Goal: Information Seeking & Learning: Learn about a topic

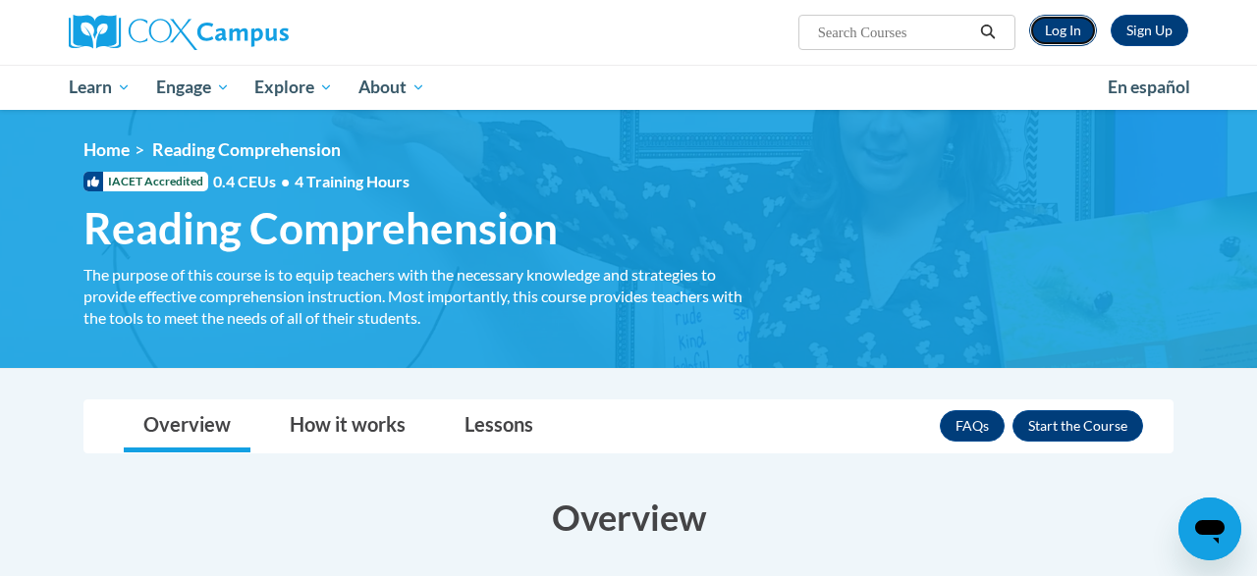
click at [1048, 27] on link "Log In" at bounding box center [1063, 30] width 68 height 31
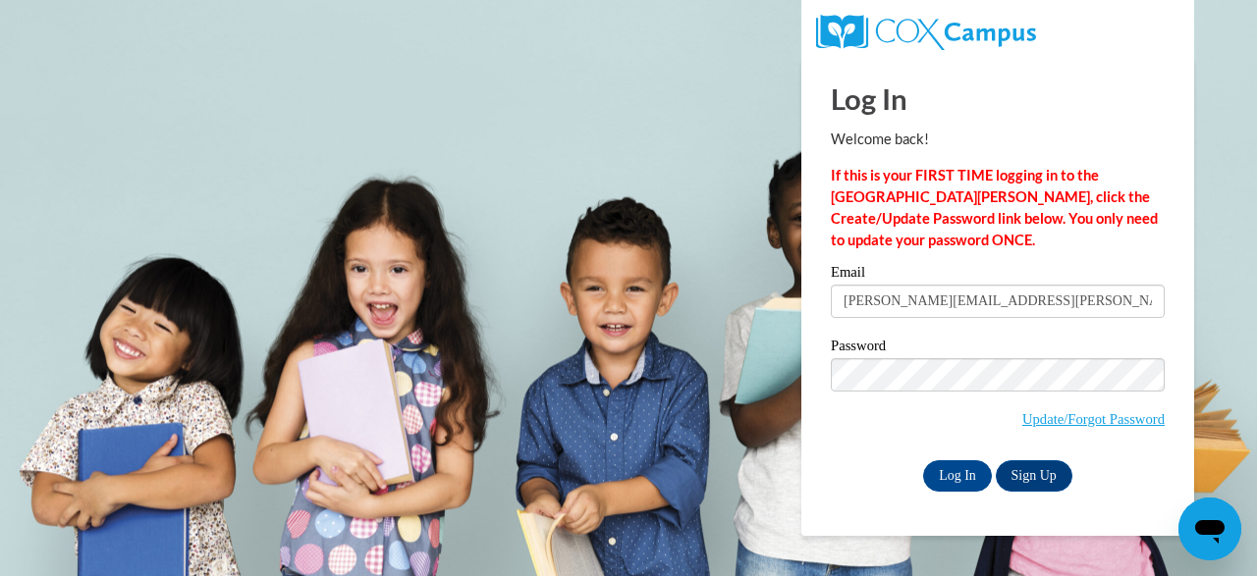
click at [922, 490] on div "Log In Sign Up" at bounding box center [998, 475] width 334 height 31
click at [930, 482] on input "Log In" at bounding box center [957, 475] width 69 height 31
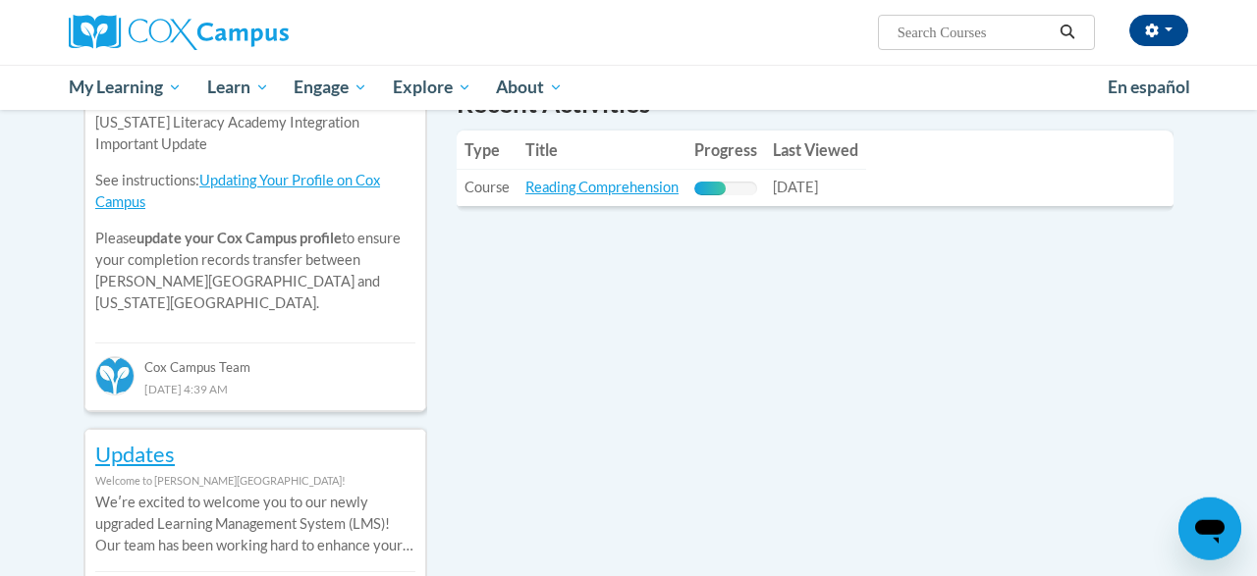
scroll to position [735, 0]
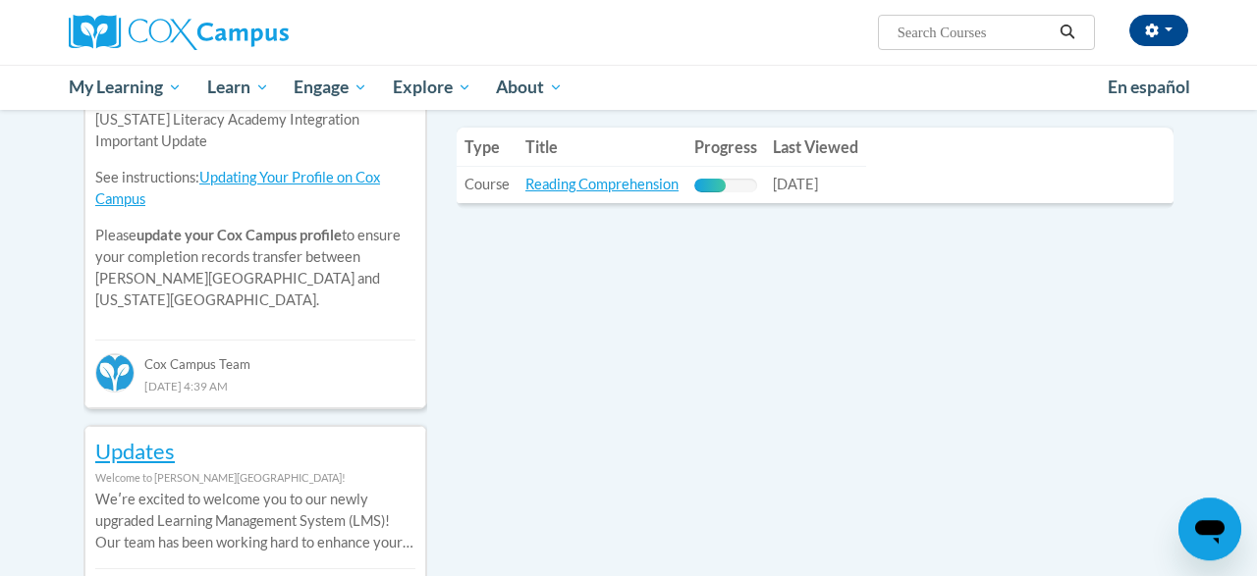
click at [450, 153] on div "Recent Activities Type Title Progress Last Viewed Type: Course Title: Reading C…" at bounding box center [815, 158] width 746 height 152
click at [557, 174] on td "Title: Reading Comprehension" at bounding box center [601, 185] width 169 height 36
click at [571, 179] on link "Reading Comprehension" at bounding box center [601, 184] width 153 height 17
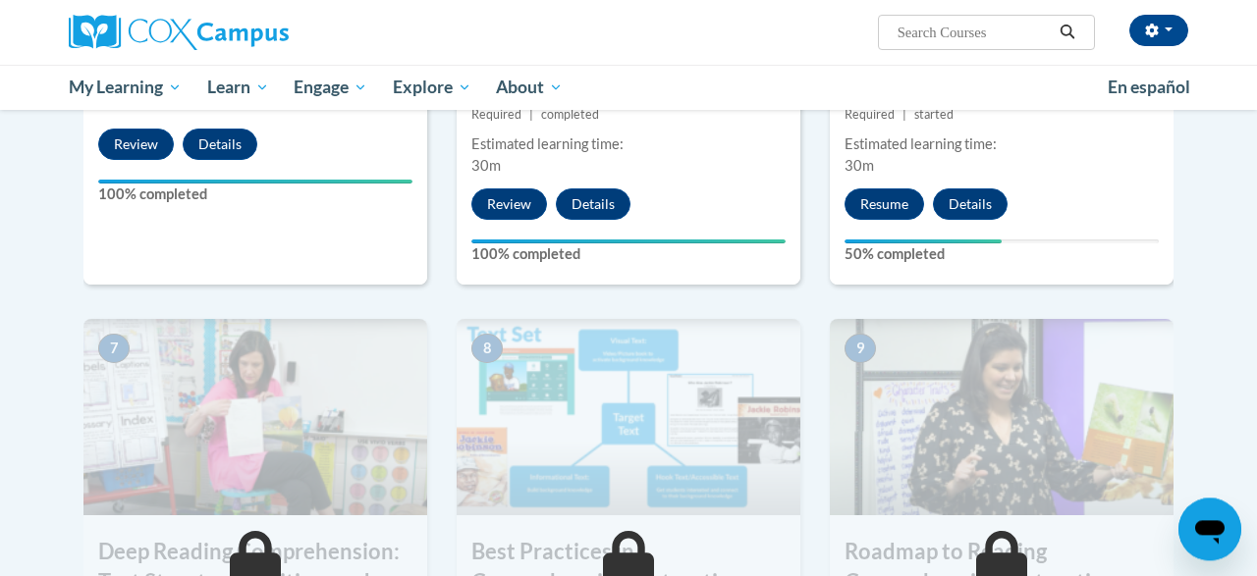
scroll to position [1273, 0]
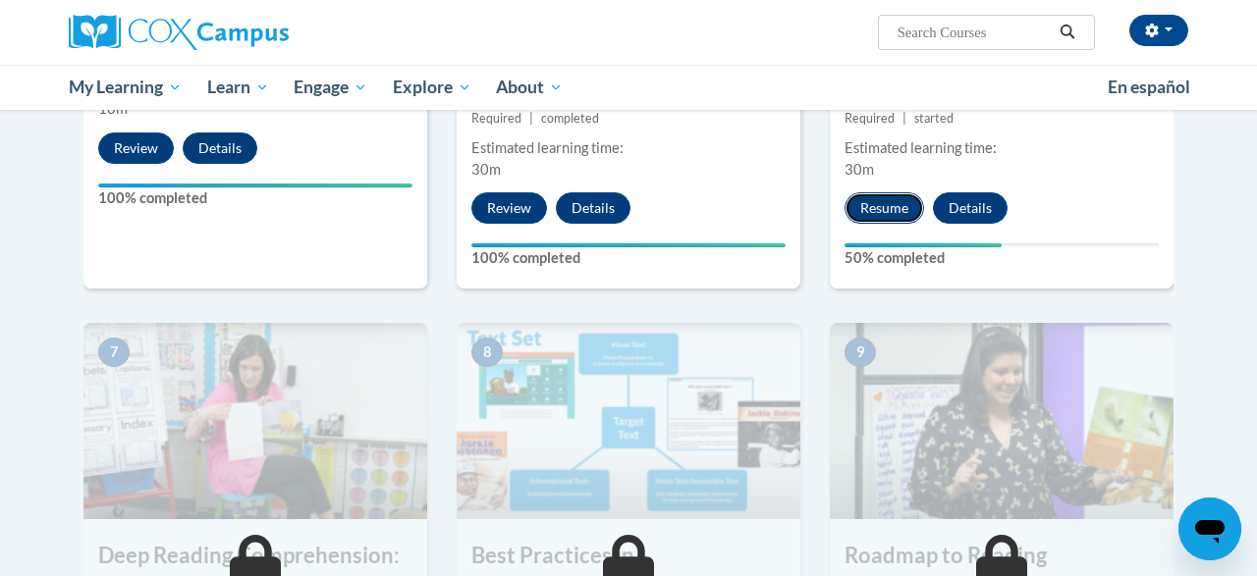
click at [916, 205] on button "Resume" at bounding box center [884, 207] width 80 height 31
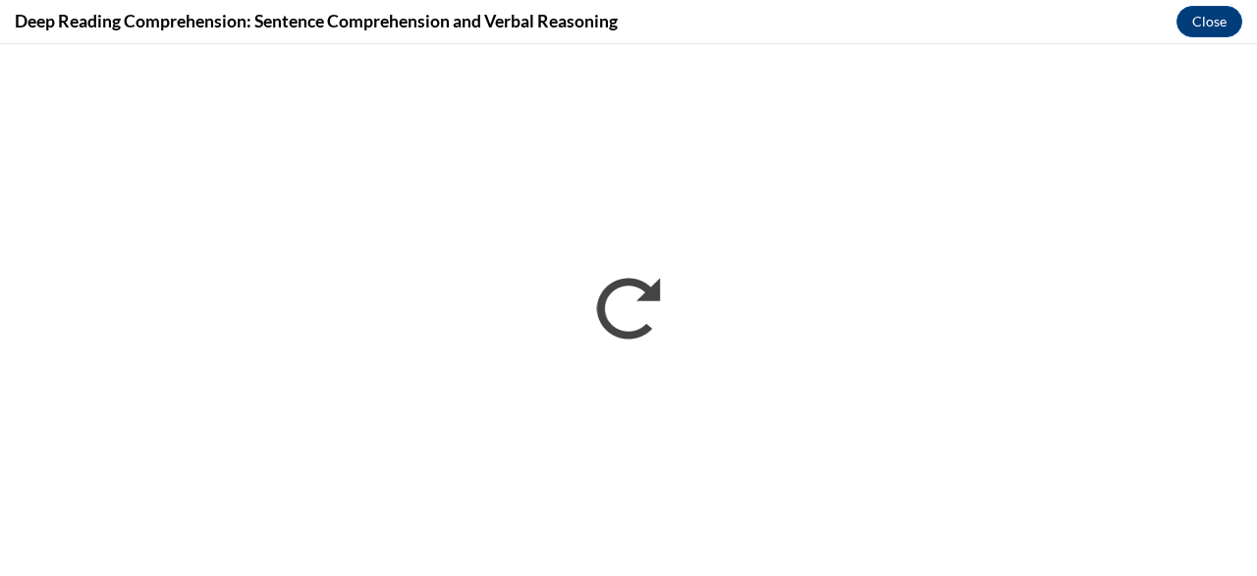
scroll to position [0, 0]
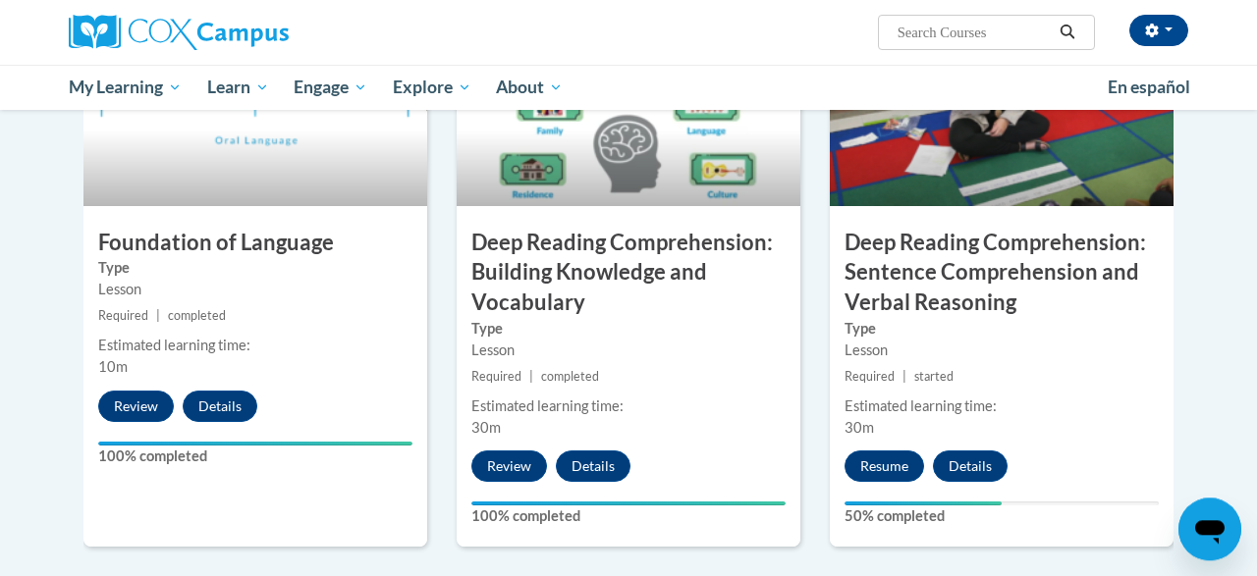
scroll to position [1022, 0]
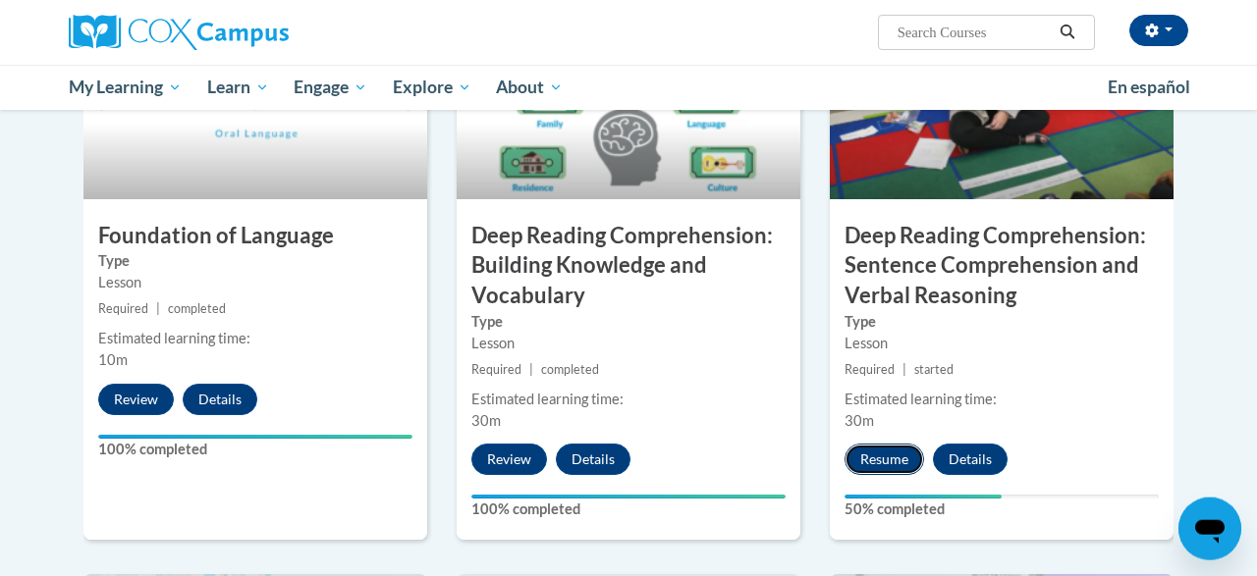
click at [877, 461] on button "Resume" at bounding box center [884, 459] width 80 height 31
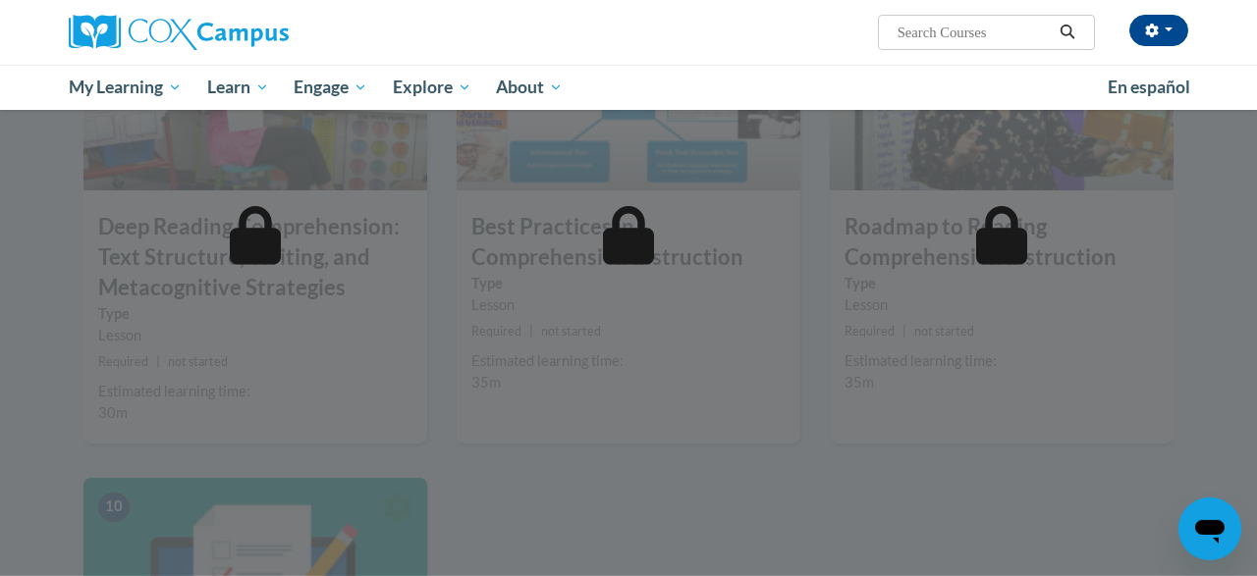
scroll to position [1603, 0]
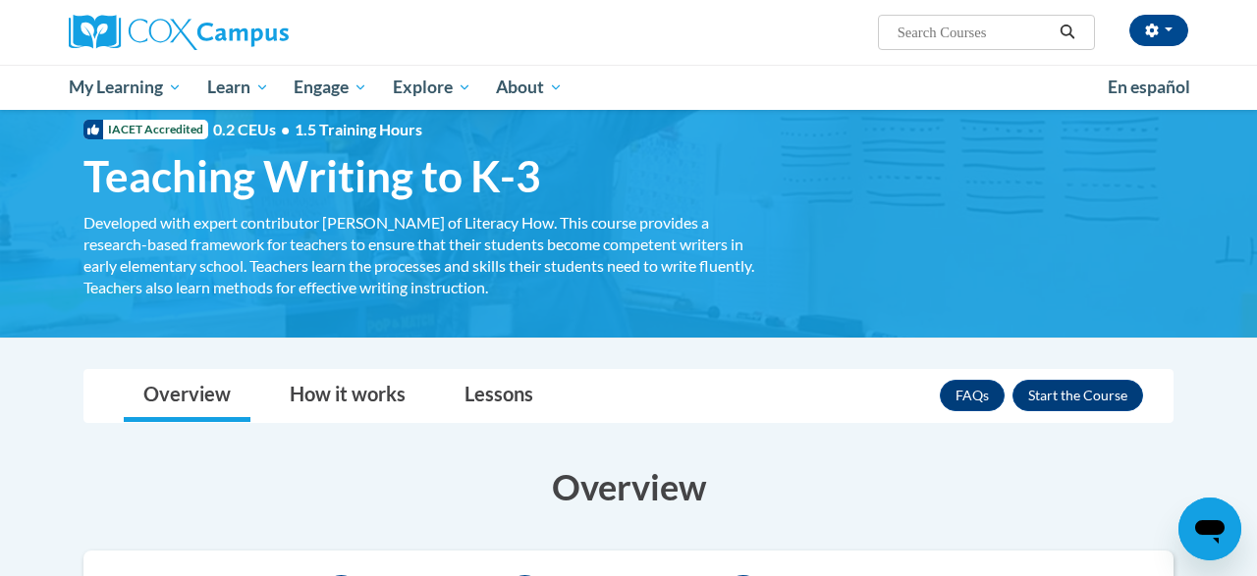
scroll to position [51, 0]
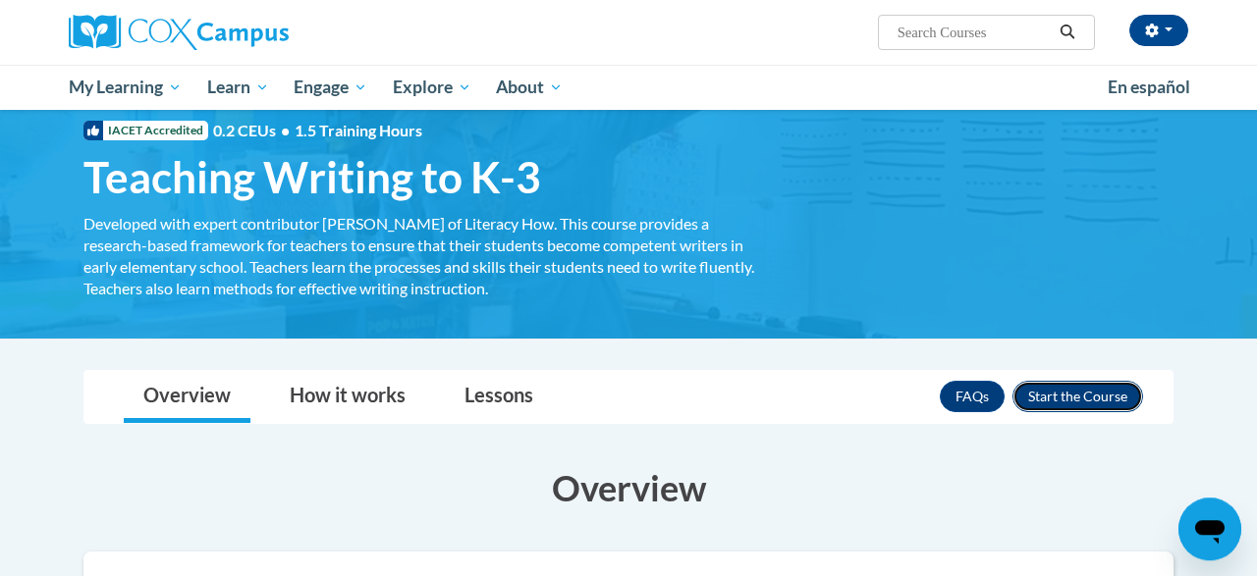
click at [1094, 400] on button "Enroll" at bounding box center [1077, 396] width 131 height 31
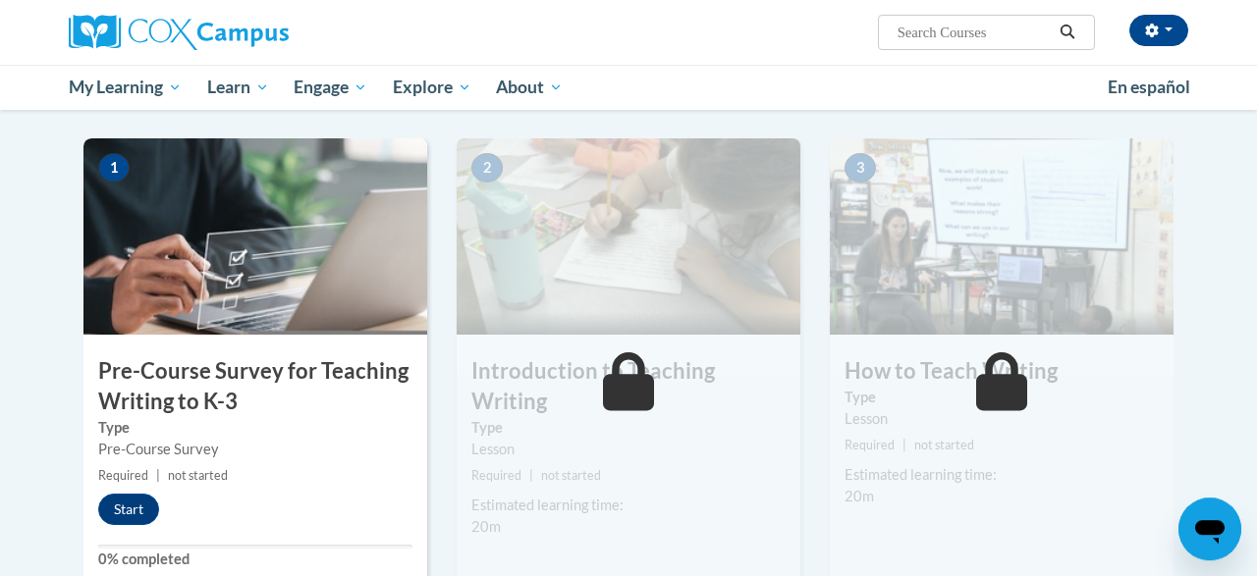
scroll to position [371, 0]
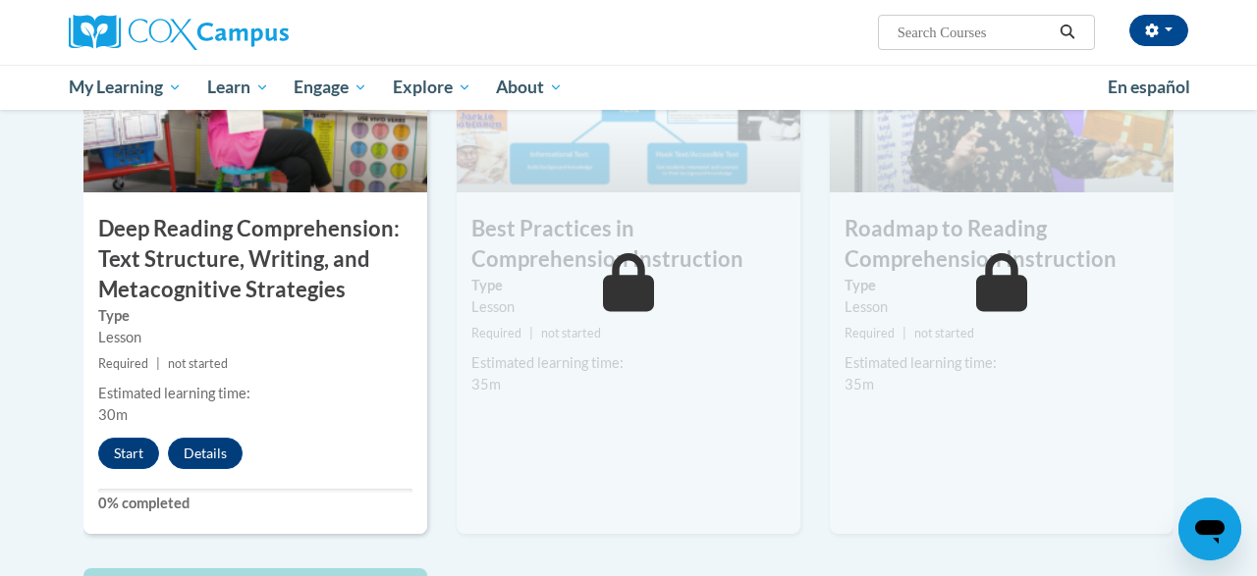
scroll to position [1620, 0]
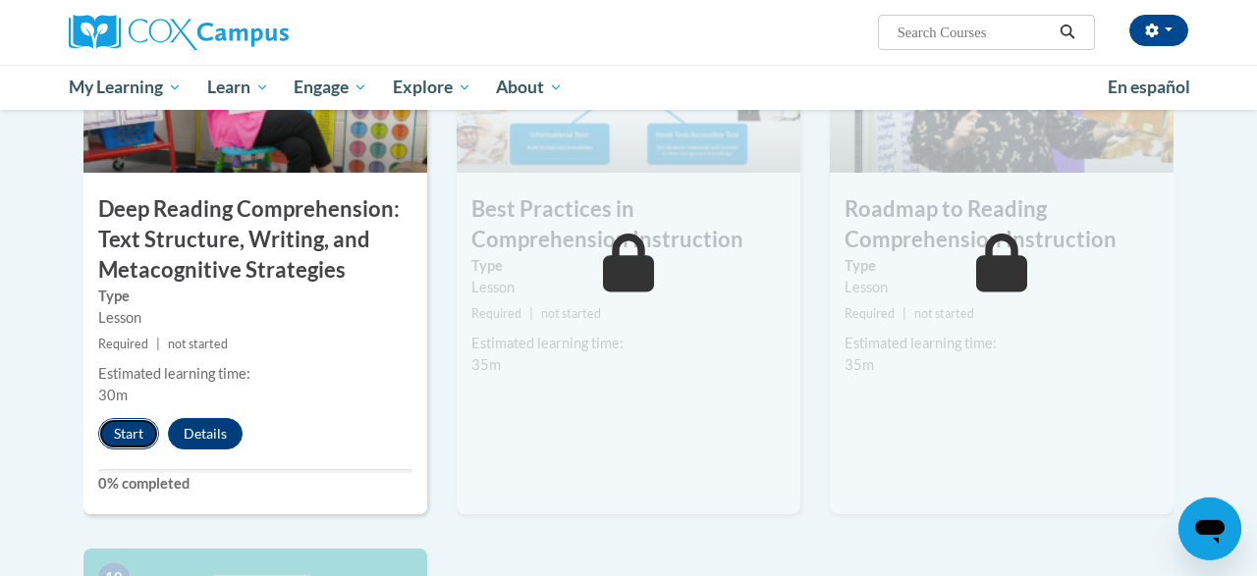
click at [143, 422] on button "Start" at bounding box center [128, 433] width 61 height 31
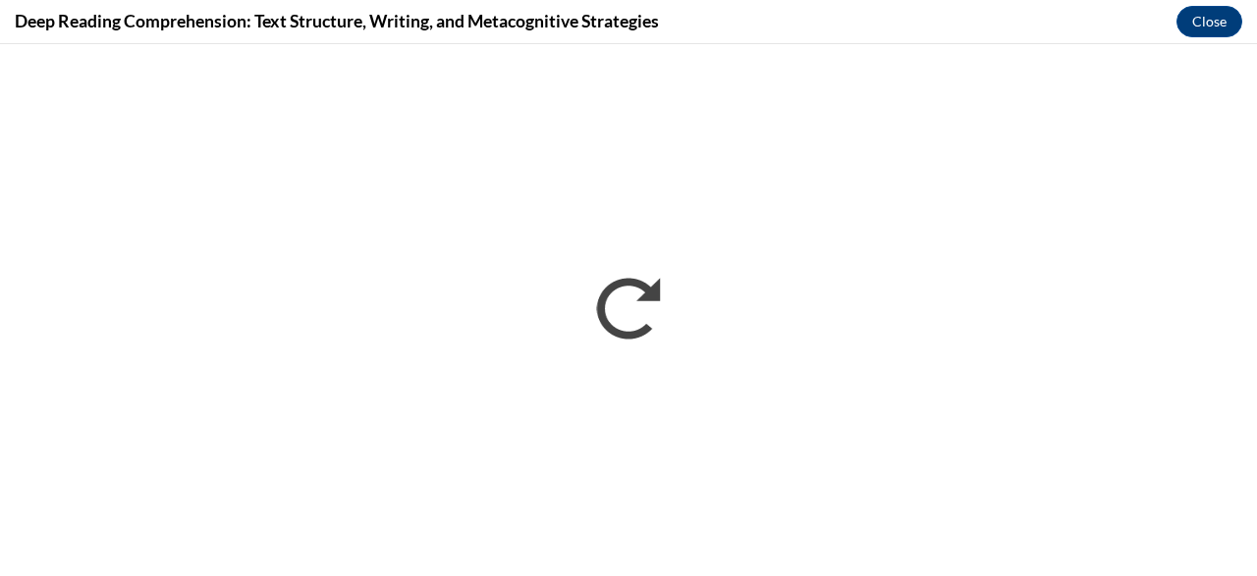
scroll to position [0, 0]
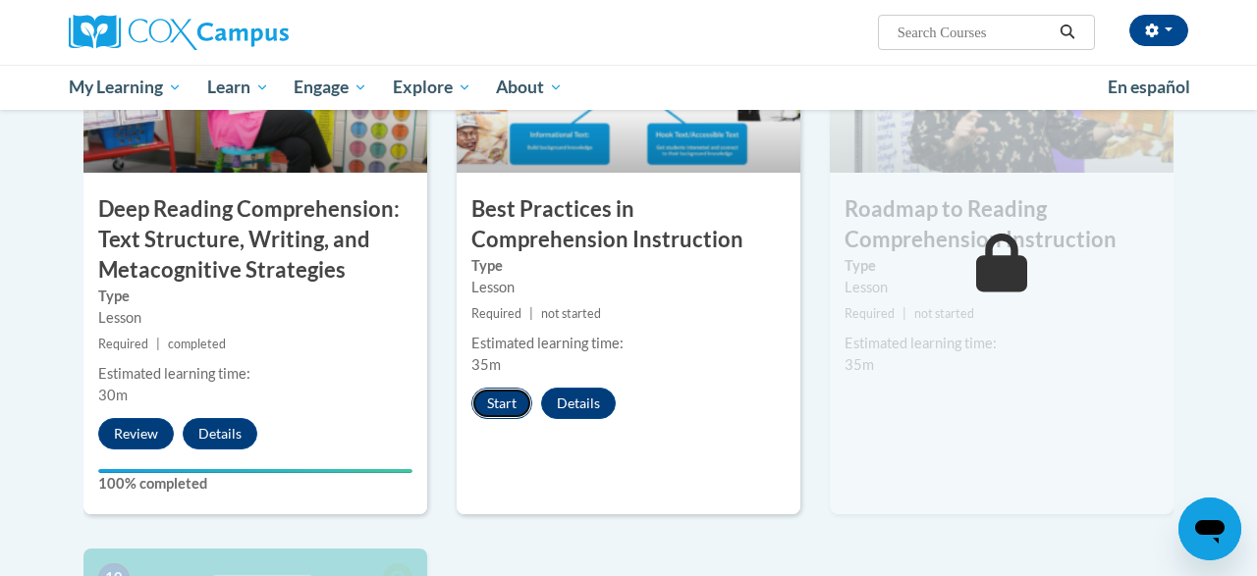
click at [514, 410] on button "Start" at bounding box center [501, 403] width 61 height 31
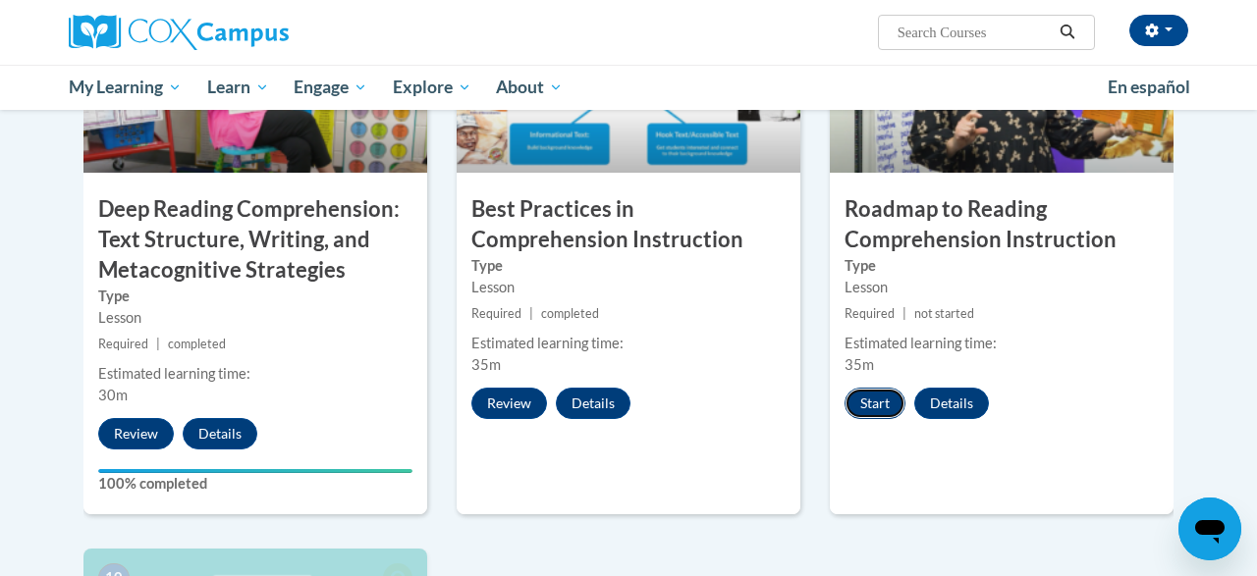
click at [896, 400] on button "Start" at bounding box center [874, 403] width 61 height 31
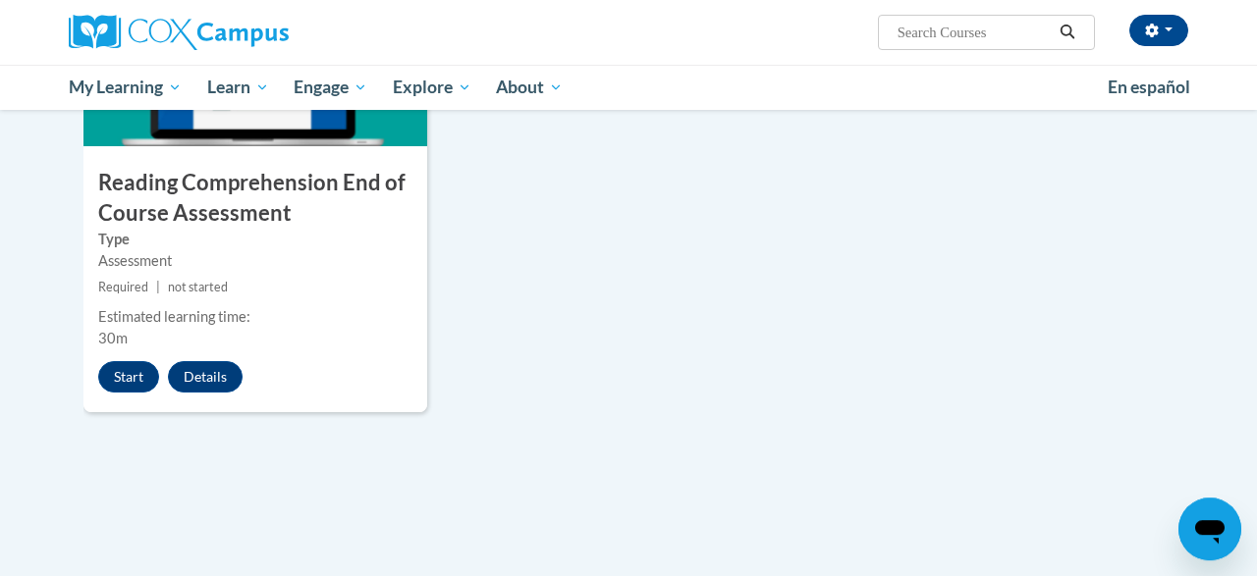
scroll to position [2225, 0]
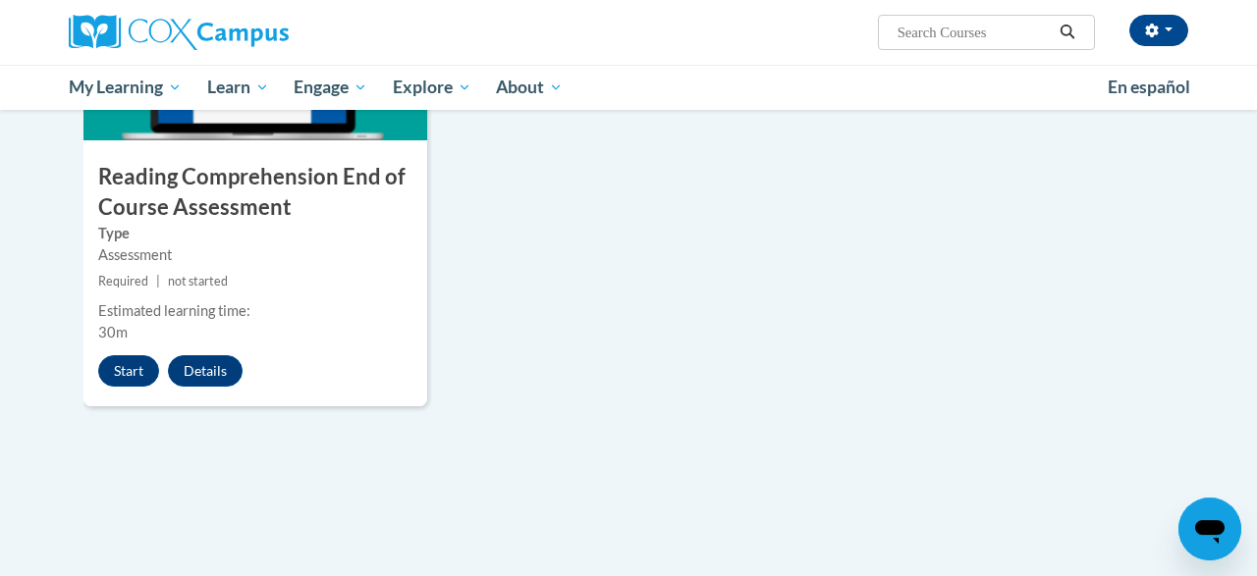
click at [124, 364] on button "Start" at bounding box center [128, 370] width 61 height 31
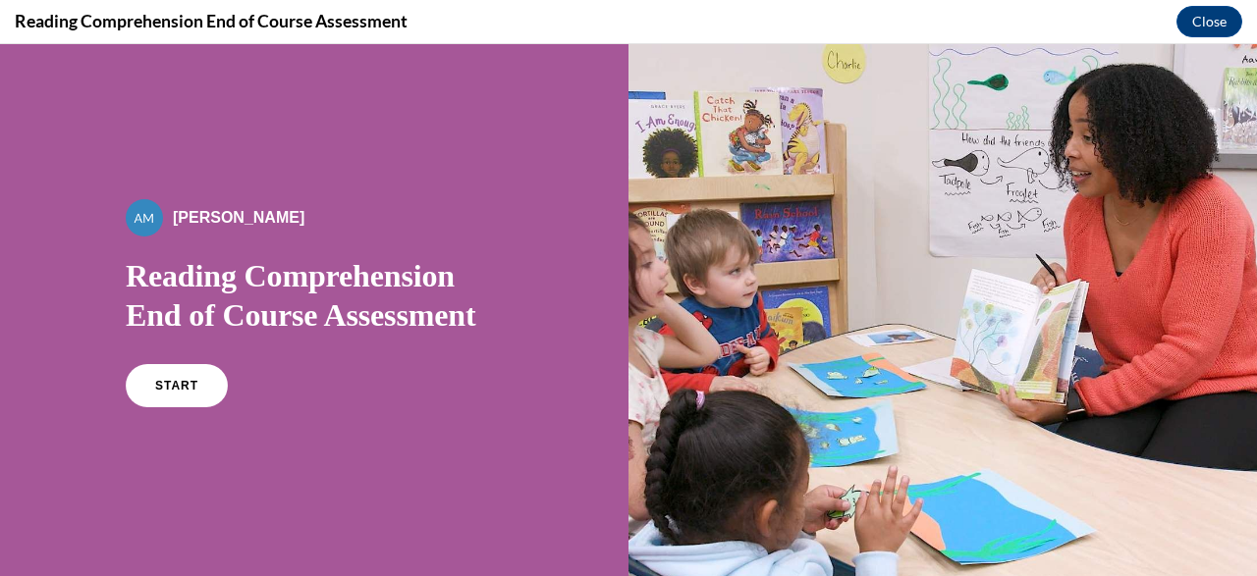
scroll to position [0, 0]
click at [211, 395] on link "START" at bounding box center [176, 385] width 107 height 45
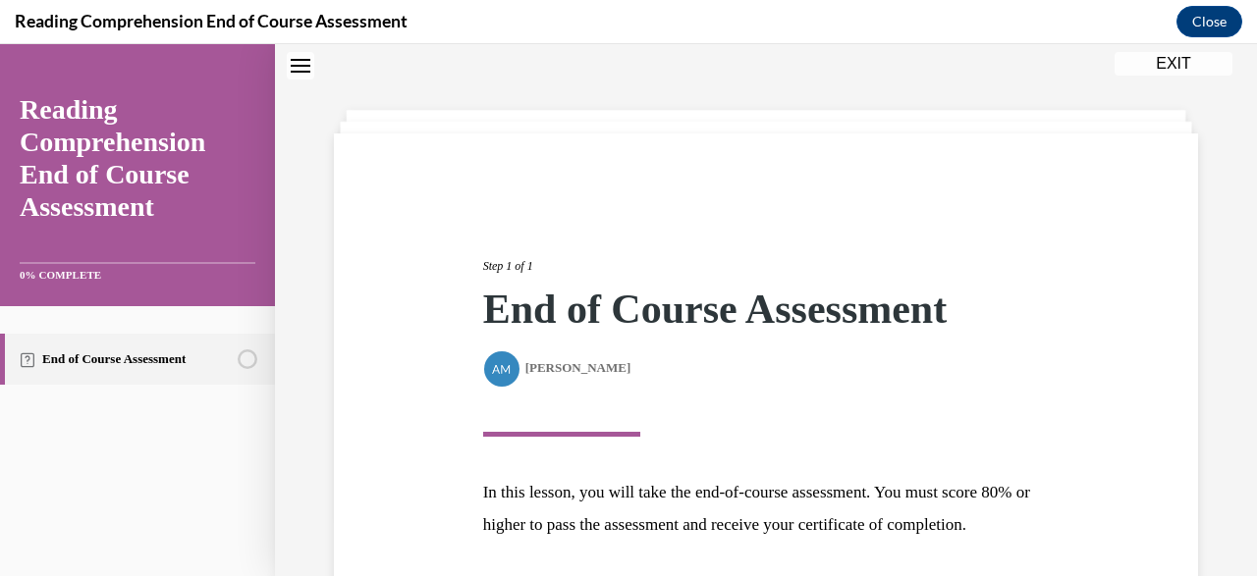
scroll to position [252, 0]
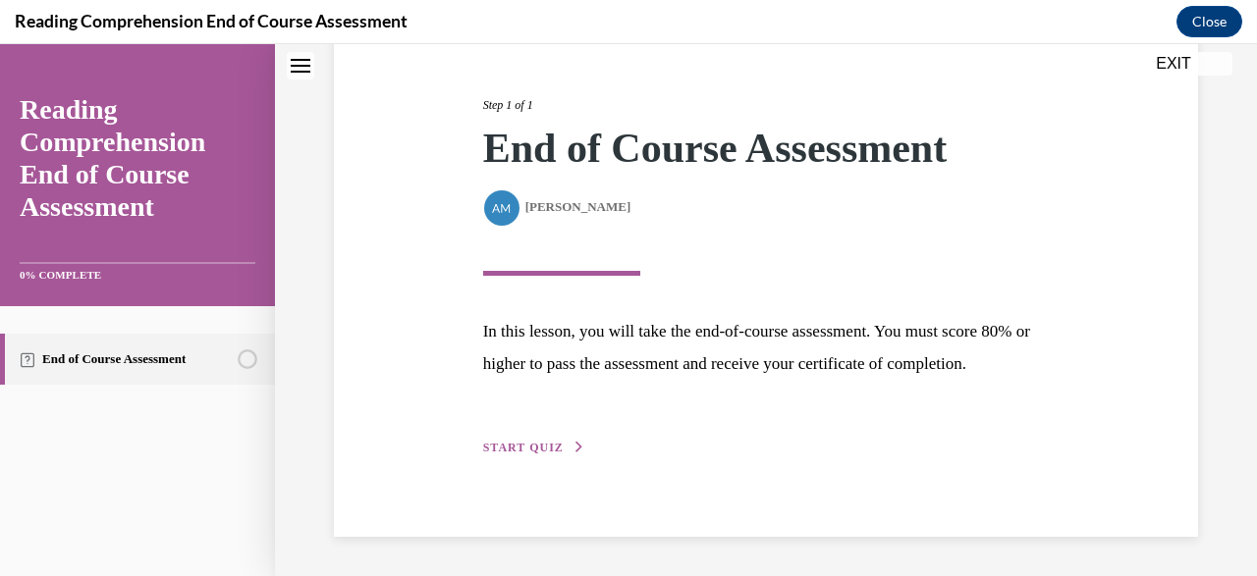
click at [562, 447] on button "START QUIZ" at bounding box center [534, 448] width 102 height 18
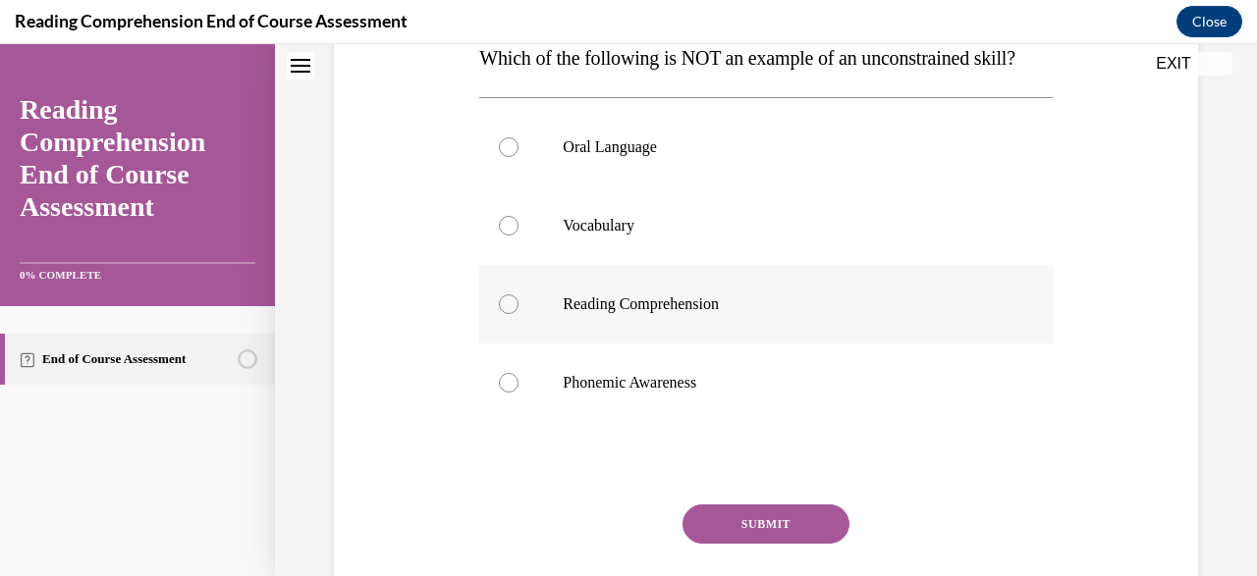
scroll to position [337, 0]
click at [721, 368] on label "Phonemic Awareness" at bounding box center [765, 382] width 572 height 79
click at [518, 372] on input "Phonemic Awareness" at bounding box center [509, 382] width 20 height 20
radio input "true"
click at [777, 511] on button "SUBMIT" at bounding box center [765, 523] width 167 height 39
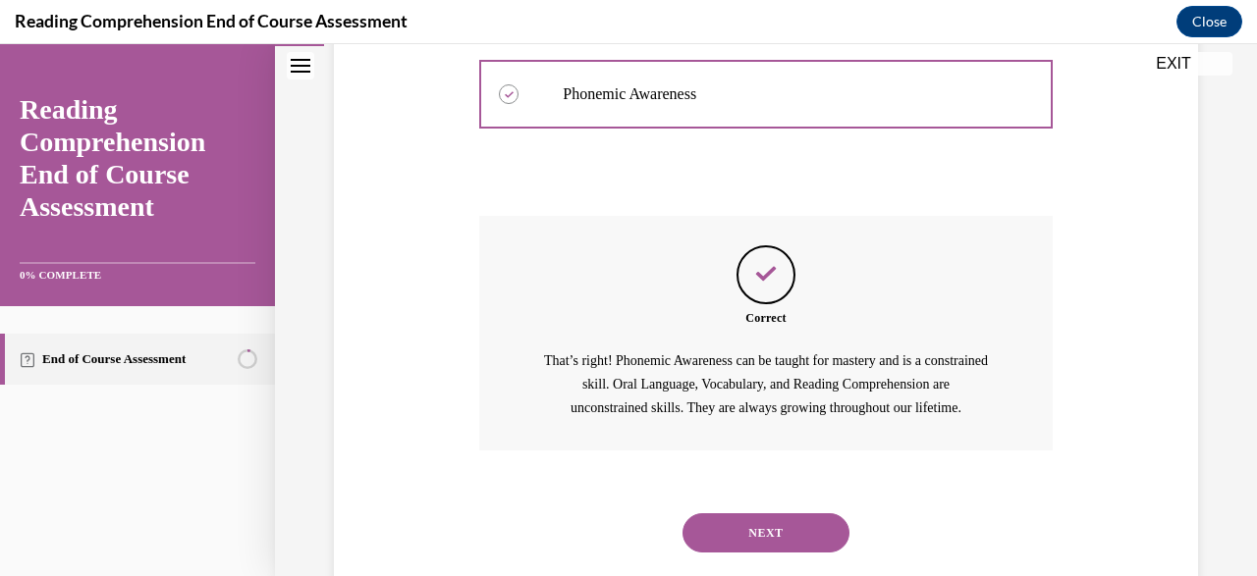
click at [809, 513] on button "NEXT" at bounding box center [765, 532] width 167 height 39
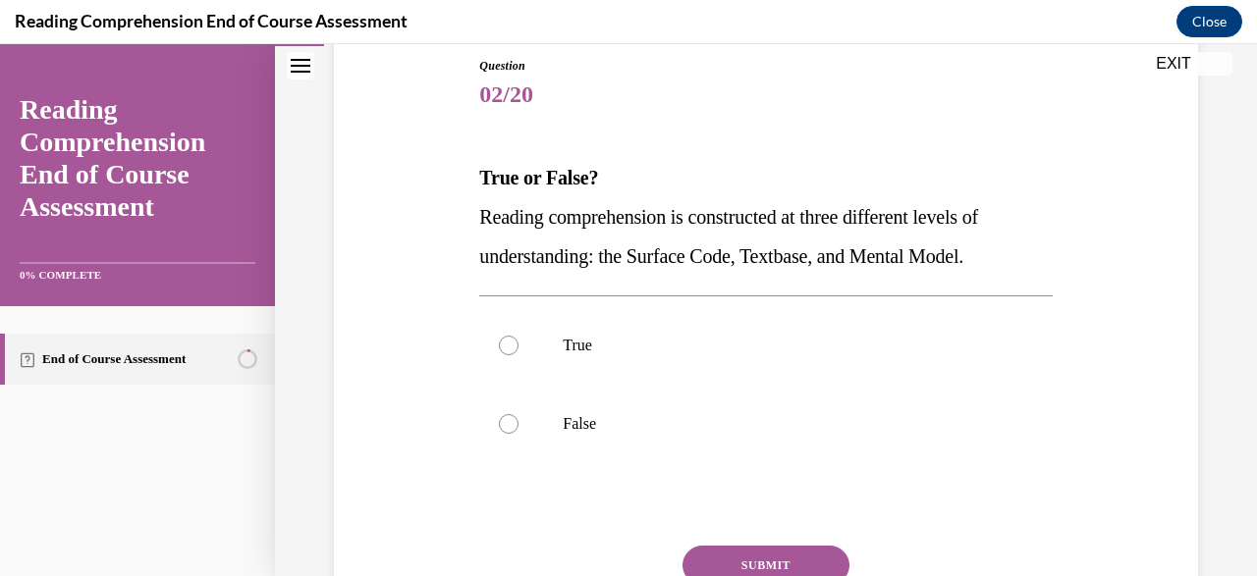
scroll to position [216, 0]
click at [762, 357] on label "True" at bounding box center [765, 345] width 572 height 79
click at [518, 355] on input "True" at bounding box center [509, 346] width 20 height 20
radio input "true"
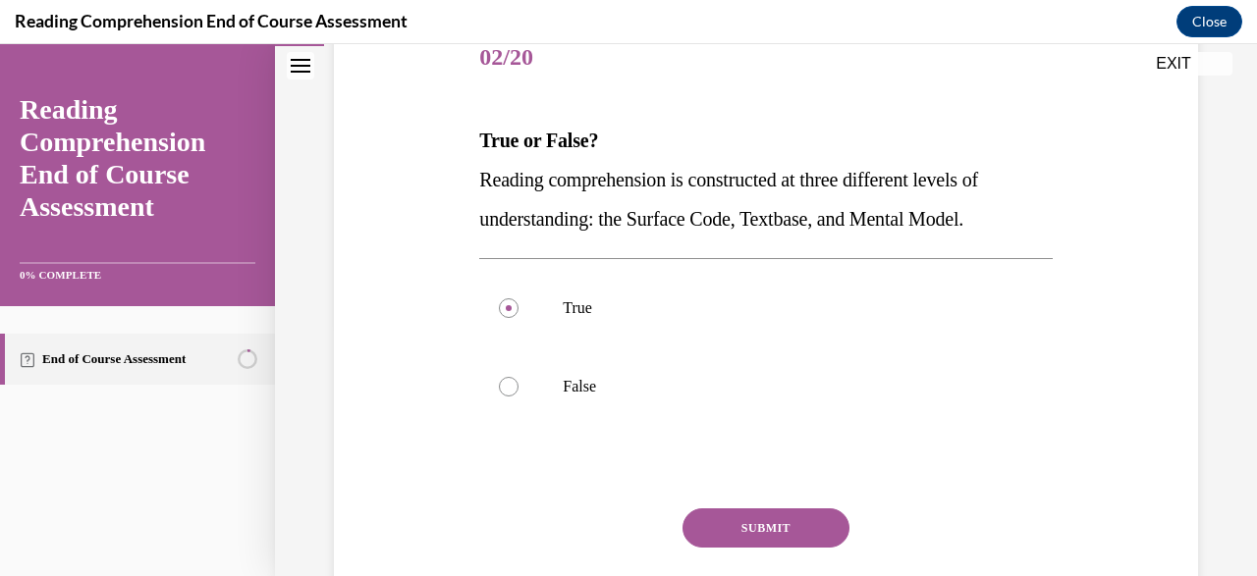
click at [749, 536] on button "SUBMIT" at bounding box center [765, 528] width 167 height 39
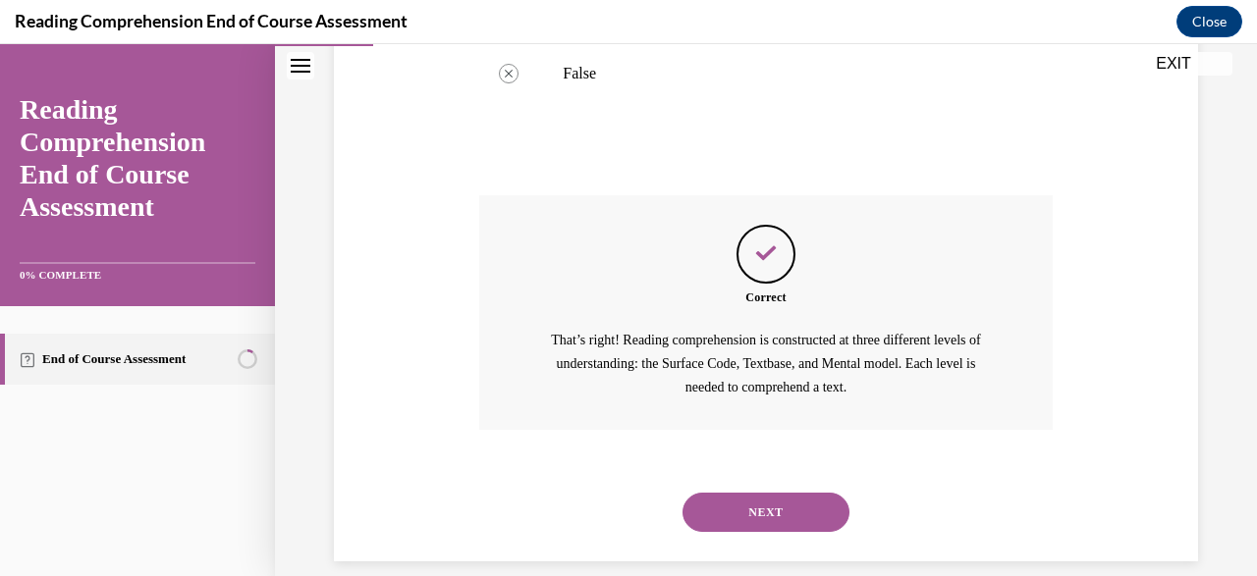
click at [757, 493] on button "NEXT" at bounding box center [765, 512] width 167 height 39
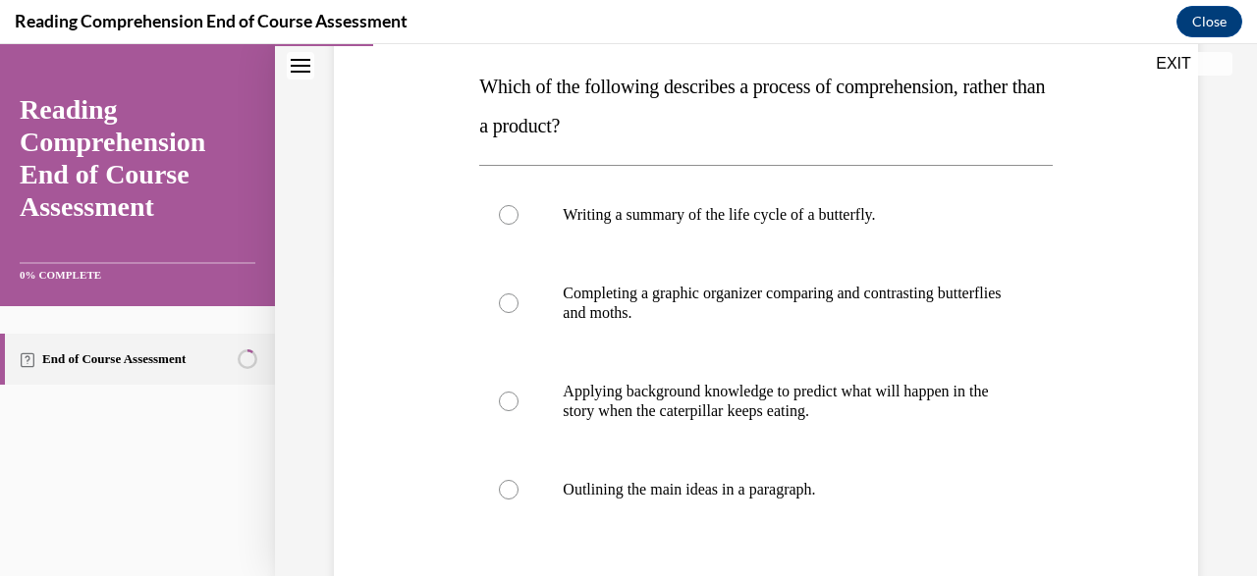
scroll to position [307, 0]
click at [952, 399] on p "Applying background knowledge to predict what will happen in the story when the…" at bounding box center [783, 401] width 440 height 39
click at [518, 399] on input "Applying background knowledge to predict what will happen in the story when the…" at bounding box center [509, 402] width 20 height 20
radio input "true"
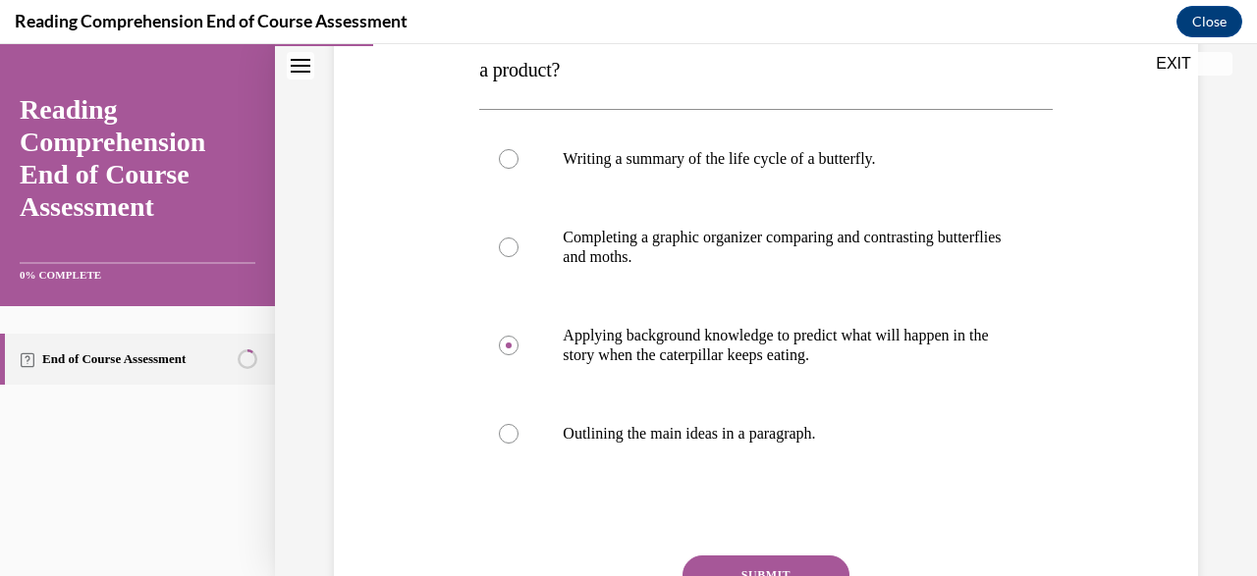
click at [755, 570] on button "SUBMIT" at bounding box center [765, 575] width 167 height 39
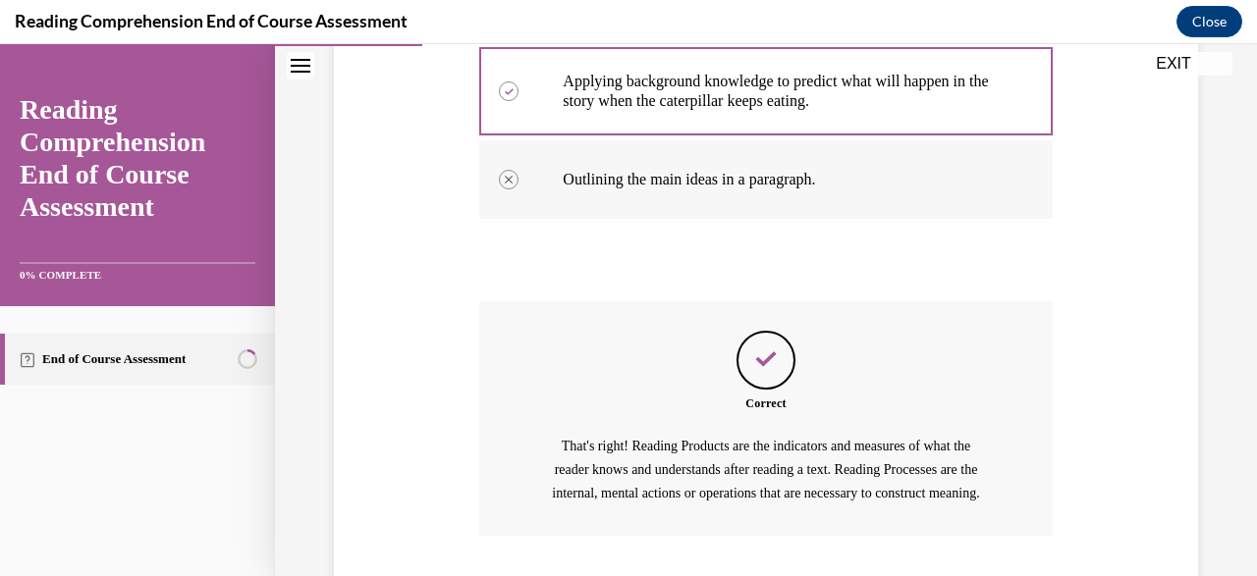
scroll to position [688, 0]
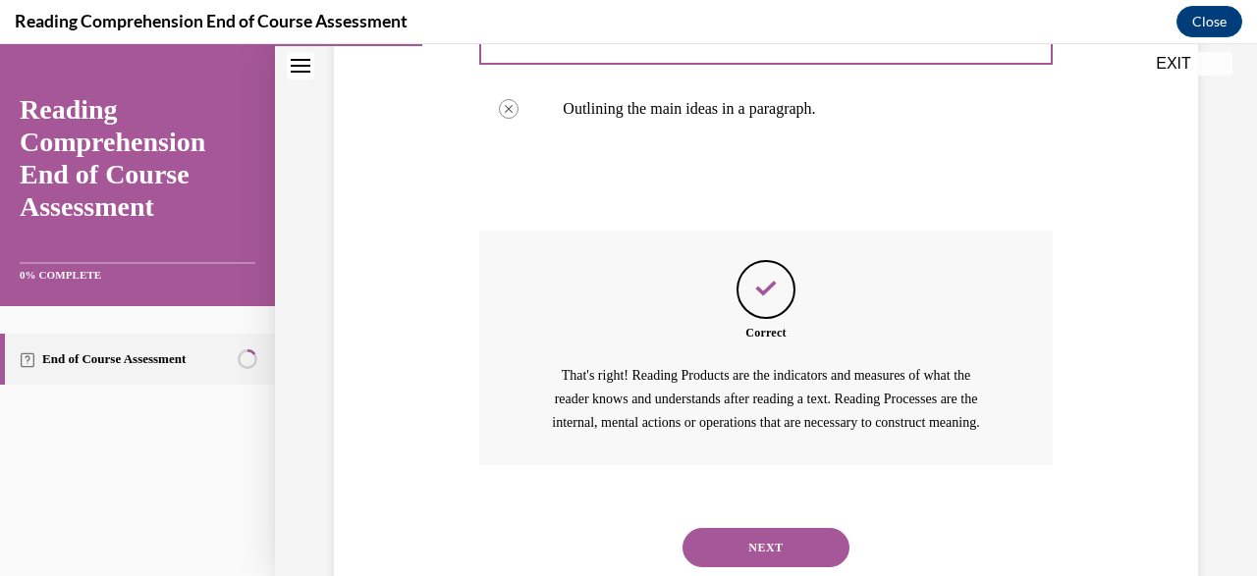
click at [753, 527] on div "NEXT" at bounding box center [765, 548] width 572 height 79
click at [761, 535] on button "NEXT" at bounding box center [765, 547] width 167 height 39
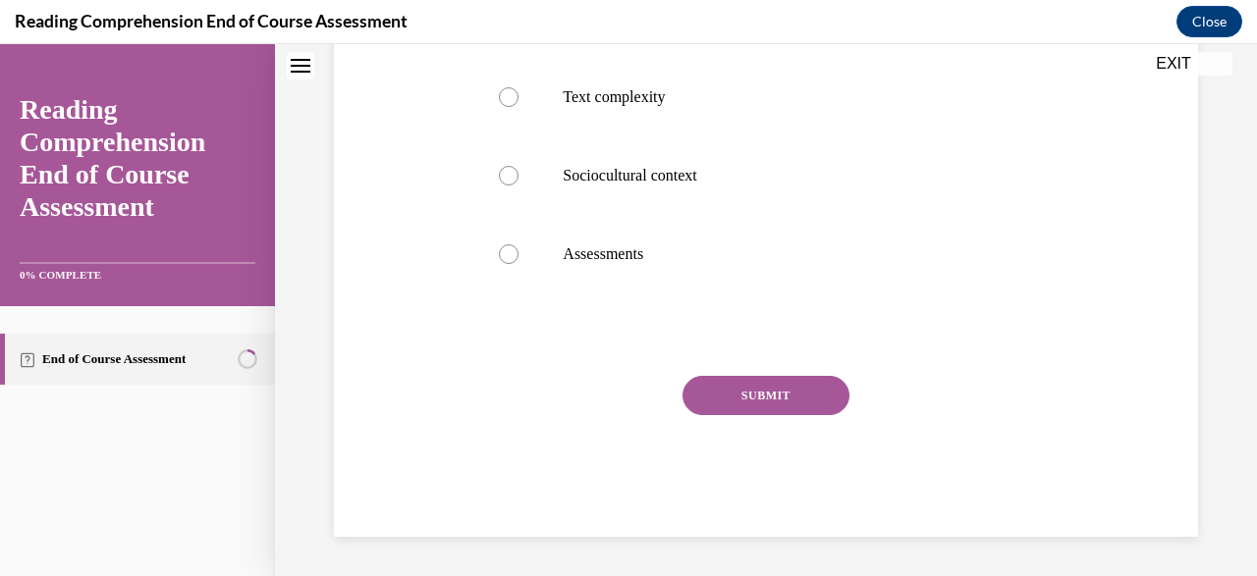
scroll to position [59, 0]
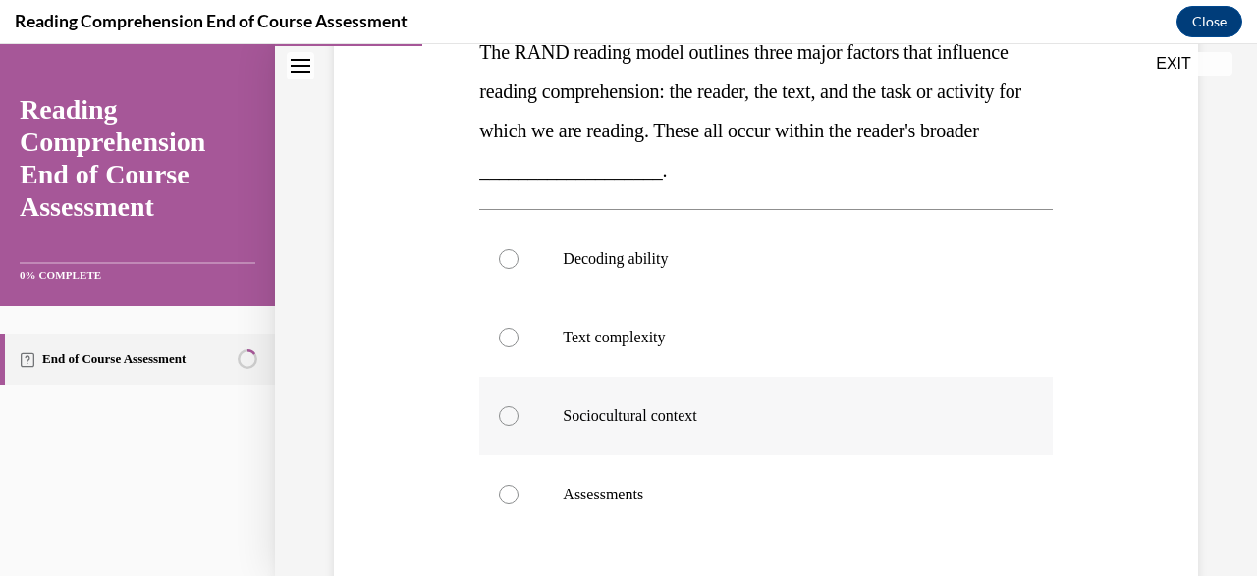
click at [828, 417] on p "Sociocultural context" at bounding box center [783, 416] width 440 height 20
click at [518, 417] on input "Sociocultural context" at bounding box center [509, 416] width 20 height 20
radio input "true"
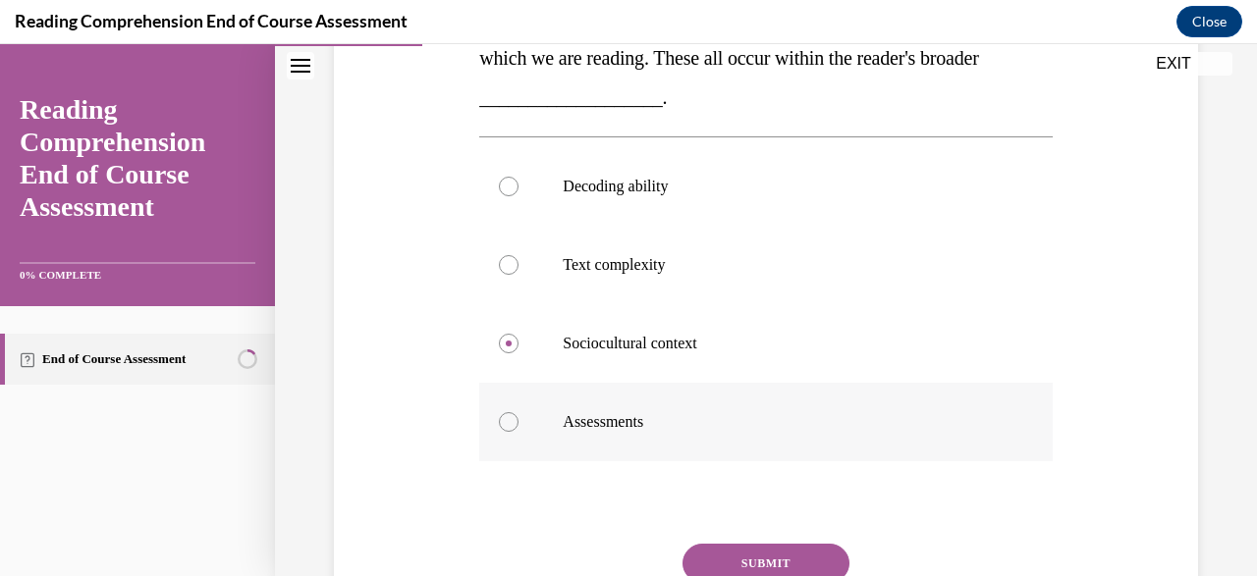
scroll to position [498, 0]
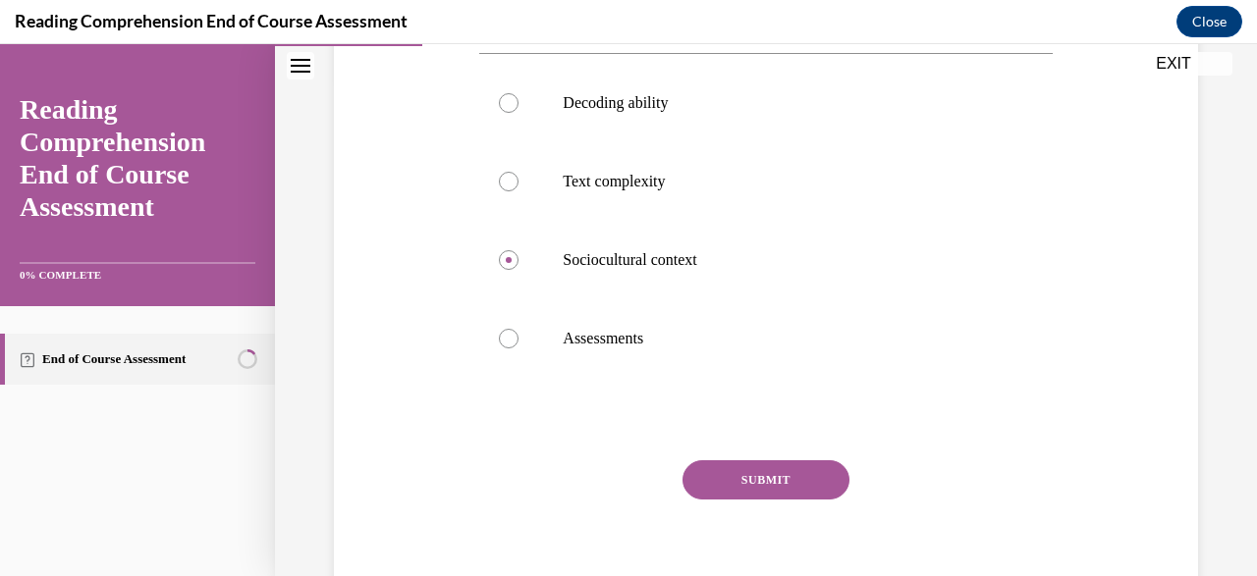
click at [786, 478] on button "SUBMIT" at bounding box center [765, 479] width 167 height 39
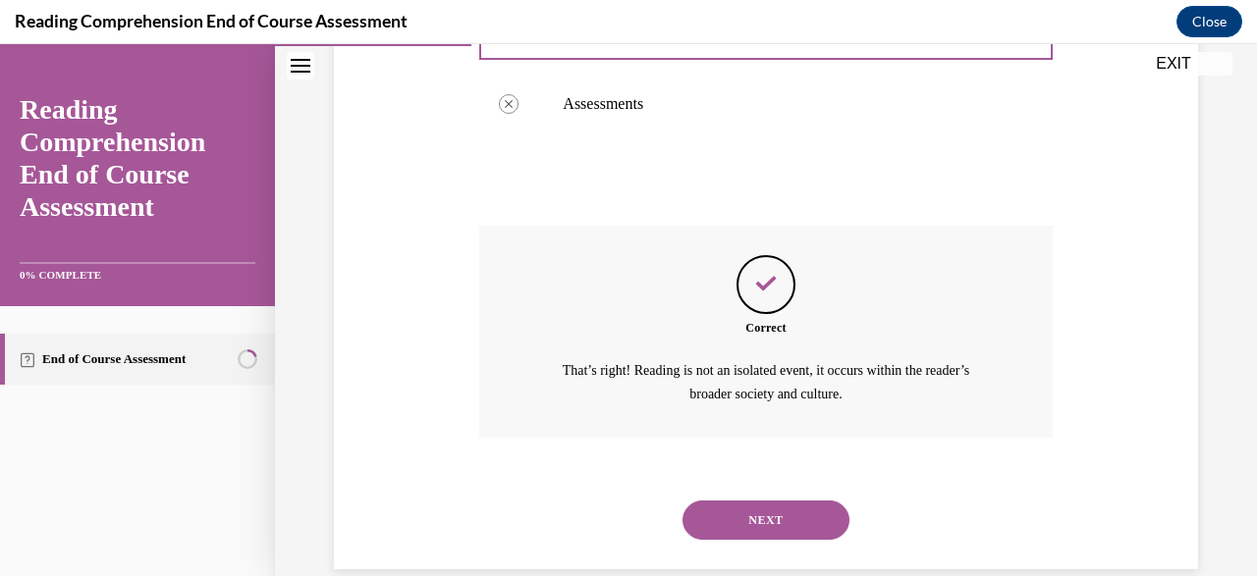
scroll to position [735, 0]
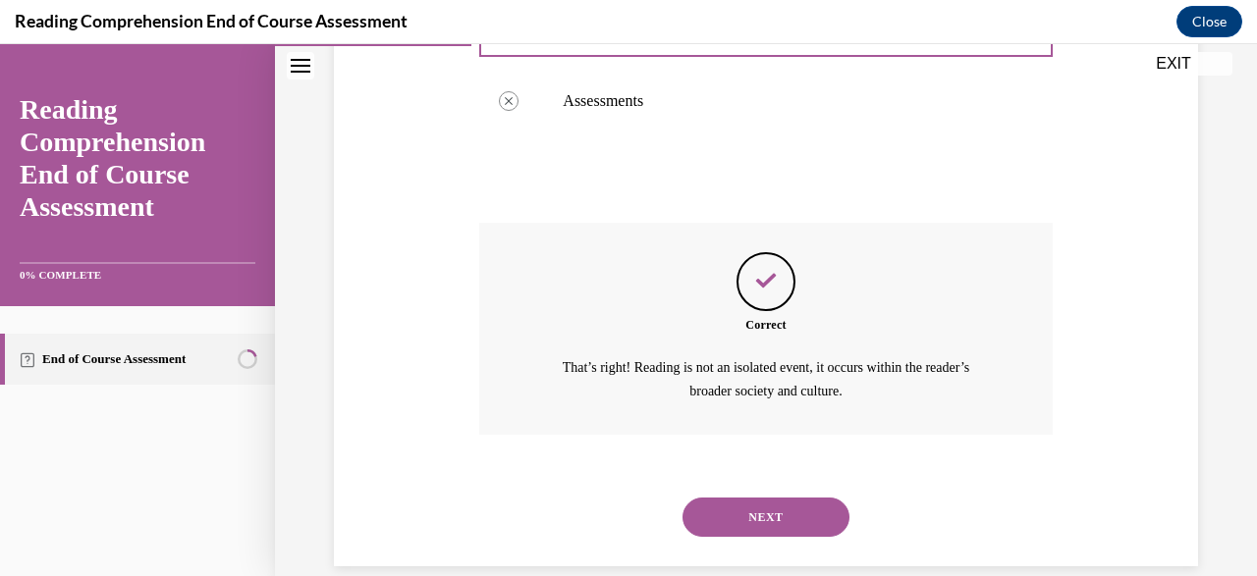
click at [786, 478] on button "SUBMIT" at bounding box center [765, 483] width 167 height 39
click at [786, 498] on button "NEXT" at bounding box center [765, 517] width 167 height 39
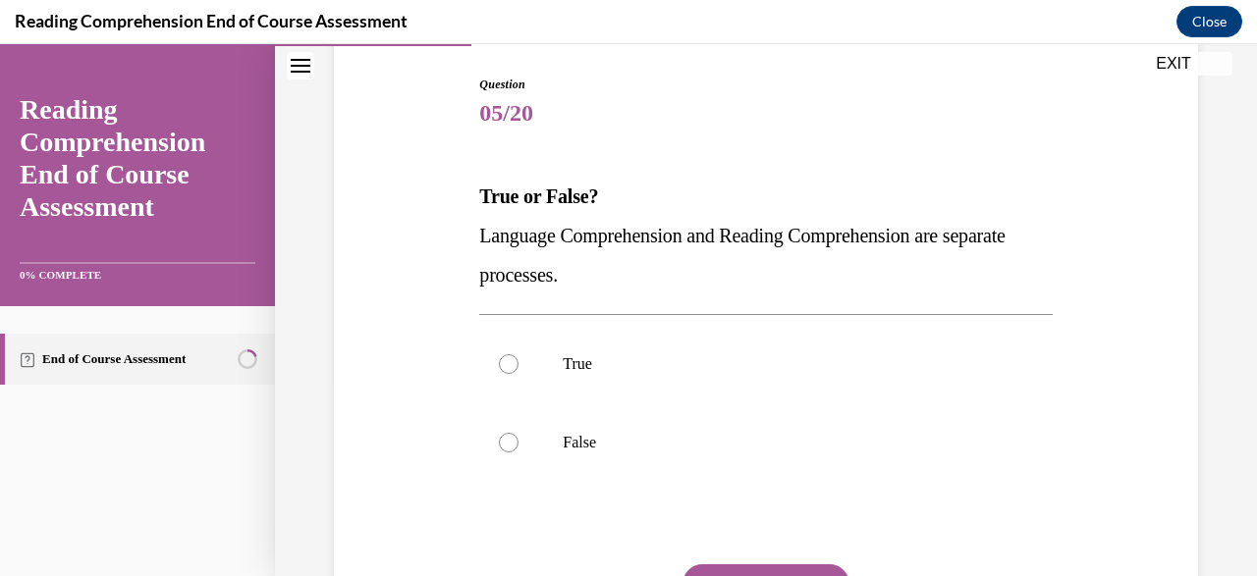
scroll to position [198, 0]
click at [798, 437] on p "False" at bounding box center [783, 442] width 440 height 20
click at [518, 437] on input "False" at bounding box center [509, 442] width 20 height 20
radio input "true"
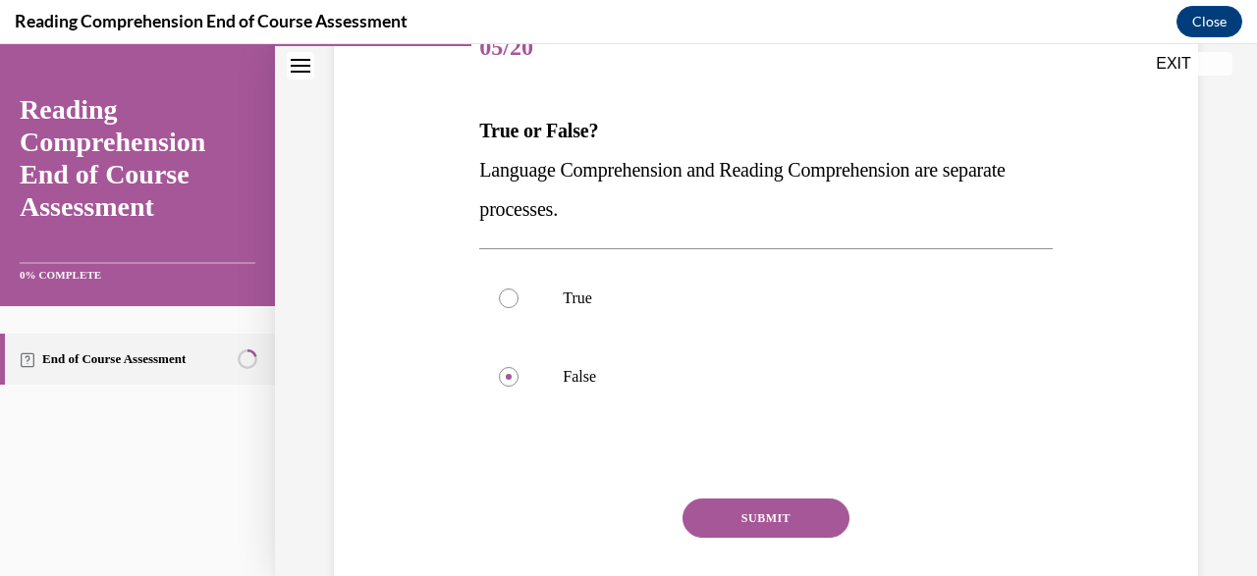
click at [781, 510] on button "SUBMIT" at bounding box center [765, 518] width 167 height 39
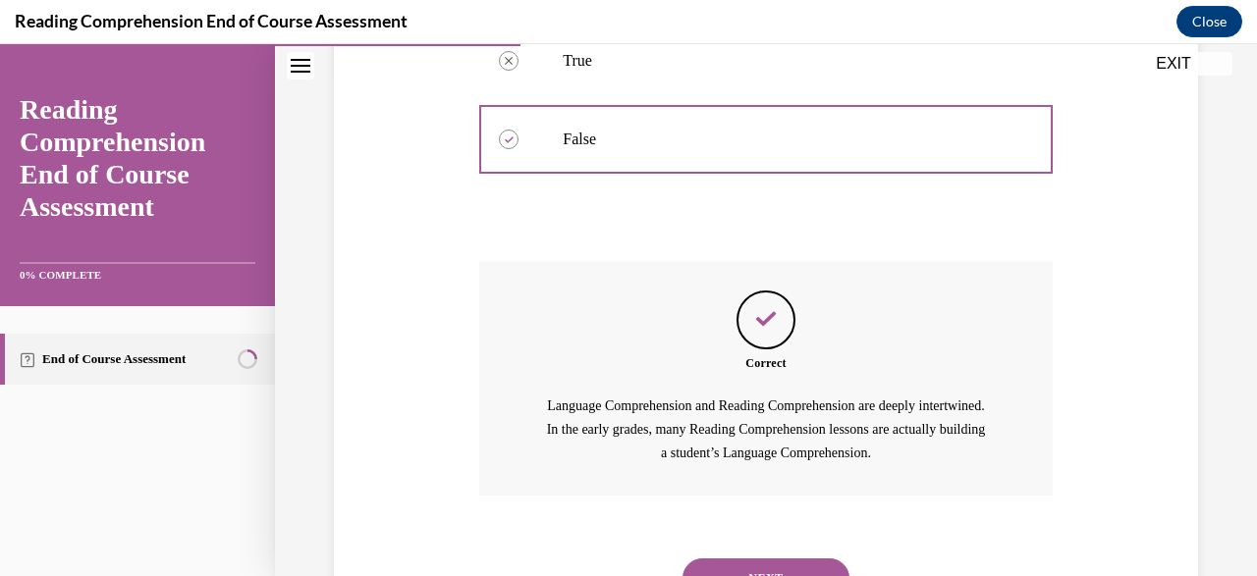
scroll to position [502, 0]
click at [781, 510] on div "Correct Language Comprehension and Reading Comprehension are deeply intertwined…" at bounding box center [765, 392] width 572 height 264
click at [784, 538] on div "NEXT" at bounding box center [765, 577] width 572 height 79
click at [786, 558] on button "NEXT" at bounding box center [765, 577] width 167 height 39
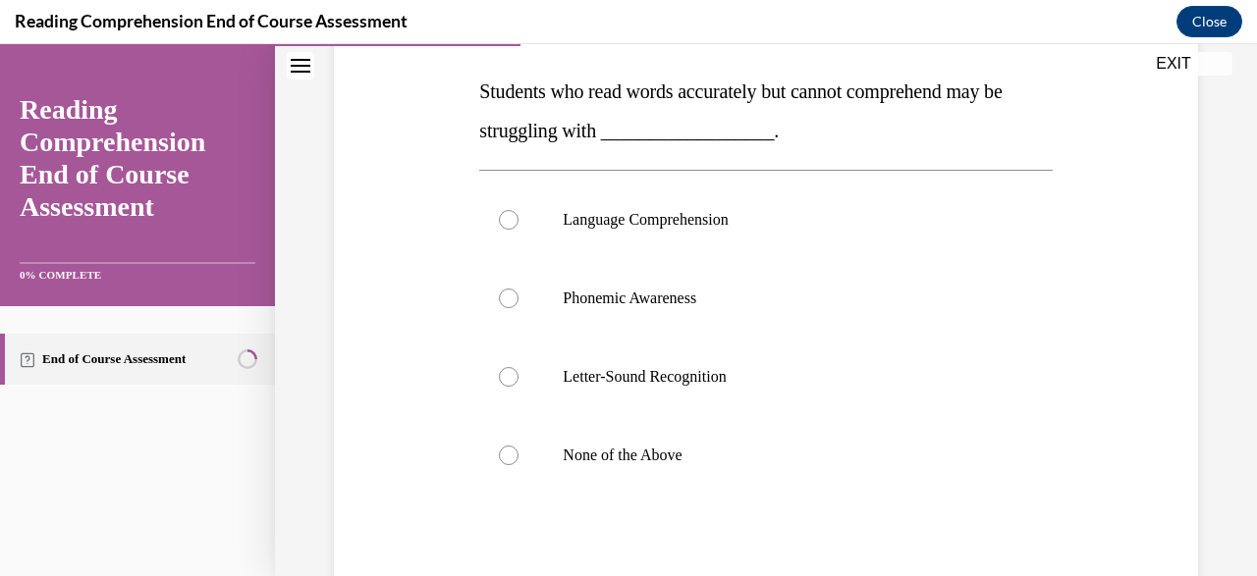
scroll to position [311, 0]
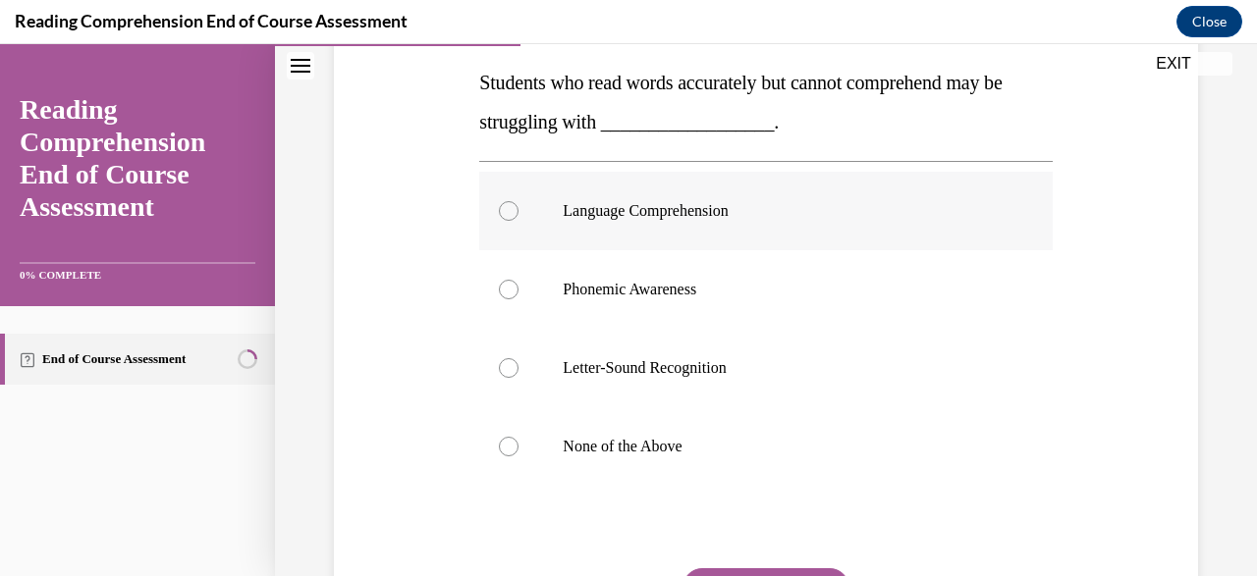
click at [769, 211] on p "Language Comprehension" at bounding box center [783, 211] width 440 height 20
click at [518, 211] on input "Language Comprehension" at bounding box center [509, 211] width 20 height 20
radio input "true"
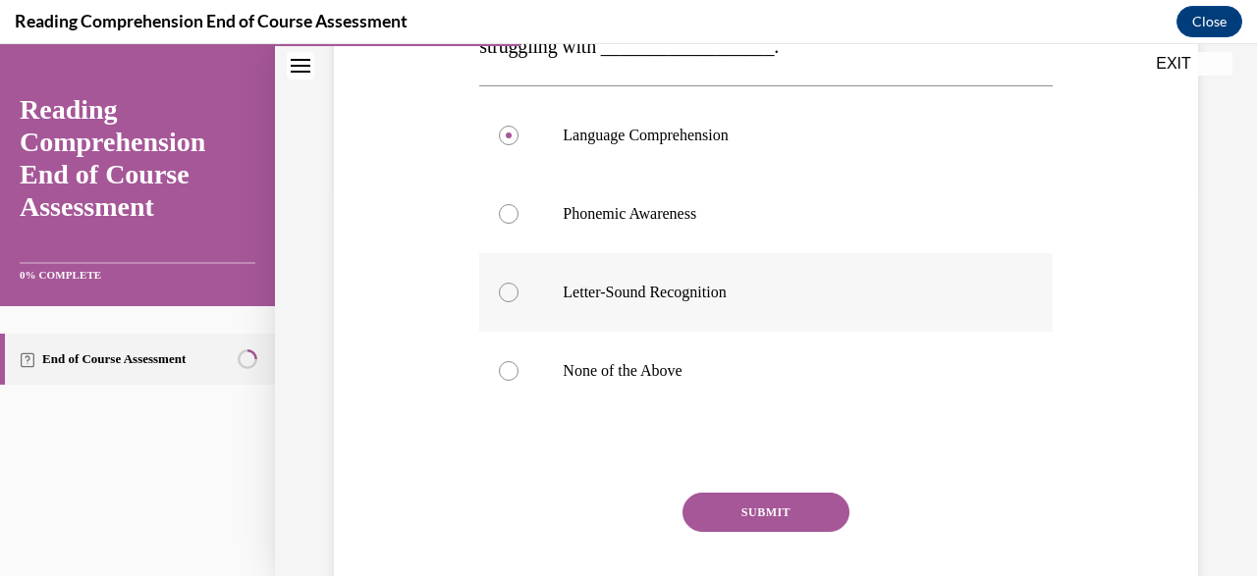
scroll to position [389, 0]
click at [787, 516] on button "SUBMIT" at bounding box center [765, 510] width 167 height 39
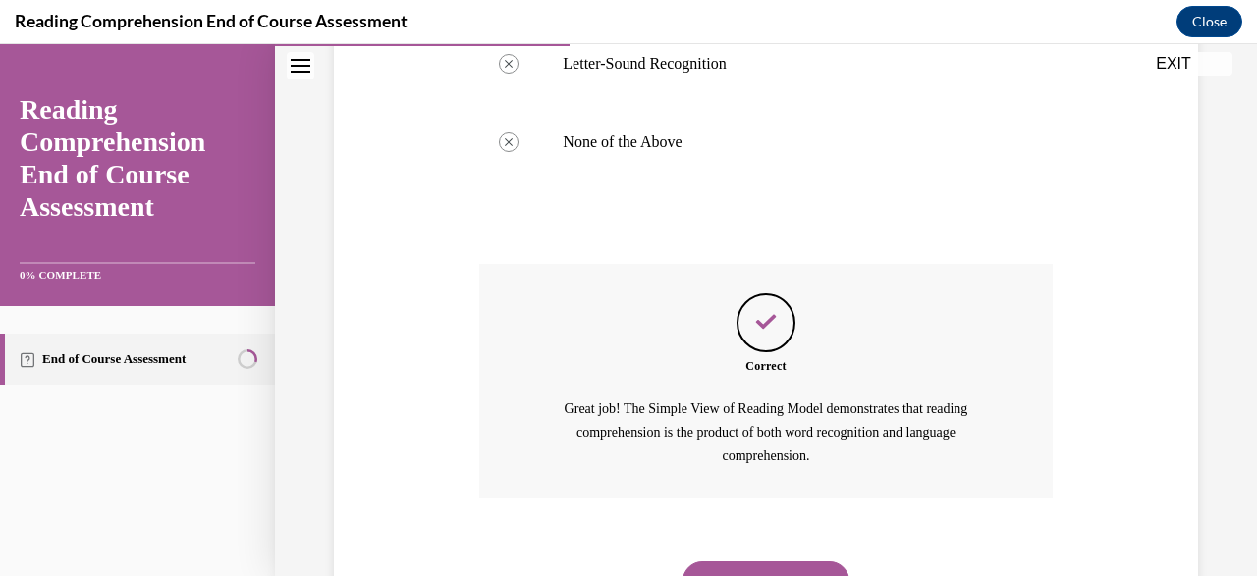
scroll to position [619, 0]
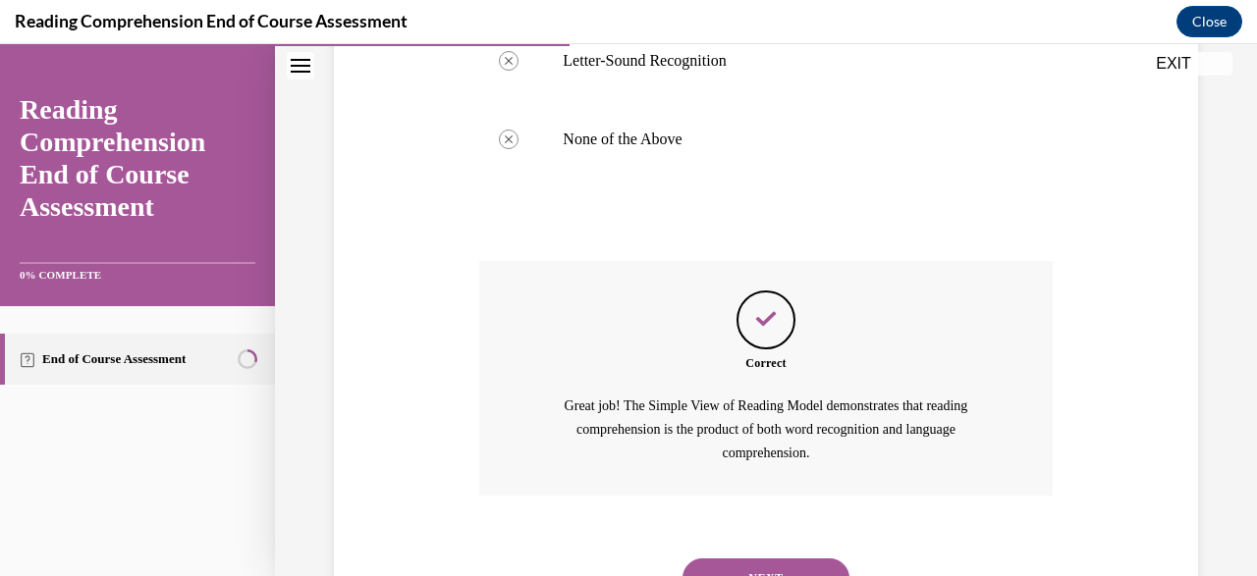
click at [787, 516] on div "Correct Great job! The Simple View of Reading Model demonstrates that reading c…" at bounding box center [765, 393] width 572 height 264
drag, startPoint x: 787, startPoint y: 516, endPoint x: 794, endPoint y: 480, distance: 37.0
click at [794, 480] on div "Correct Great job! The Simple View of Reading Model demonstrates that reading c…" at bounding box center [765, 393] width 572 height 264
click at [772, 539] on div "NEXT" at bounding box center [765, 578] width 572 height 79
click at [784, 559] on button "NEXT" at bounding box center [765, 578] width 167 height 39
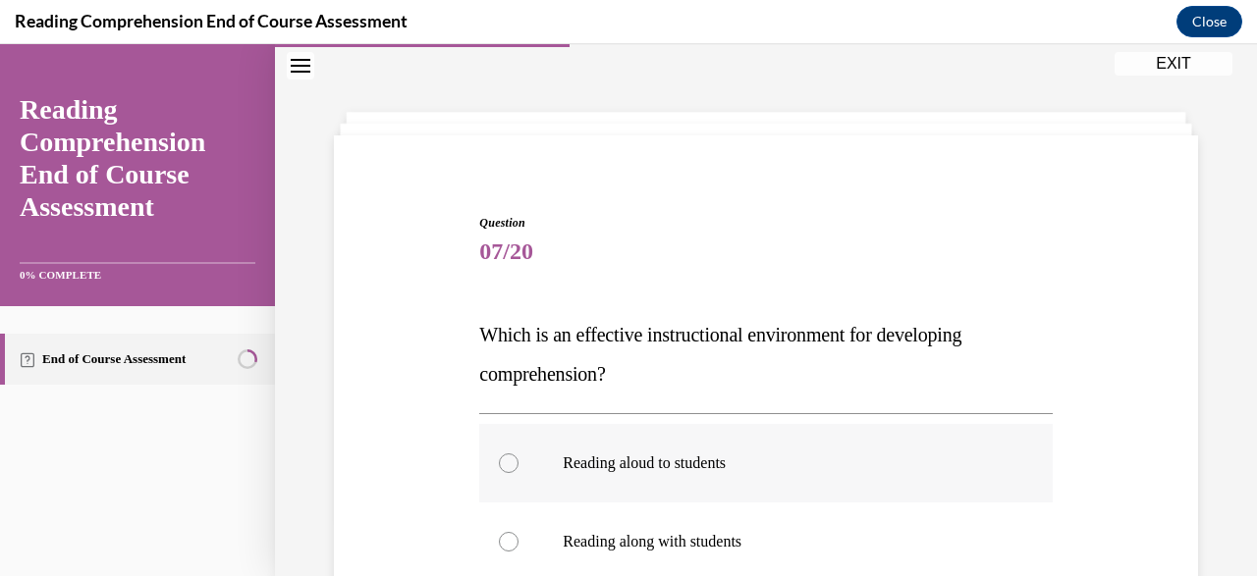
scroll to position [249, 0]
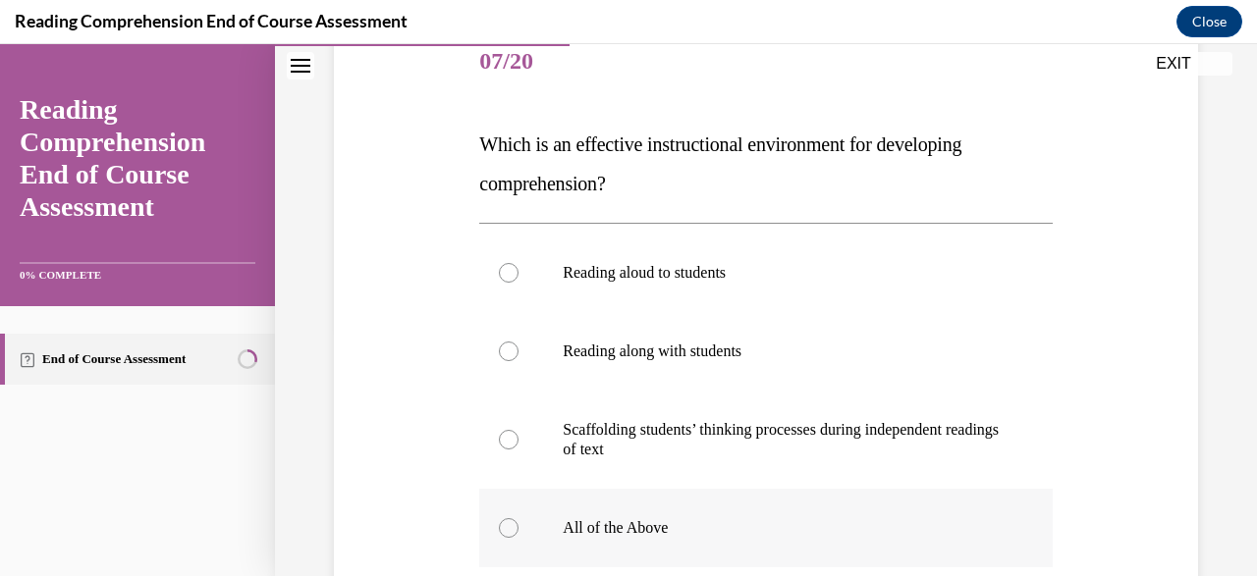
click at [792, 518] on p "All of the Above" at bounding box center [783, 528] width 440 height 20
click at [518, 518] on input "All of the Above" at bounding box center [509, 528] width 20 height 20
radio input "true"
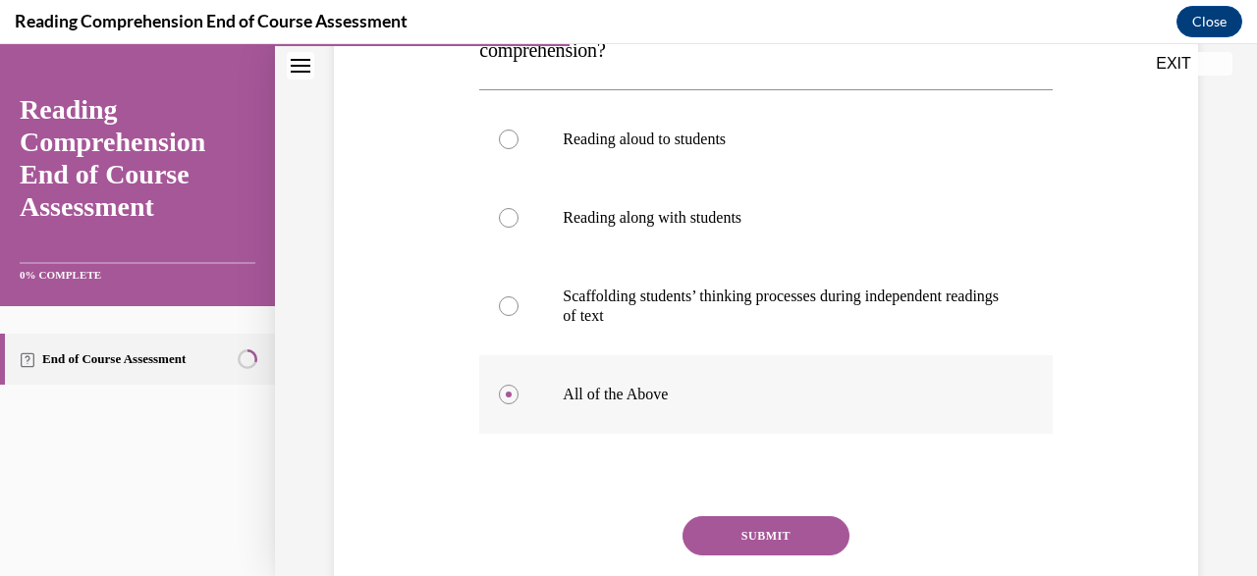
scroll to position [395, 0]
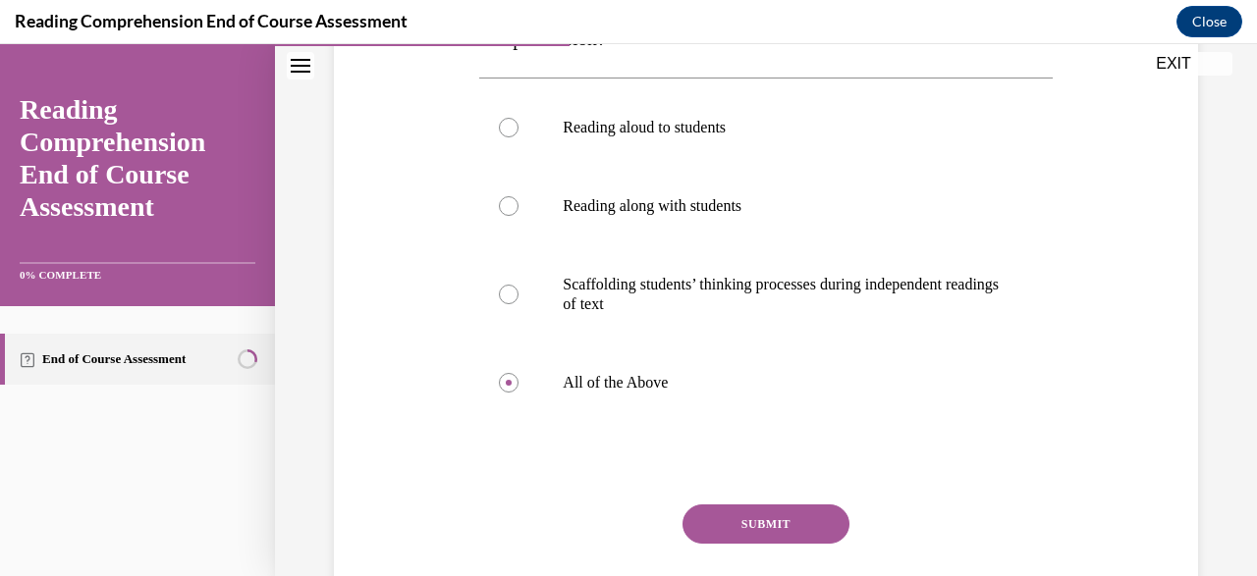
click at [783, 515] on button "SUBMIT" at bounding box center [765, 524] width 167 height 39
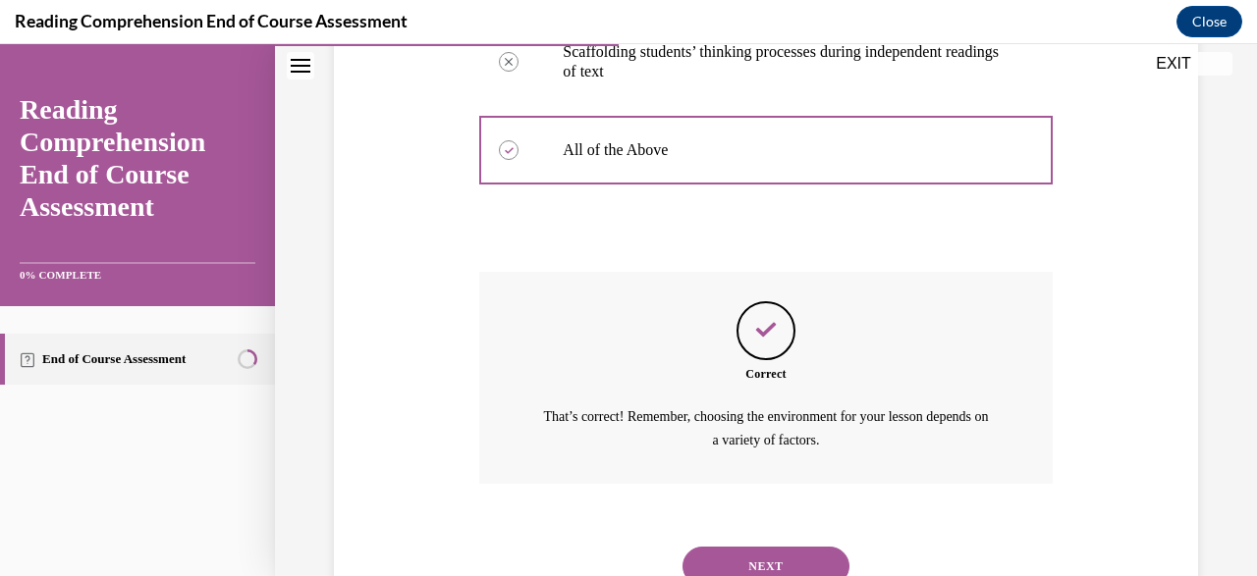
click at [807, 472] on div "Correct That’s correct! Remember, choosing the environment for your lesson depe…" at bounding box center [765, 378] width 572 height 212
click at [774, 547] on button "NEXT" at bounding box center [765, 566] width 167 height 39
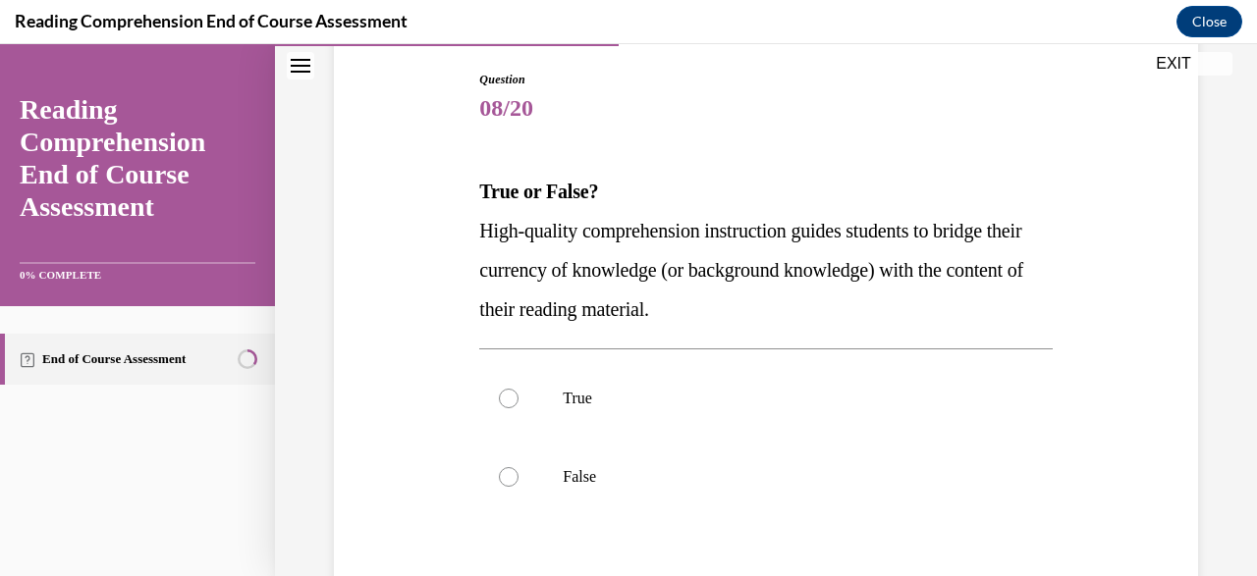
scroll to position [219, 0]
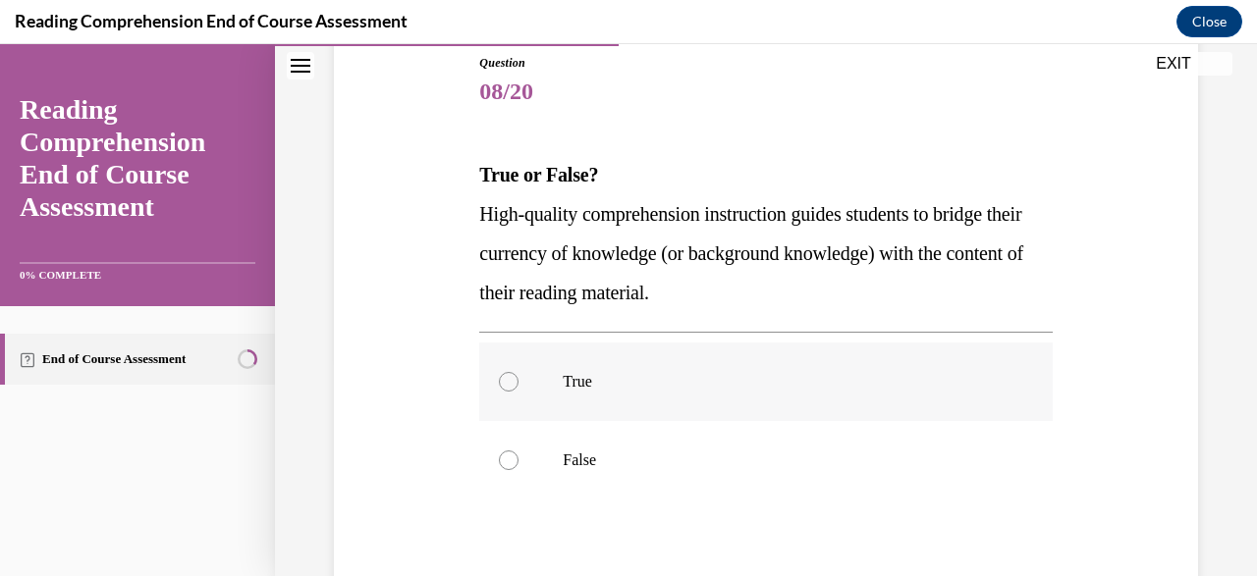
click at [730, 420] on label "True" at bounding box center [765, 382] width 572 height 79
click at [518, 392] on input "True" at bounding box center [509, 382] width 20 height 20
radio input "true"
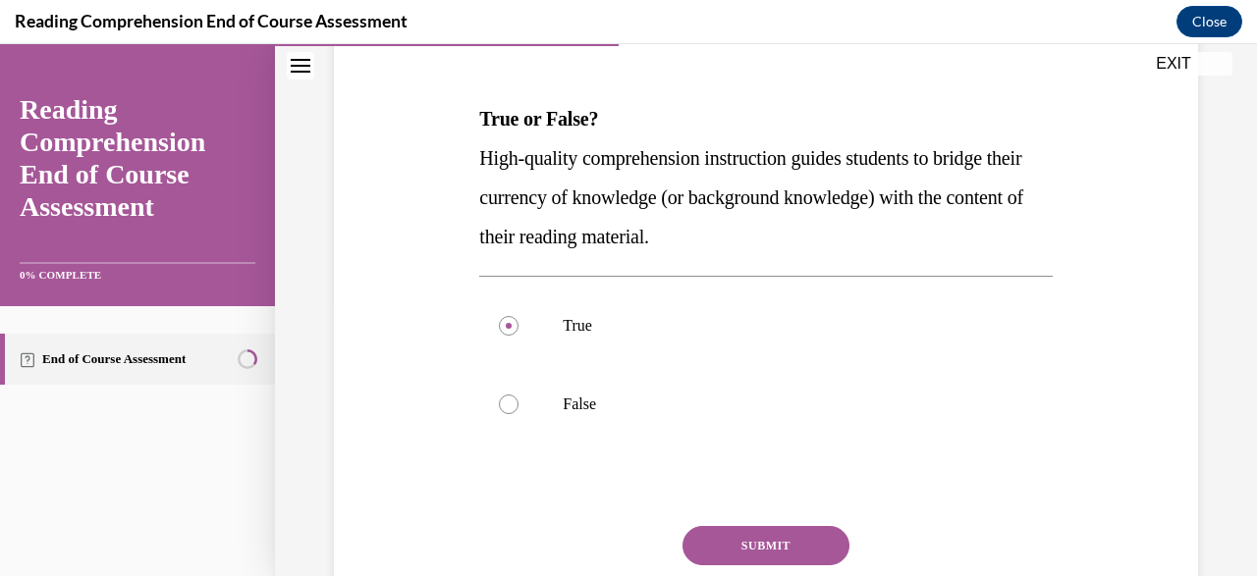
click at [755, 500] on div "Question 08/20 True or False? High-quality comprehension instruction guides stu…" at bounding box center [765, 342] width 572 height 689
click at [753, 529] on button "SUBMIT" at bounding box center [765, 545] width 167 height 39
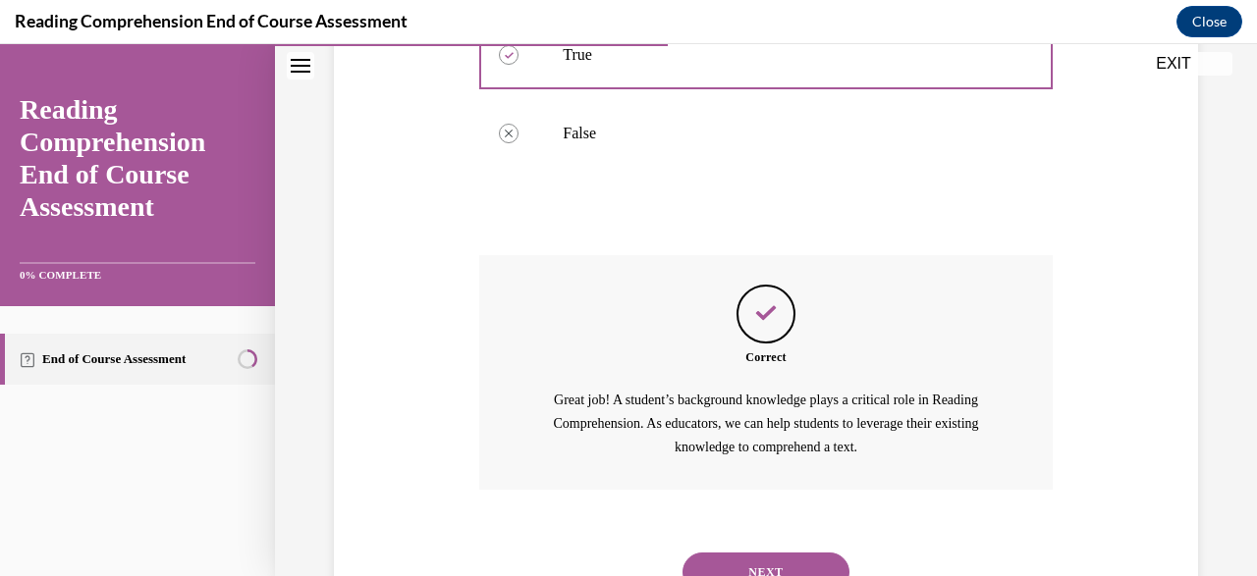
click at [754, 533] on div "NEXT" at bounding box center [765, 572] width 572 height 79
click at [766, 553] on button "NEXT" at bounding box center [765, 572] width 167 height 39
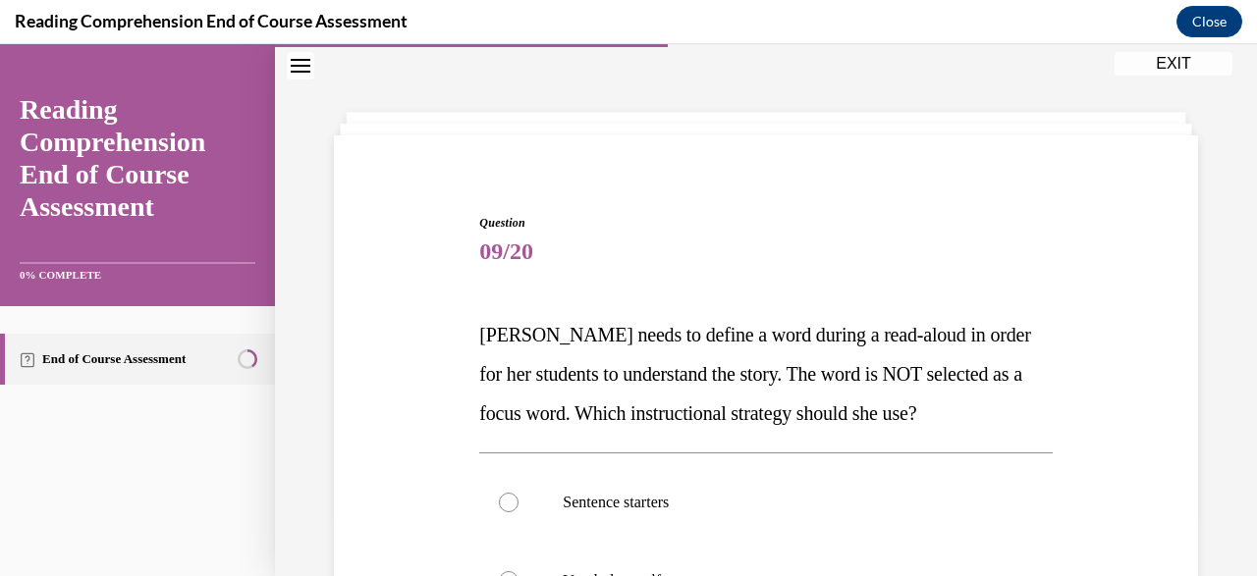
scroll to position [249, 0]
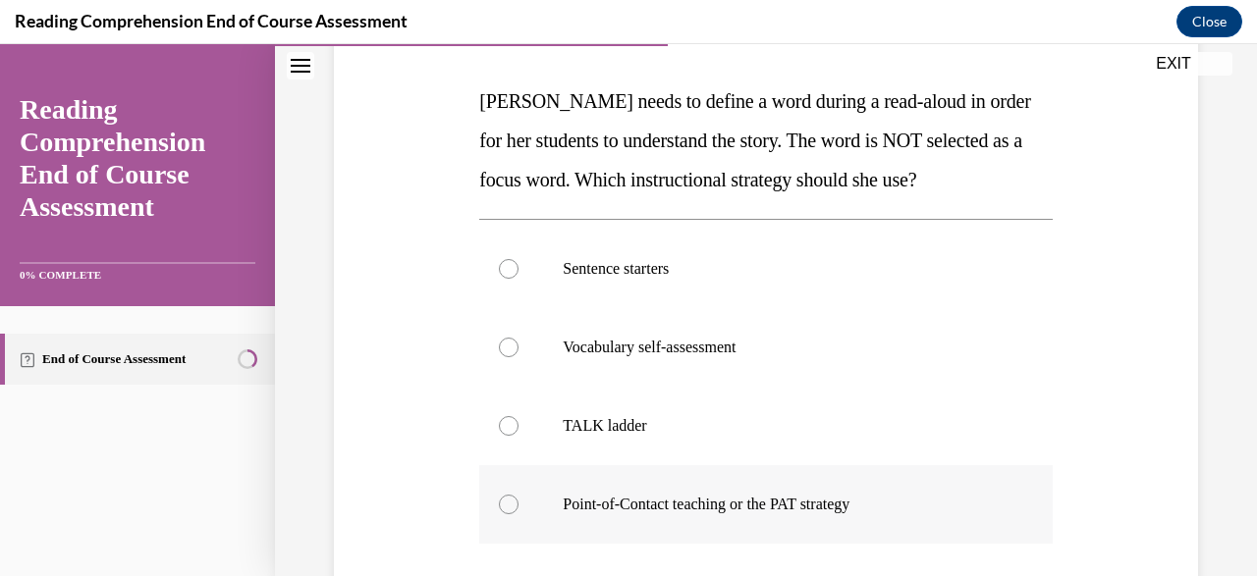
click at [739, 490] on label "Point-of-Contact teaching or the PAT strategy" at bounding box center [765, 504] width 572 height 79
click at [518, 495] on input "Point-of-Contact teaching or the PAT strategy" at bounding box center [509, 505] width 20 height 20
radio input "true"
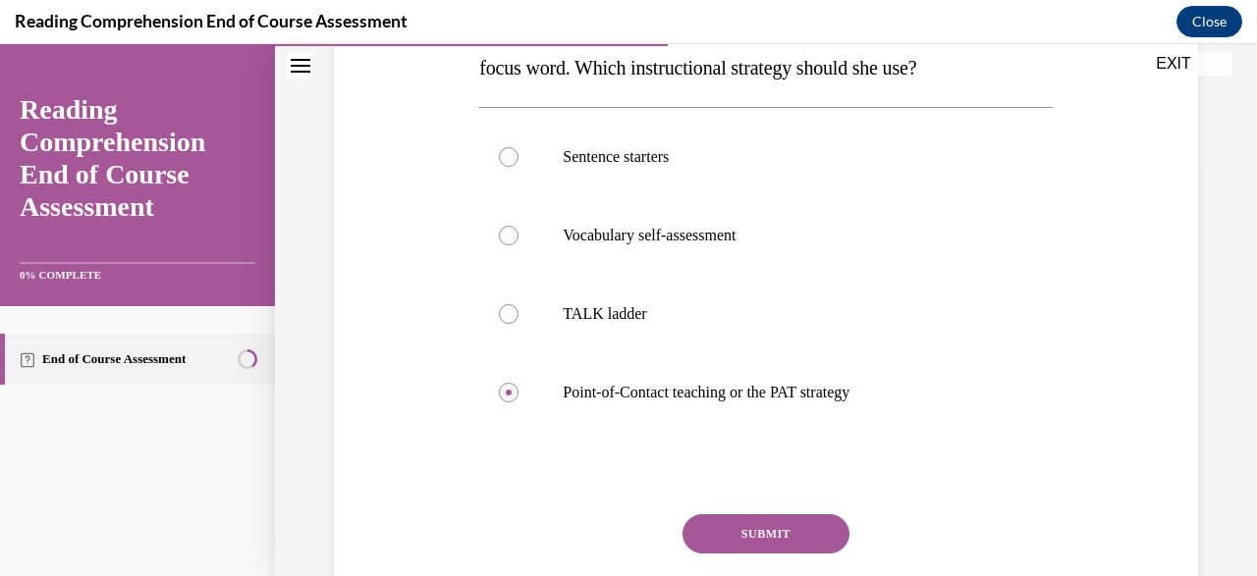
click at [743, 508] on div "Question 09/20 Mrs. Ivie needs to define a word during a read-aloud in order fo…" at bounding box center [765, 271] width 572 height 807
click at [775, 527] on button "SUBMIT" at bounding box center [765, 533] width 167 height 39
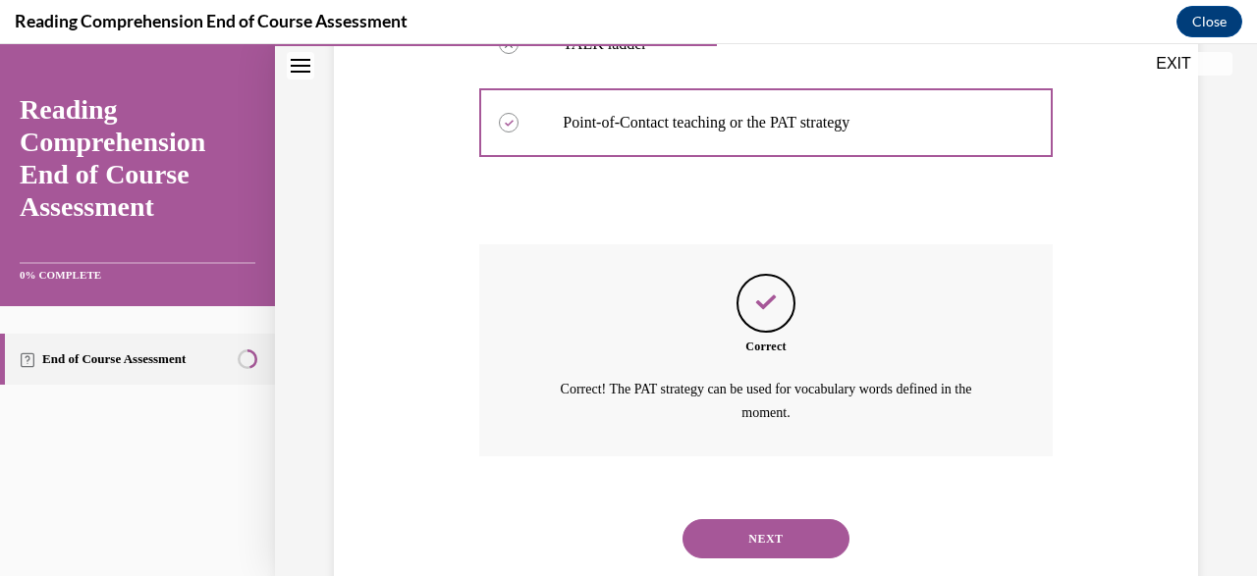
click at [836, 519] on button "NEXT" at bounding box center [765, 538] width 167 height 39
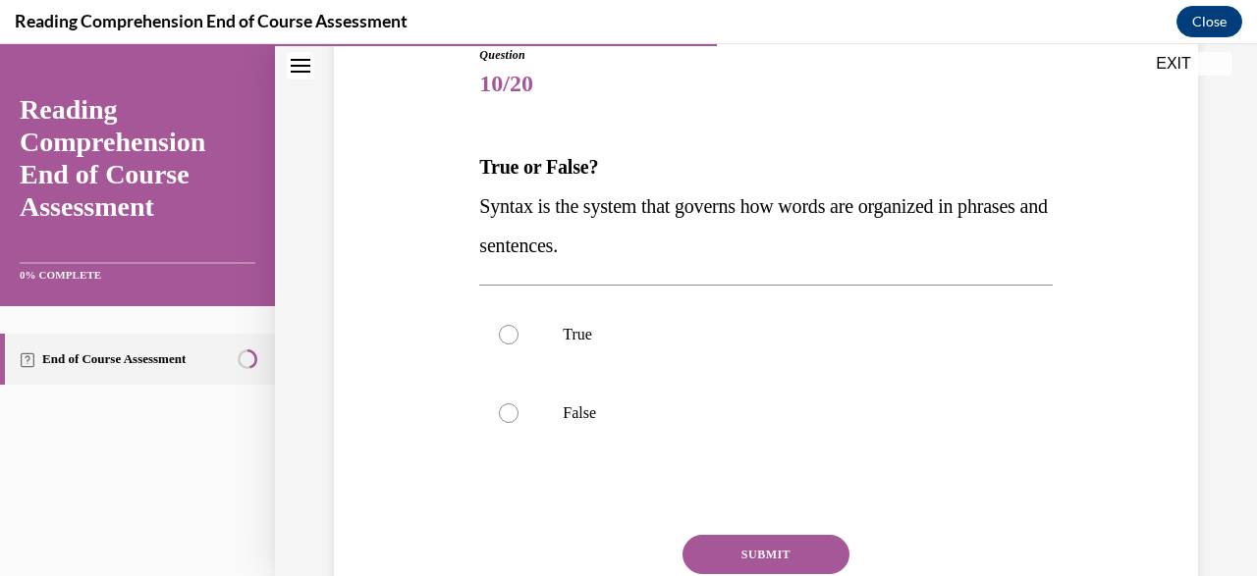
scroll to position [228, 0]
click at [792, 371] on label "True" at bounding box center [765, 334] width 572 height 79
click at [518, 344] on input "True" at bounding box center [509, 334] width 20 height 20
radio input "true"
click at [808, 543] on button "SUBMIT" at bounding box center [765, 553] width 167 height 39
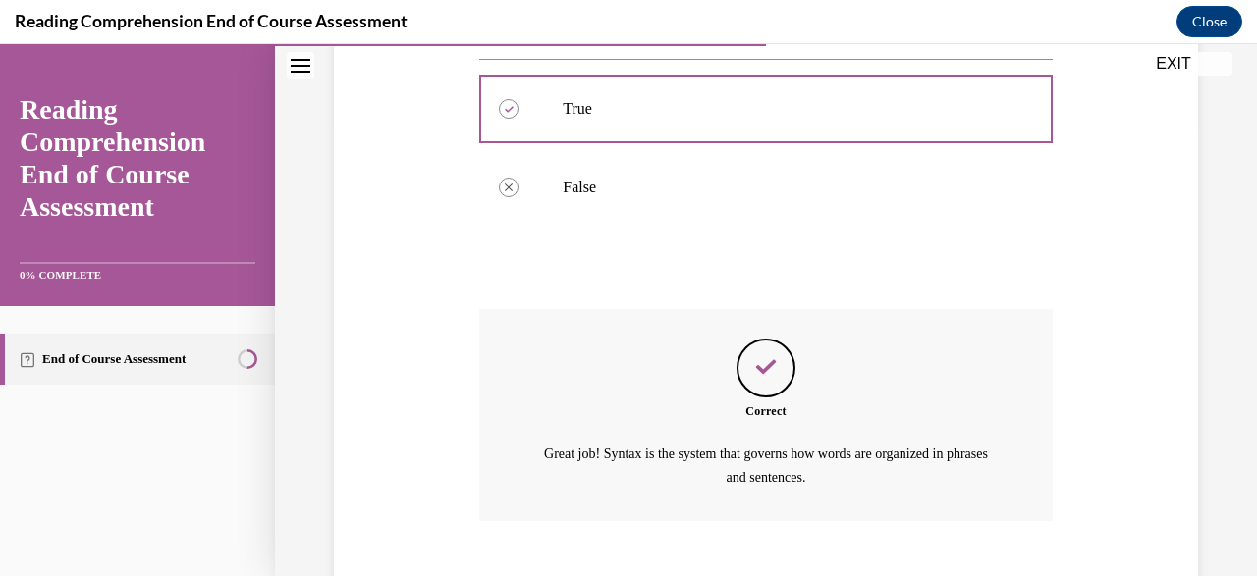
scroll to position [543, 0]
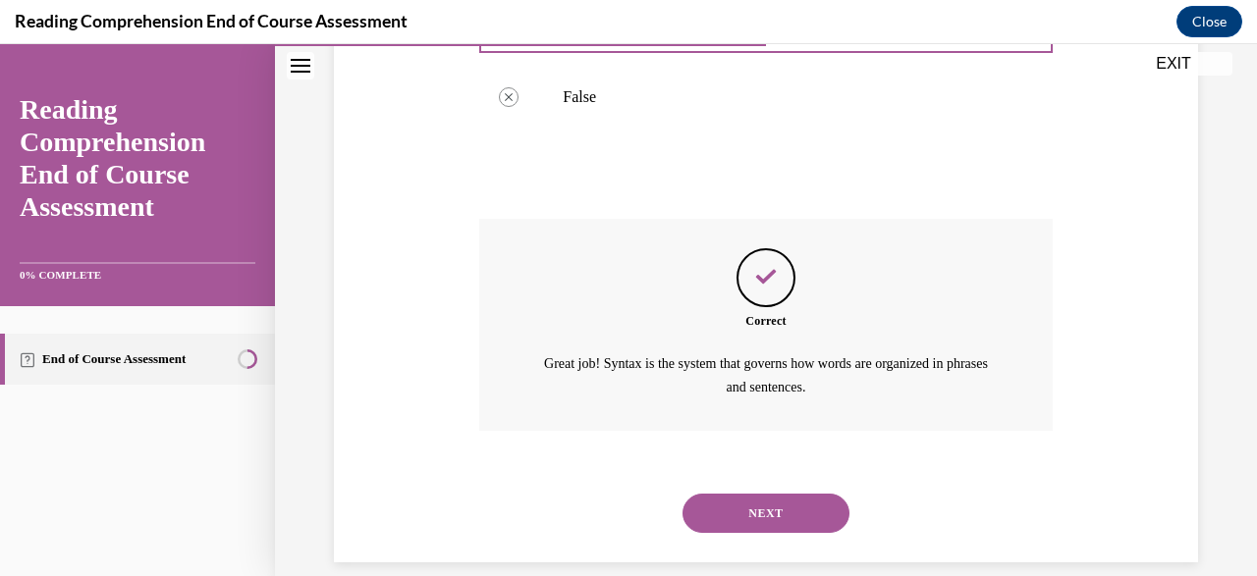
click at [776, 527] on div "NEXT" at bounding box center [765, 513] width 572 height 79
click at [773, 496] on button "NEXT" at bounding box center [765, 513] width 167 height 39
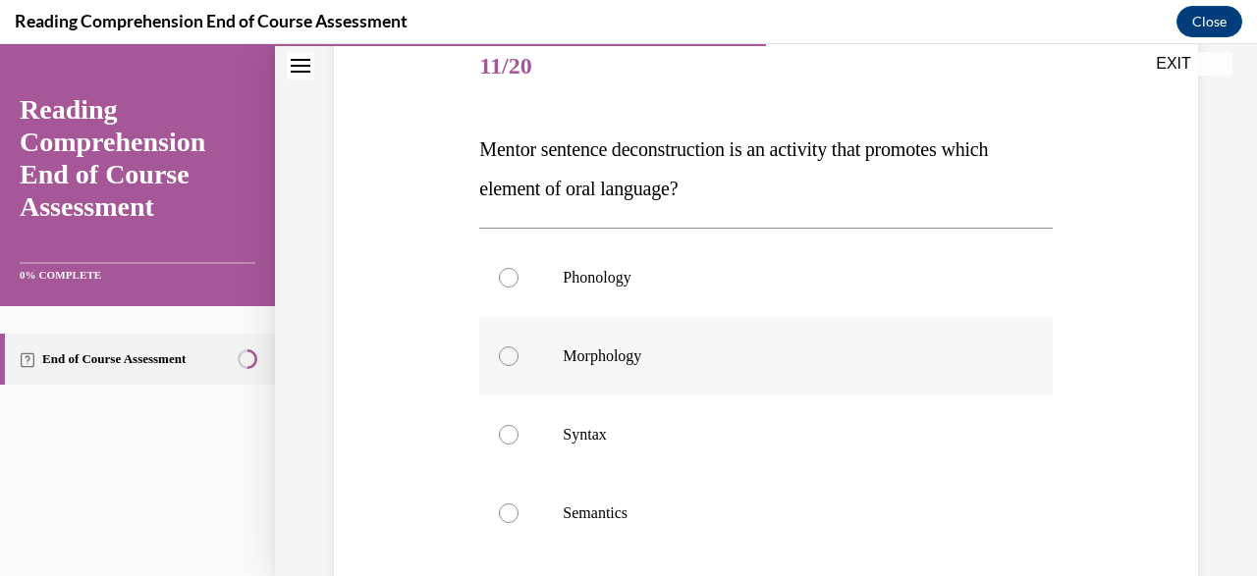
scroll to position [302, 0]
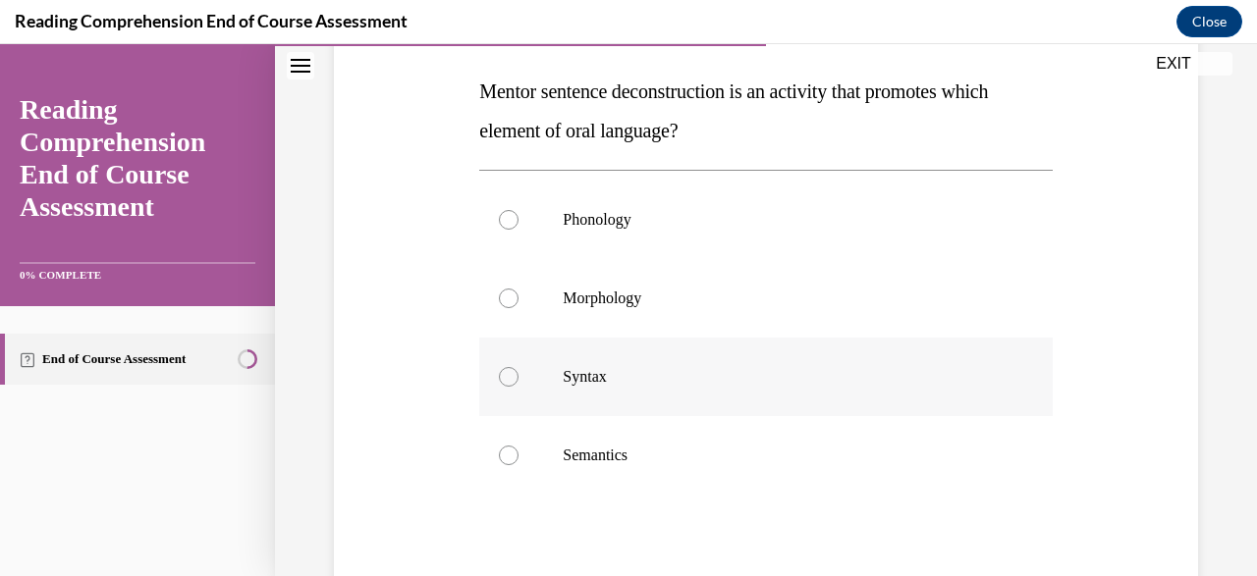
click at [724, 379] on p "Syntax" at bounding box center [783, 377] width 440 height 20
click at [518, 379] on input "Syntax" at bounding box center [509, 377] width 20 height 20
radio input "true"
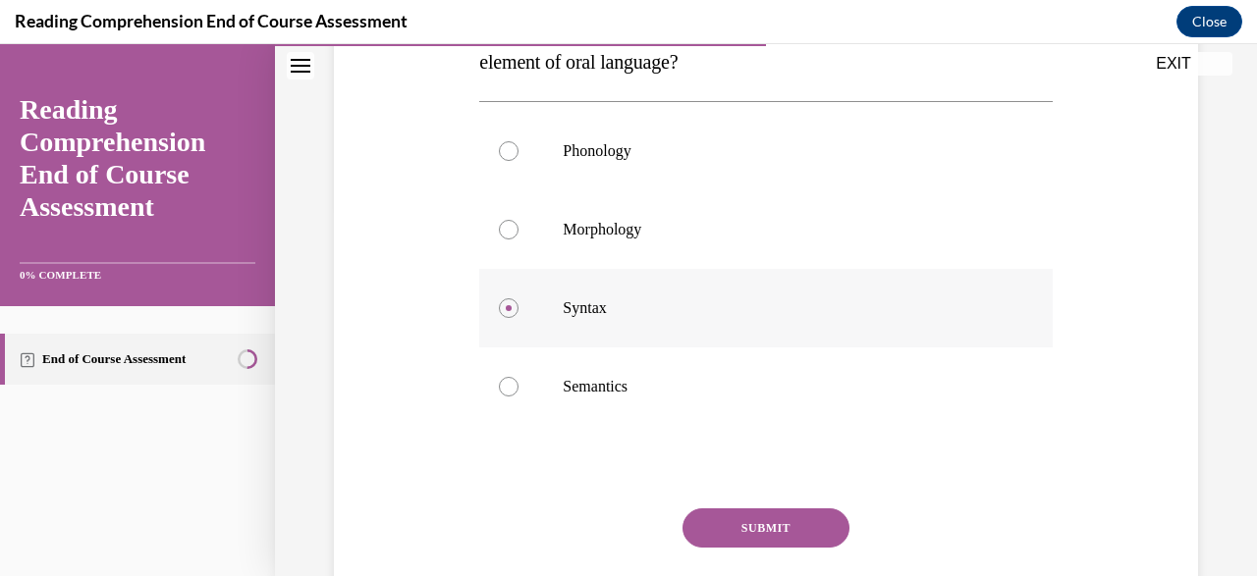
scroll to position [377, 0]
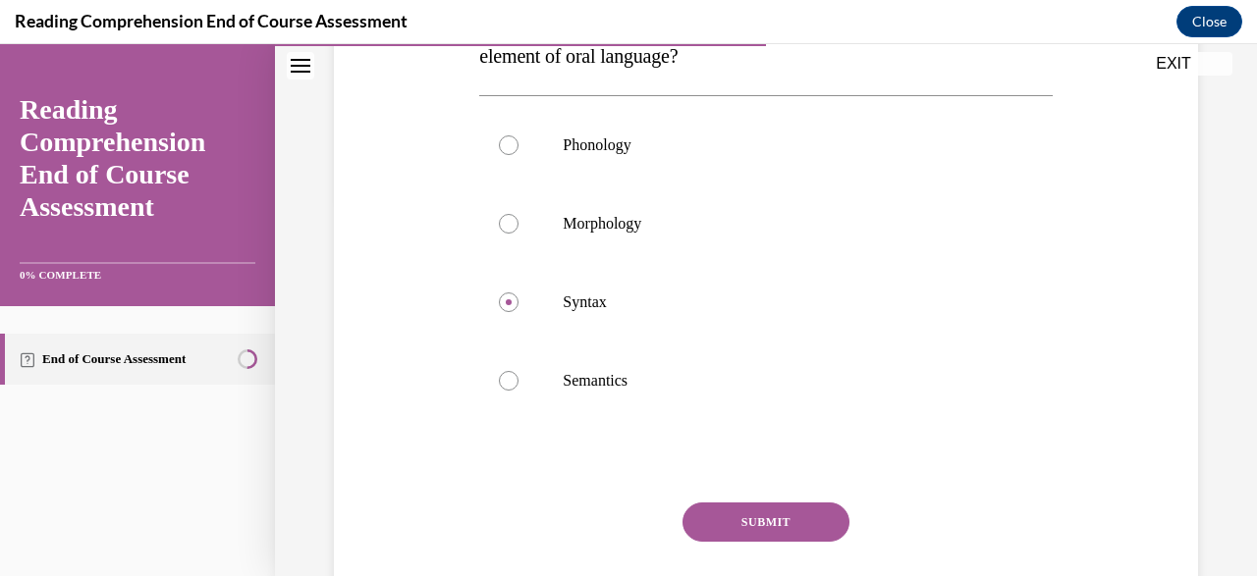
click at [789, 533] on button "SUBMIT" at bounding box center [765, 522] width 167 height 39
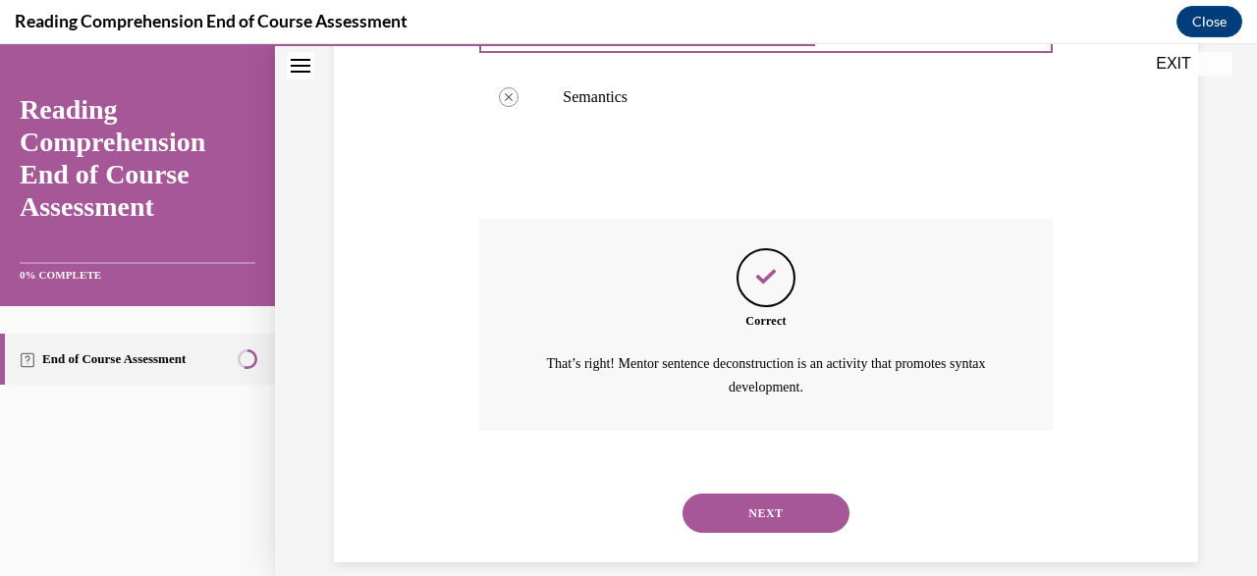
click at [784, 508] on button "NEXT" at bounding box center [765, 513] width 167 height 39
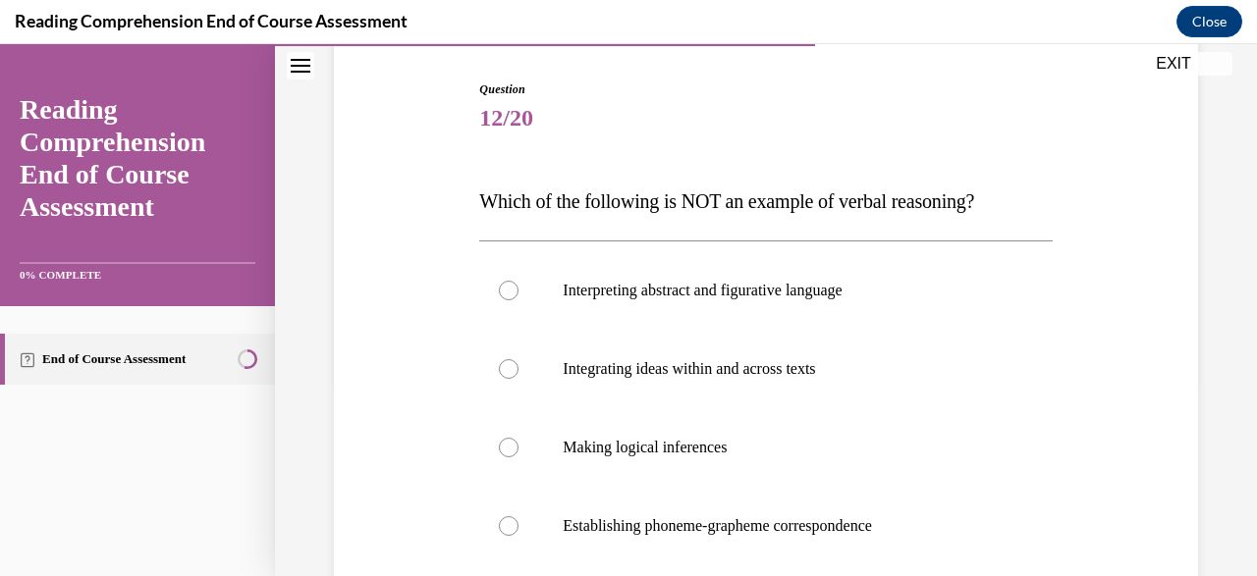
scroll to position [276, 0]
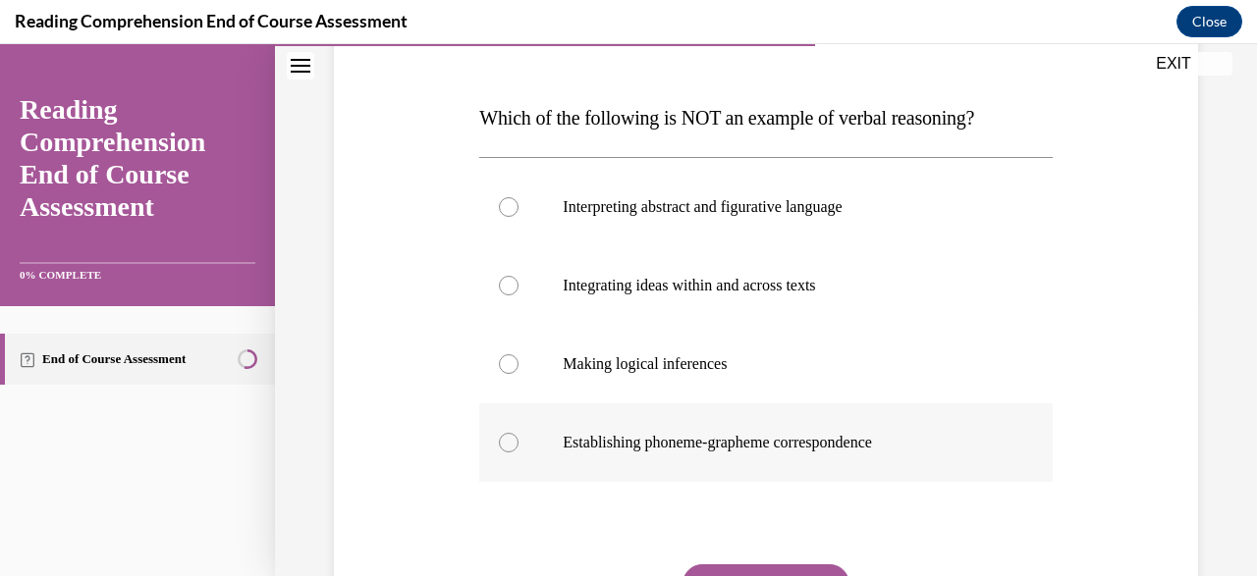
click at [874, 420] on label "Establishing phoneme-grapheme correspondence" at bounding box center [765, 443] width 572 height 79
click at [518, 433] on input "Establishing phoneme-grapheme correspondence" at bounding box center [509, 443] width 20 height 20
radio input "true"
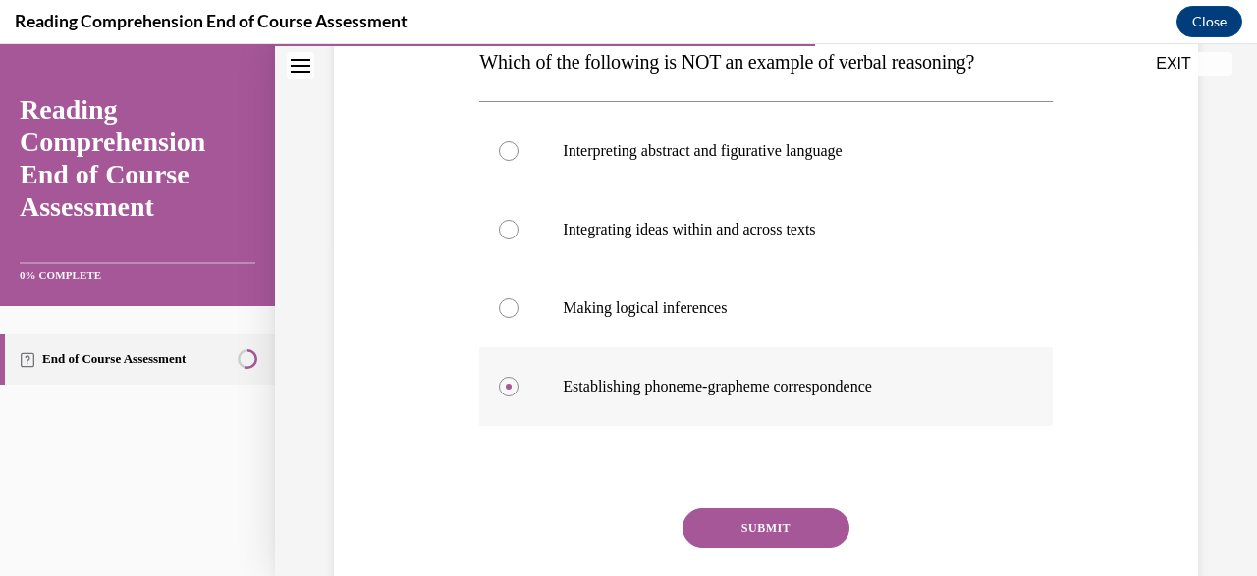
scroll to position [334, 0]
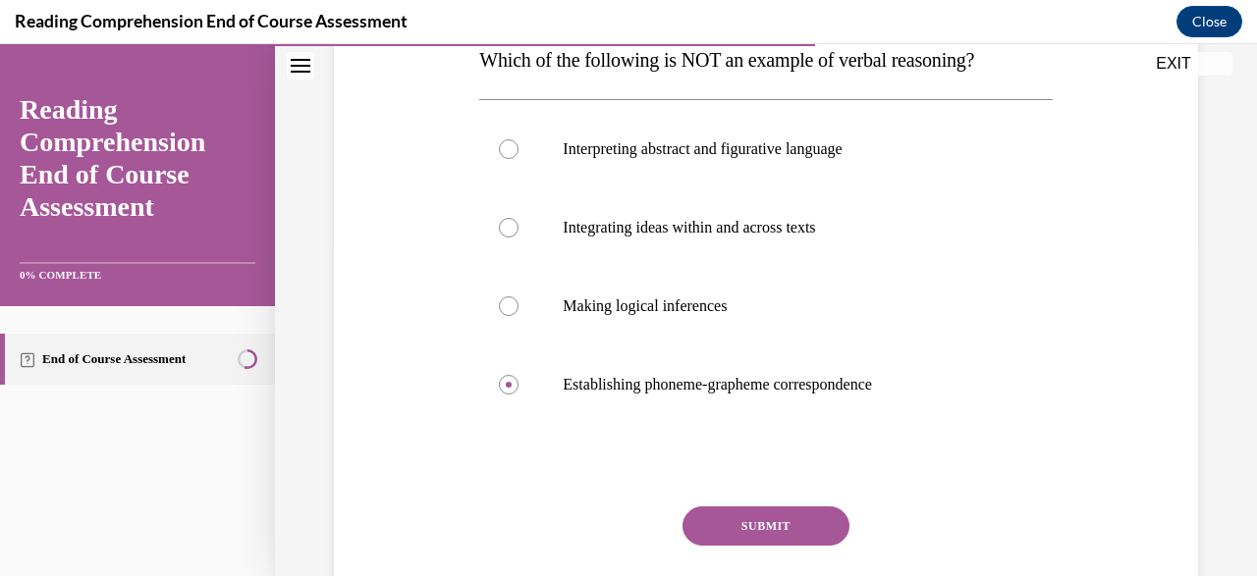
click at [784, 523] on button "SUBMIT" at bounding box center [765, 526] width 167 height 39
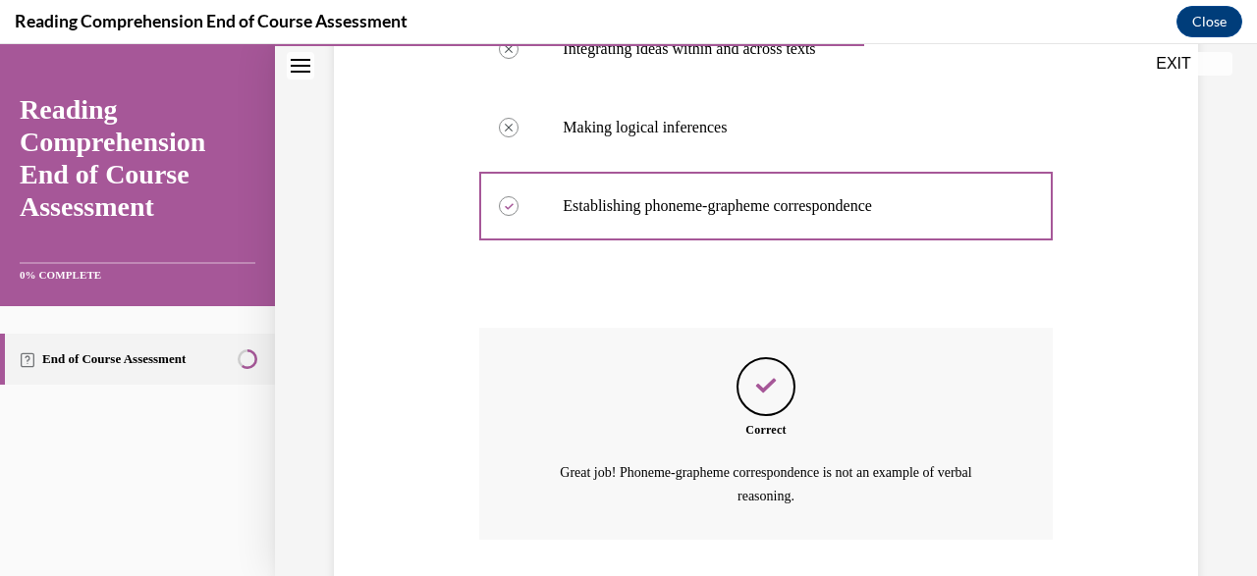
scroll to position [621, 0]
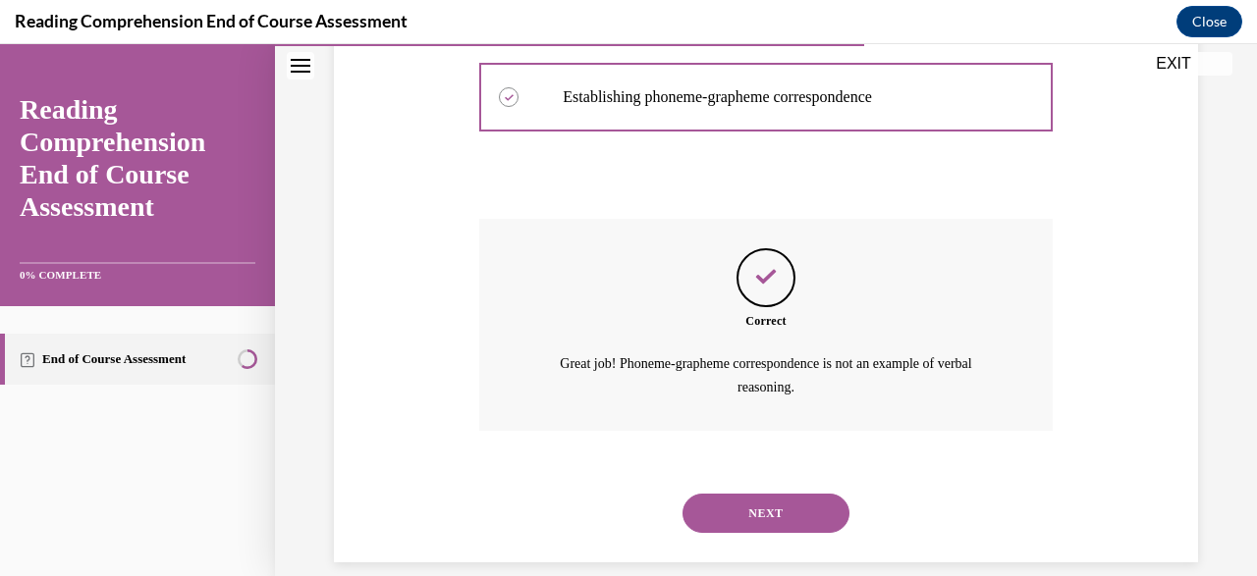
click at [797, 516] on div "NEXT" at bounding box center [765, 513] width 572 height 79
click at [783, 512] on div "NEXT" at bounding box center [765, 513] width 572 height 79
click at [775, 507] on button "NEXT" at bounding box center [765, 513] width 167 height 39
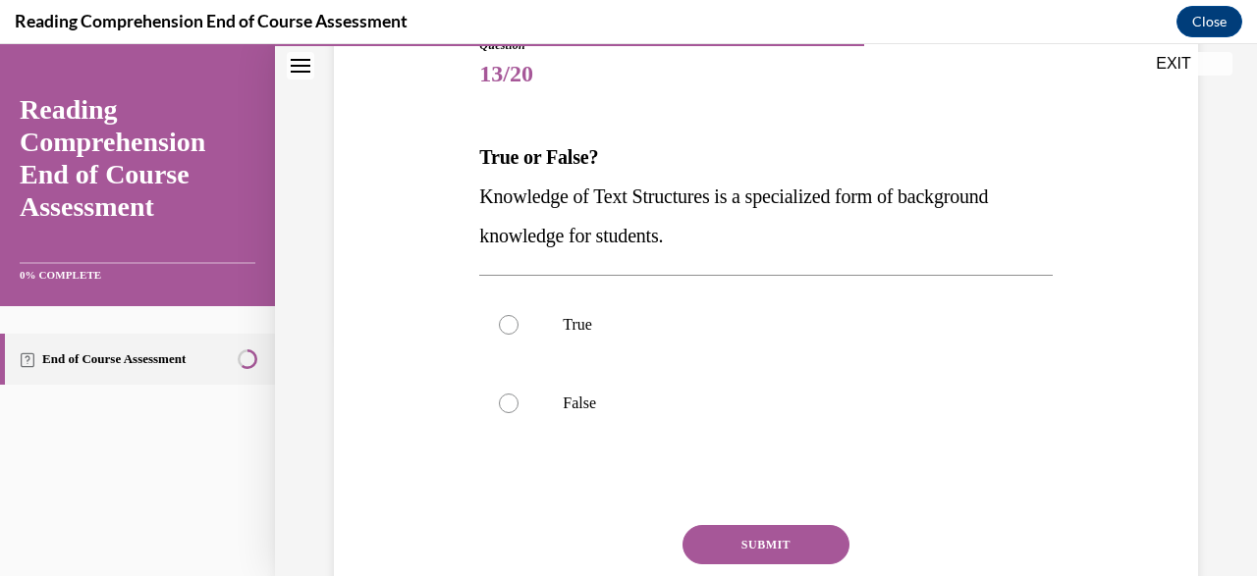
scroll to position [238, 0]
click at [643, 321] on p "True" at bounding box center [783, 324] width 440 height 20
click at [518, 321] on input "True" at bounding box center [509, 324] width 20 height 20
radio input "true"
click at [784, 533] on button "SUBMIT" at bounding box center [765, 543] width 167 height 39
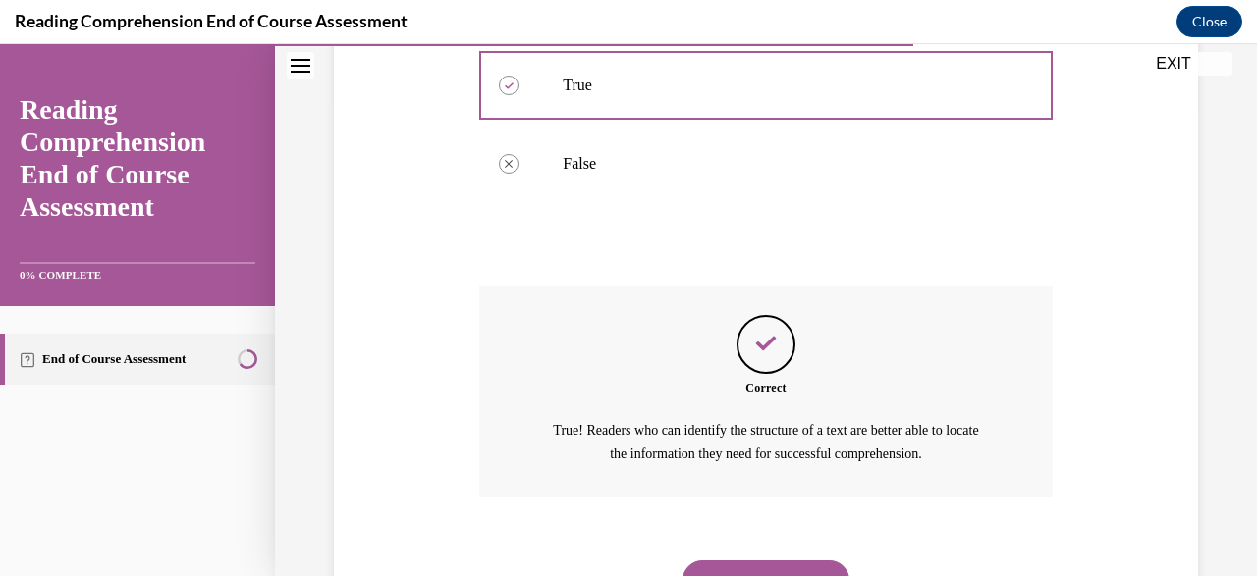
scroll to position [480, 0]
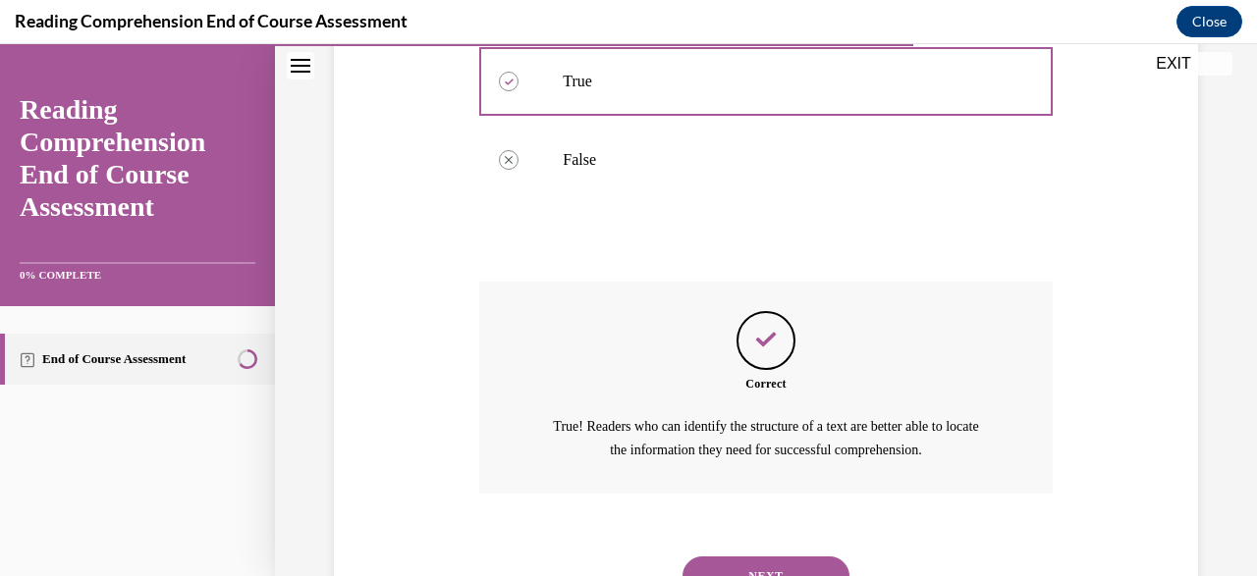
click at [757, 557] on button "NEXT" at bounding box center [765, 576] width 167 height 39
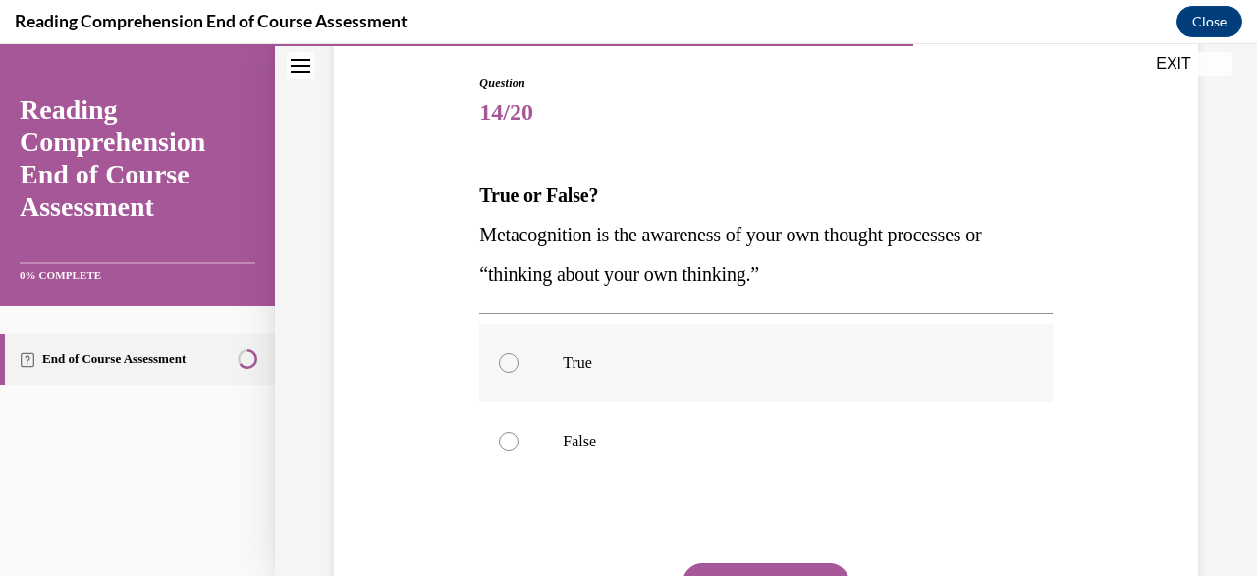
click at [722, 365] on p "True" at bounding box center [783, 363] width 440 height 20
click at [518, 365] on input "True" at bounding box center [509, 363] width 20 height 20
radio input "true"
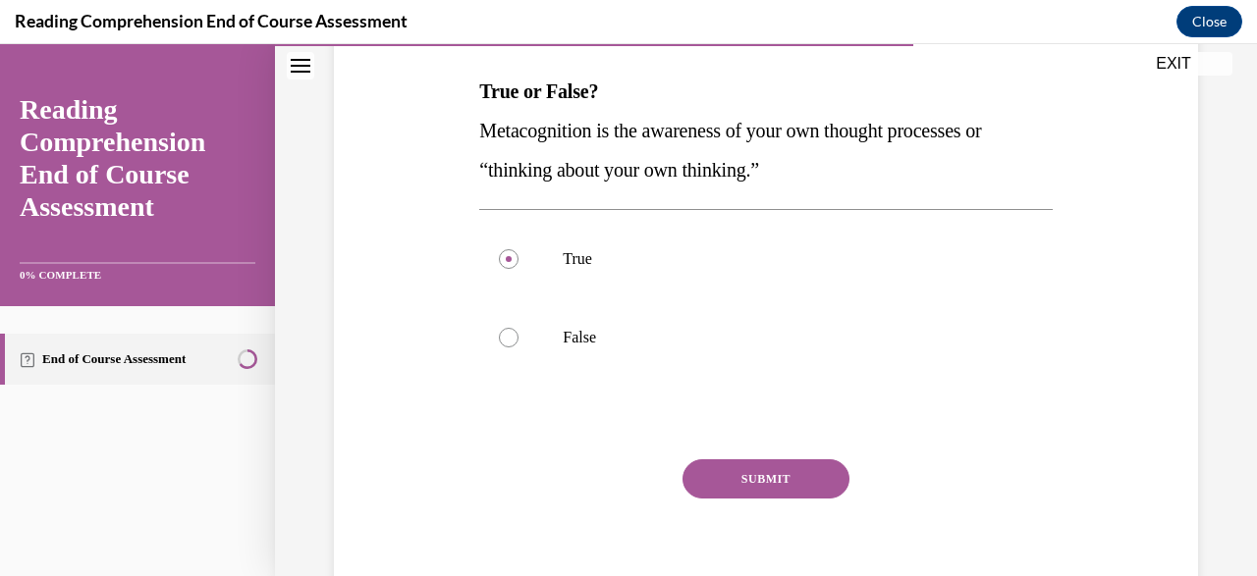
click at [757, 463] on button "SUBMIT" at bounding box center [765, 478] width 167 height 39
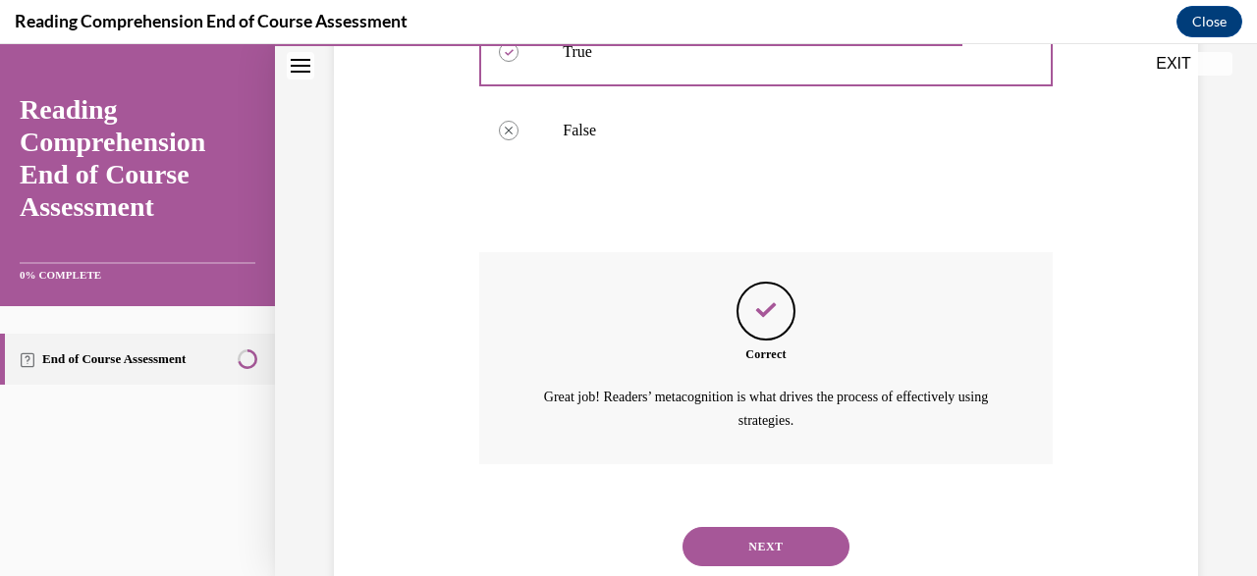
click at [759, 527] on button "NEXT" at bounding box center [765, 546] width 167 height 39
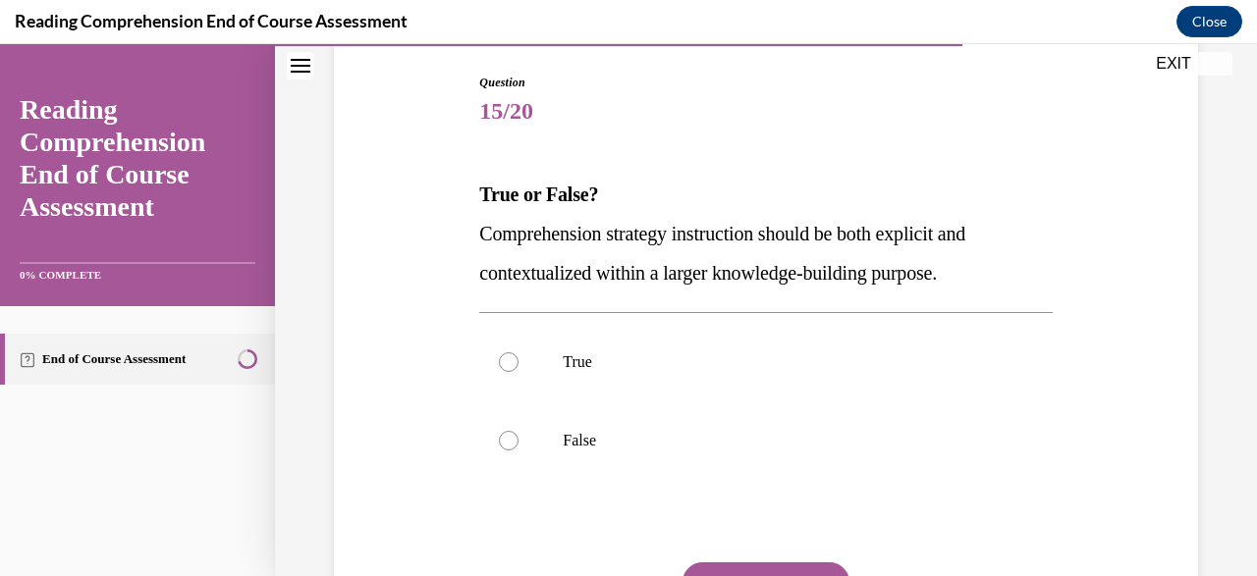
scroll to position [204, 0]
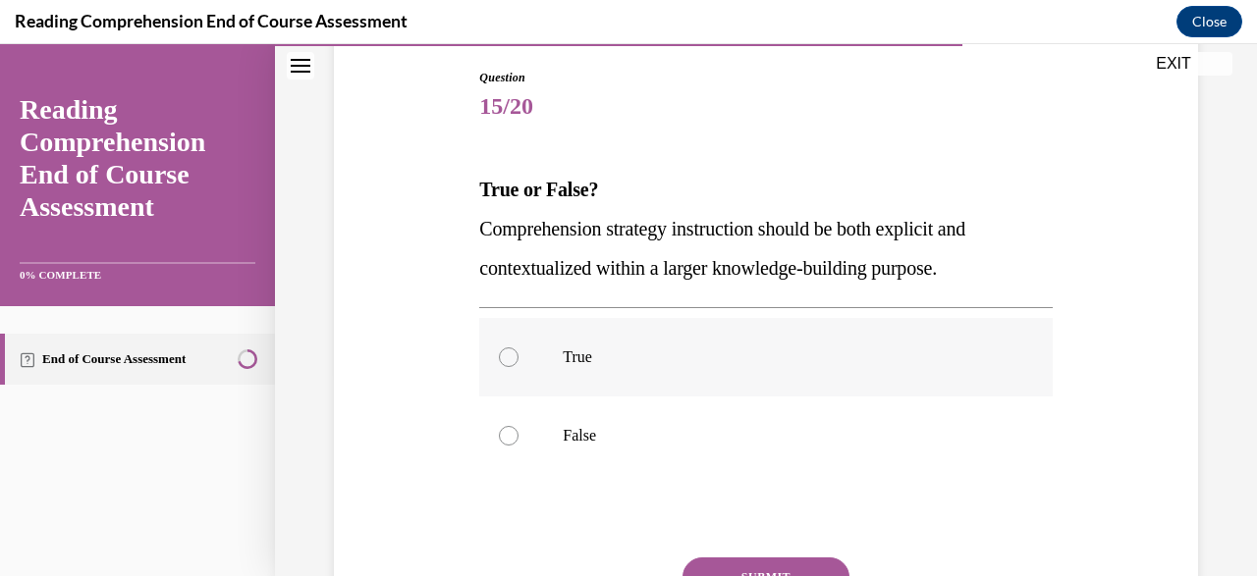
click at [751, 354] on p "True" at bounding box center [783, 358] width 440 height 20
click at [518, 354] on input "True" at bounding box center [509, 358] width 20 height 20
radio input "true"
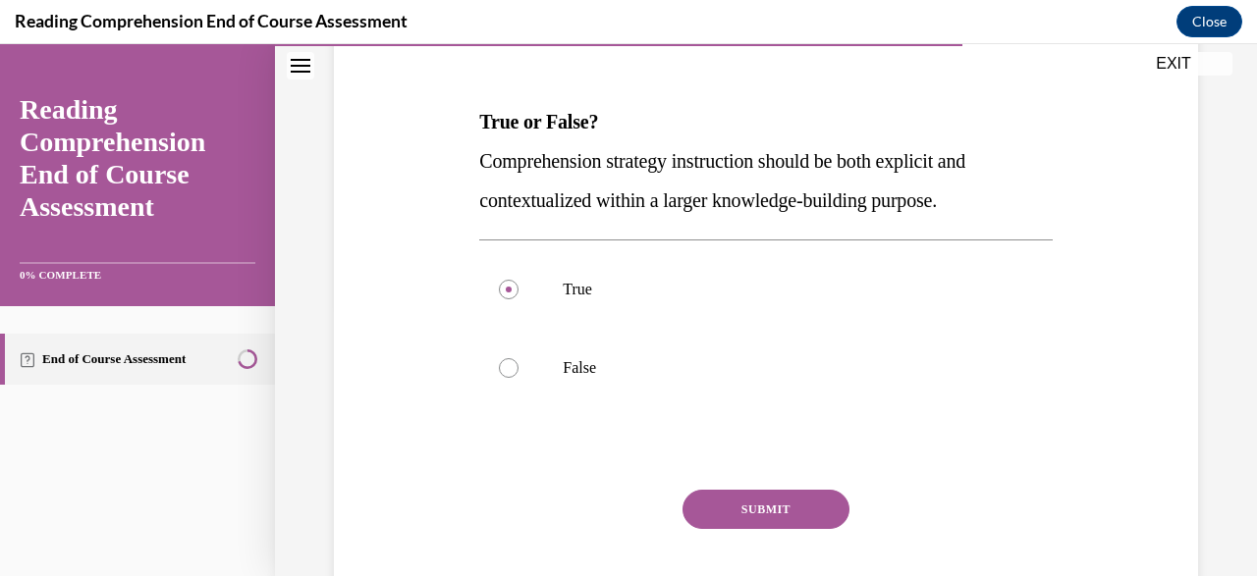
click at [781, 504] on button "SUBMIT" at bounding box center [765, 509] width 167 height 39
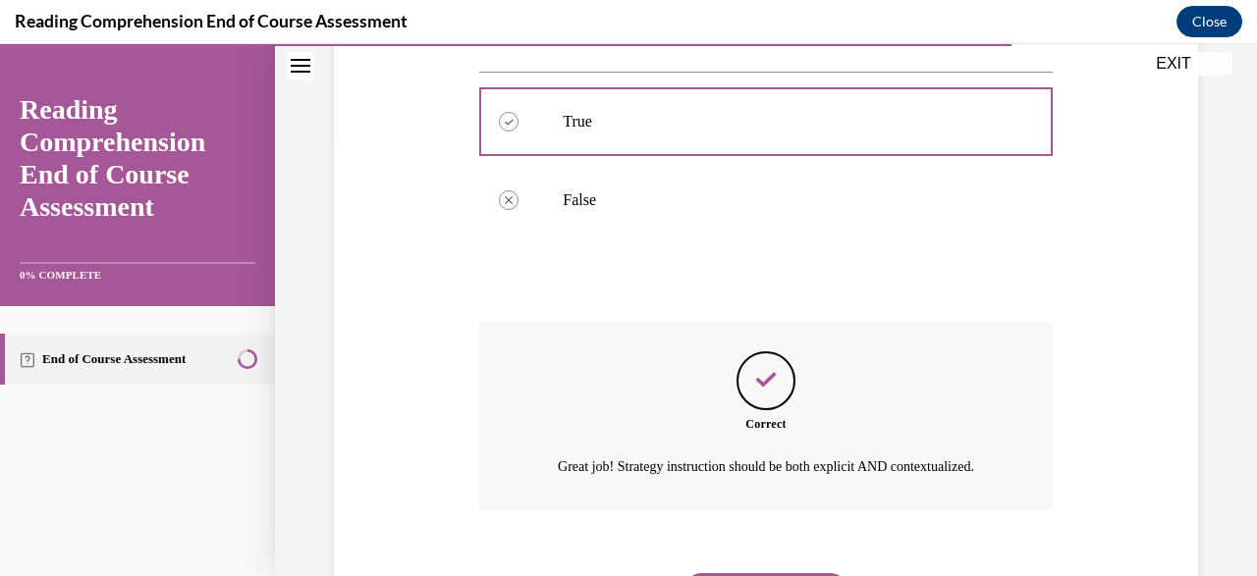
scroll to position [441, 0]
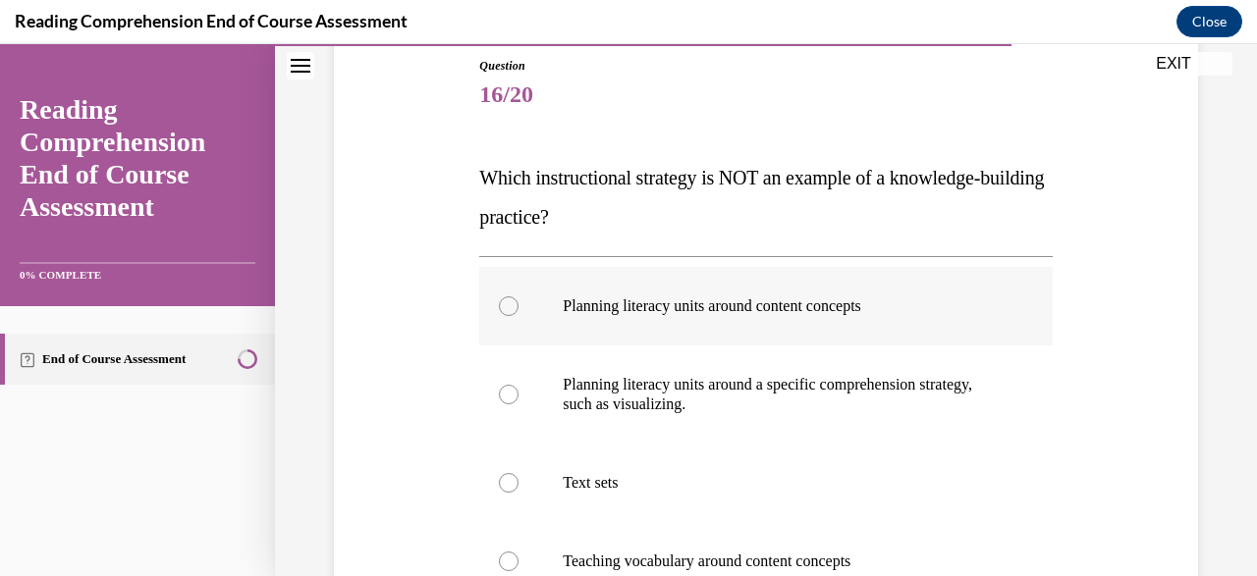
scroll to position [300, 0]
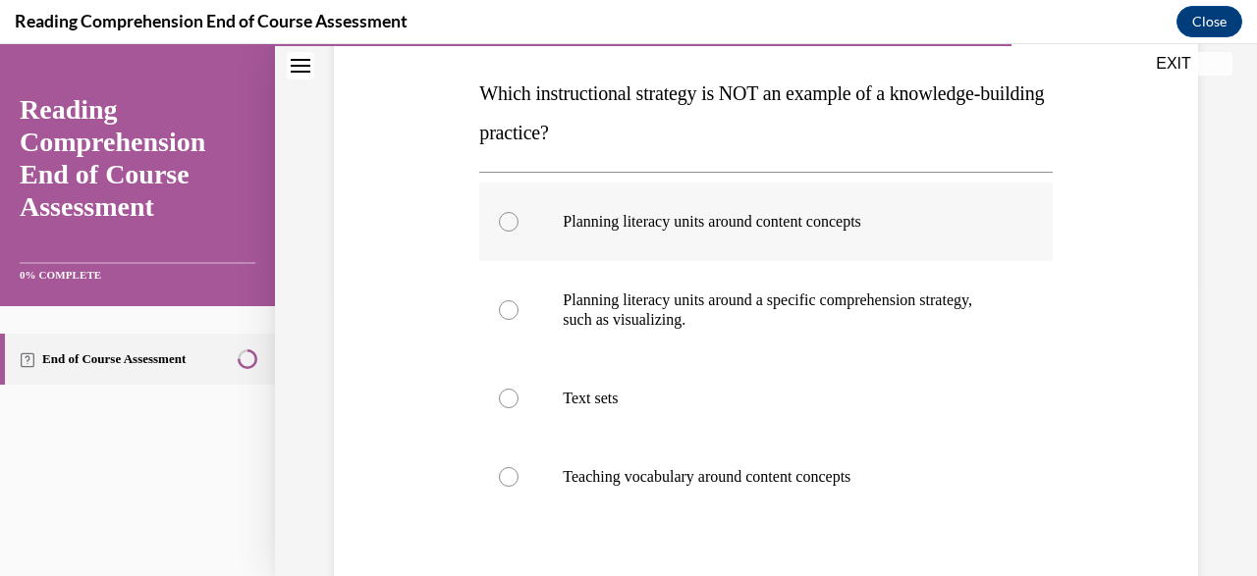
click at [769, 231] on p "Planning literacy units around content concepts" at bounding box center [783, 222] width 440 height 20
click at [518, 231] on input "Planning literacy units around content concepts" at bounding box center [509, 222] width 20 height 20
radio input "true"
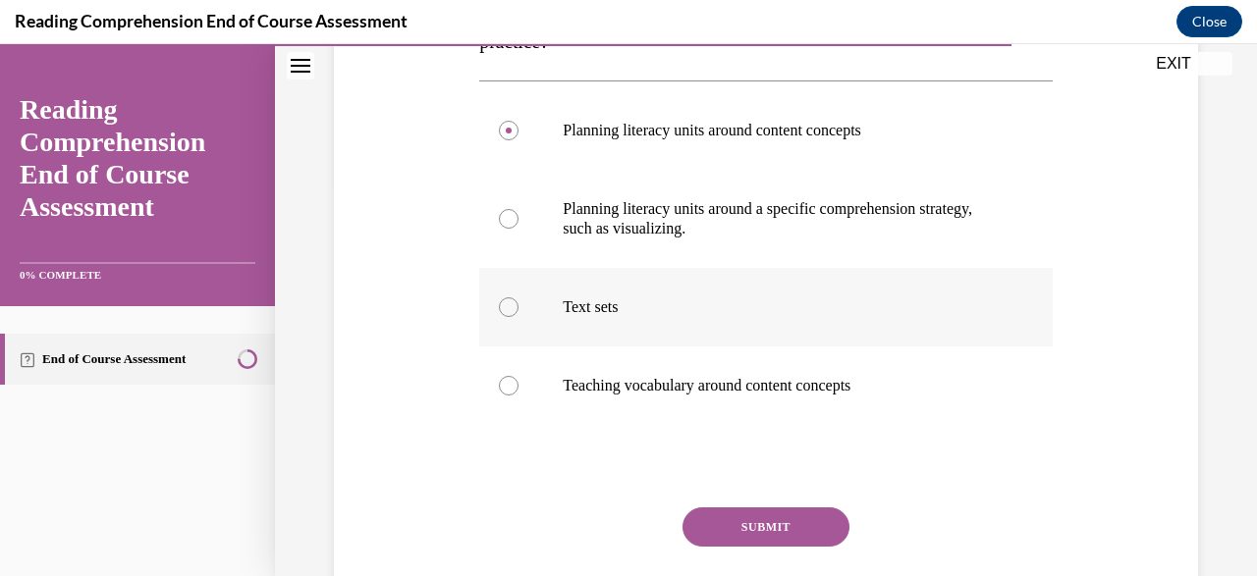
scroll to position [440, 0]
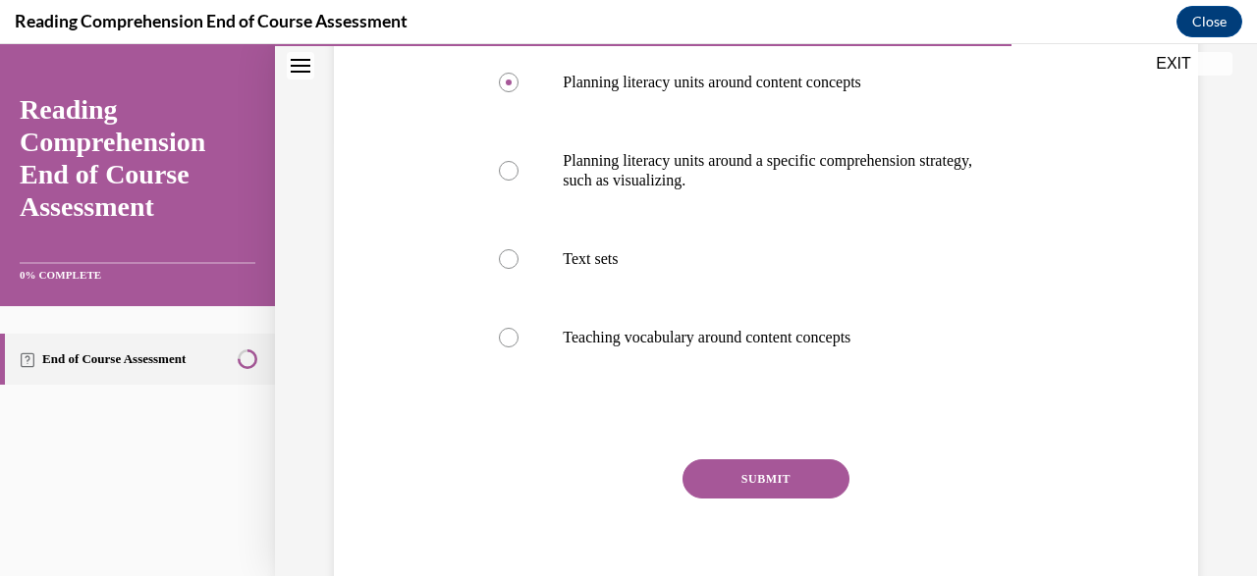
click at [763, 463] on button "SUBMIT" at bounding box center [765, 478] width 167 height 39
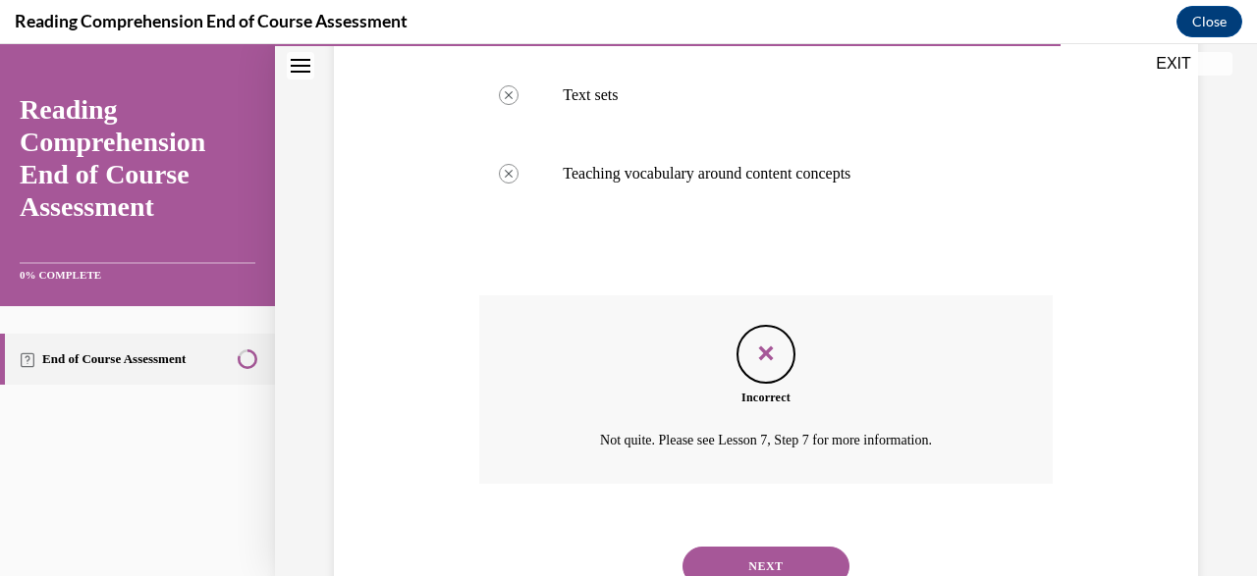
scroll to position [657, 0]
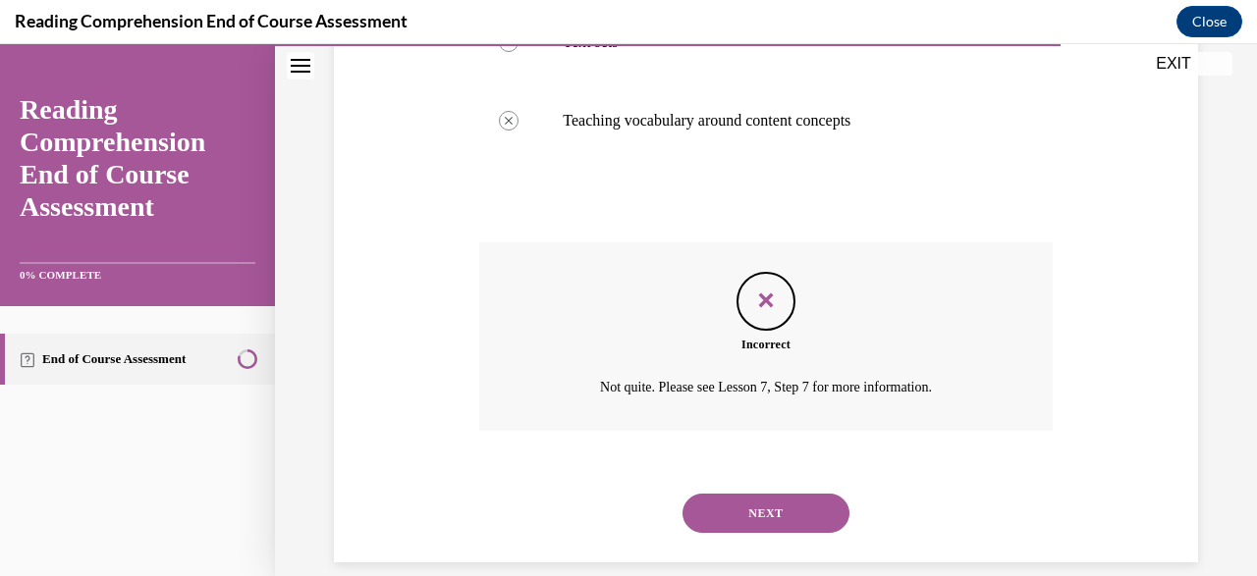
click at [788, 500] on button "NEXT" at bounding box center [765, 513] width 167 height 39
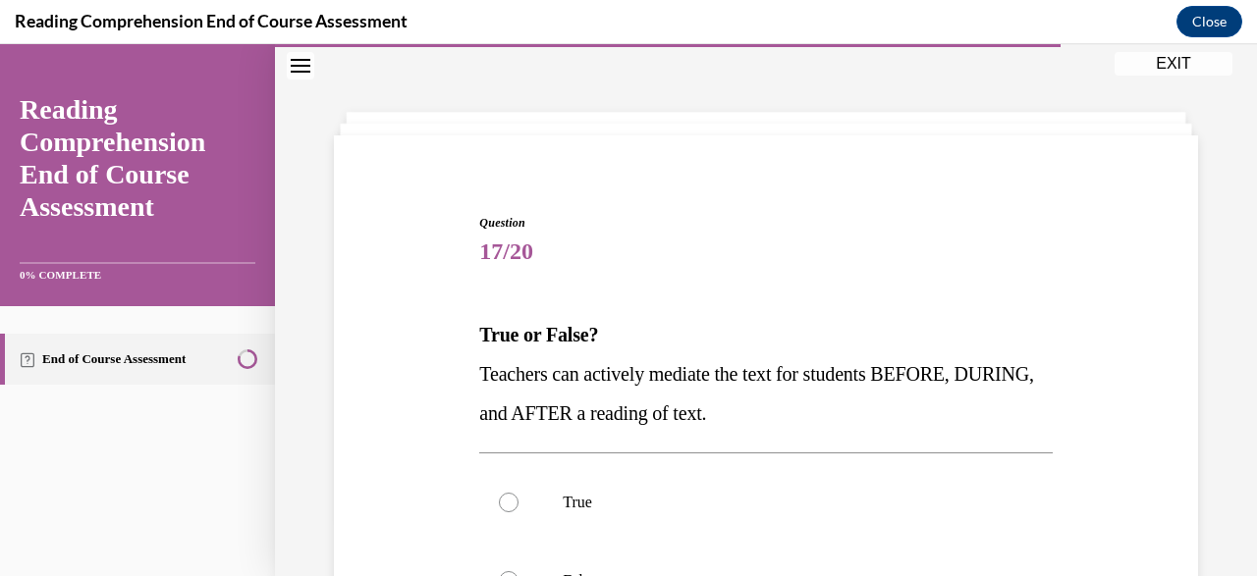
scroll to position [208, 0]
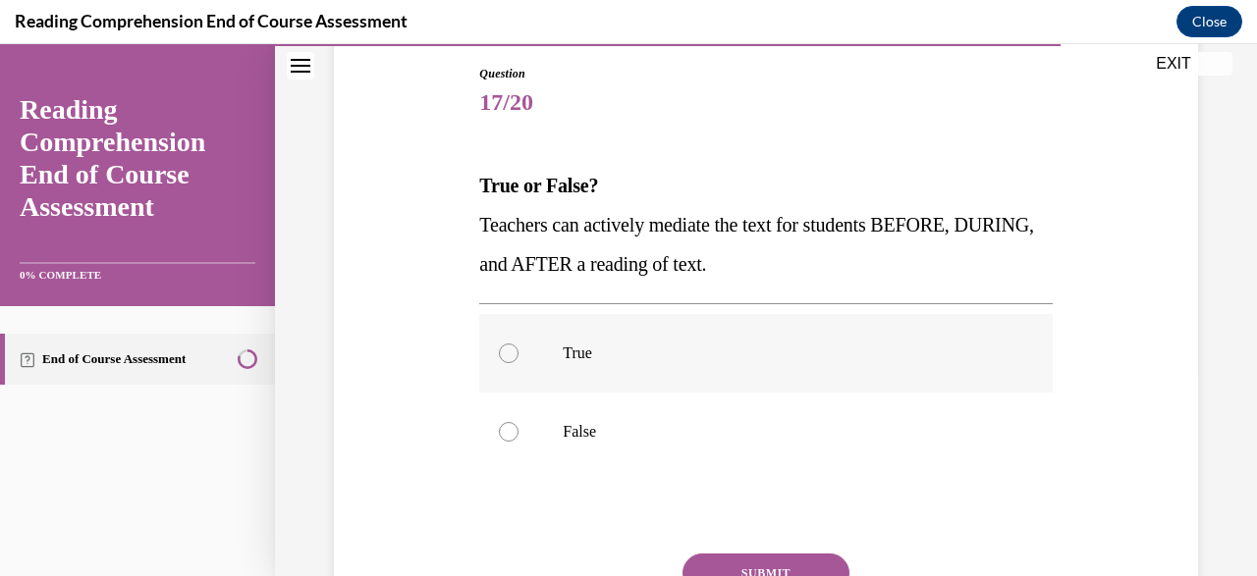
click at [692, 384] on label "True" at bounding box center [765, 353] width 572 height 79
click at [518, 363] on input "True" at bounding box center [509, 354] width 20 height 20
radio input "true"
click at [762, 553] on div "Question 17/20 True or False? Teachers can actively mediate the text for studen…" at bounding box center [765, 390] width 572 height 650
click at [785, 568] on button "SUBMIT" at bounding box center [765, 573] width 167 height 39
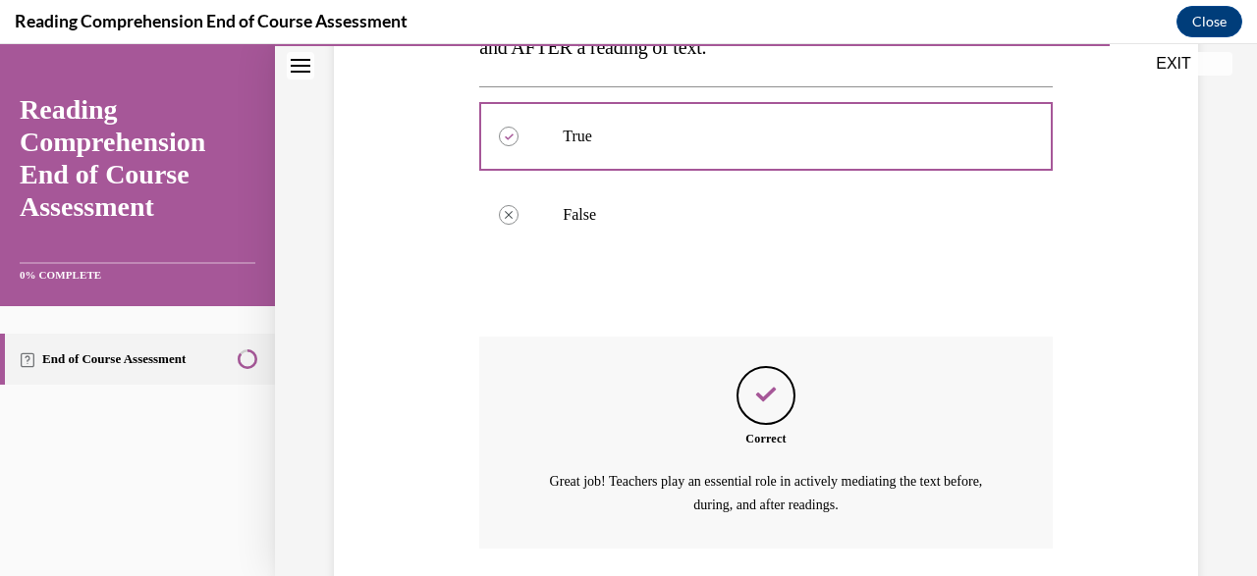
scroll to position [543, 0]
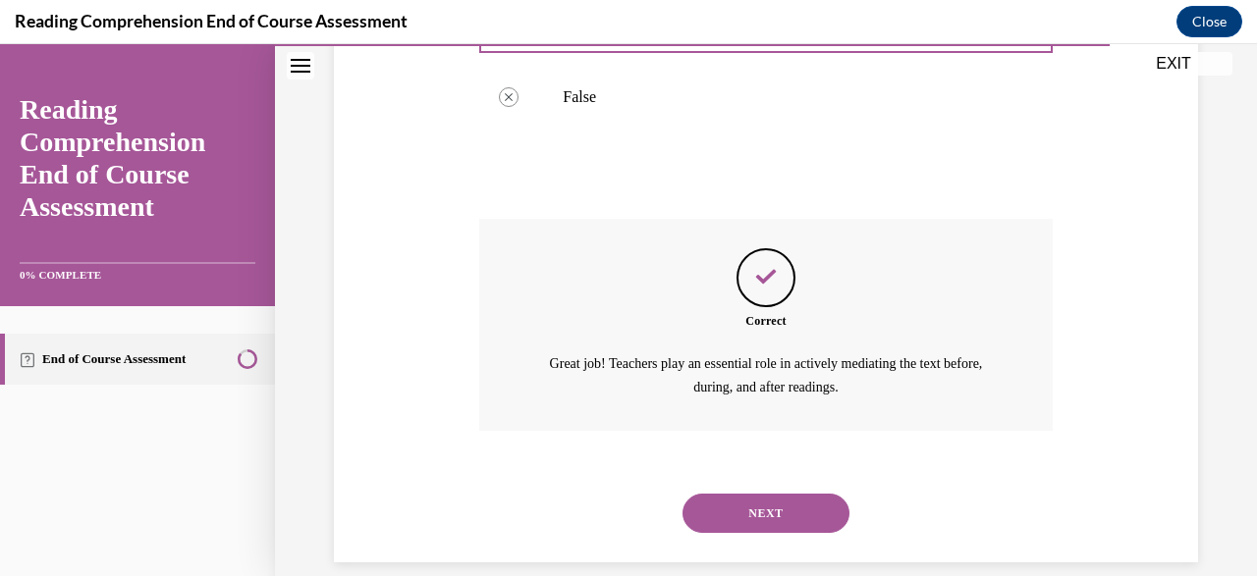
click at [745, 494] on button "NEXT" at bounding box center [765, 513] width 167 height 39
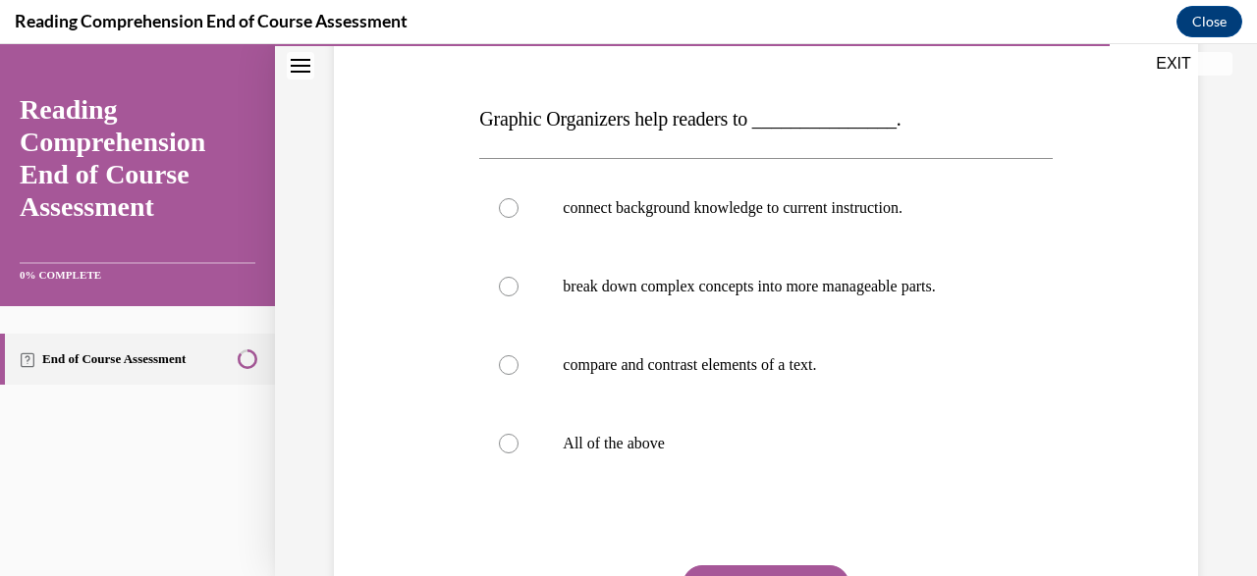
scroll to position [277, 0]
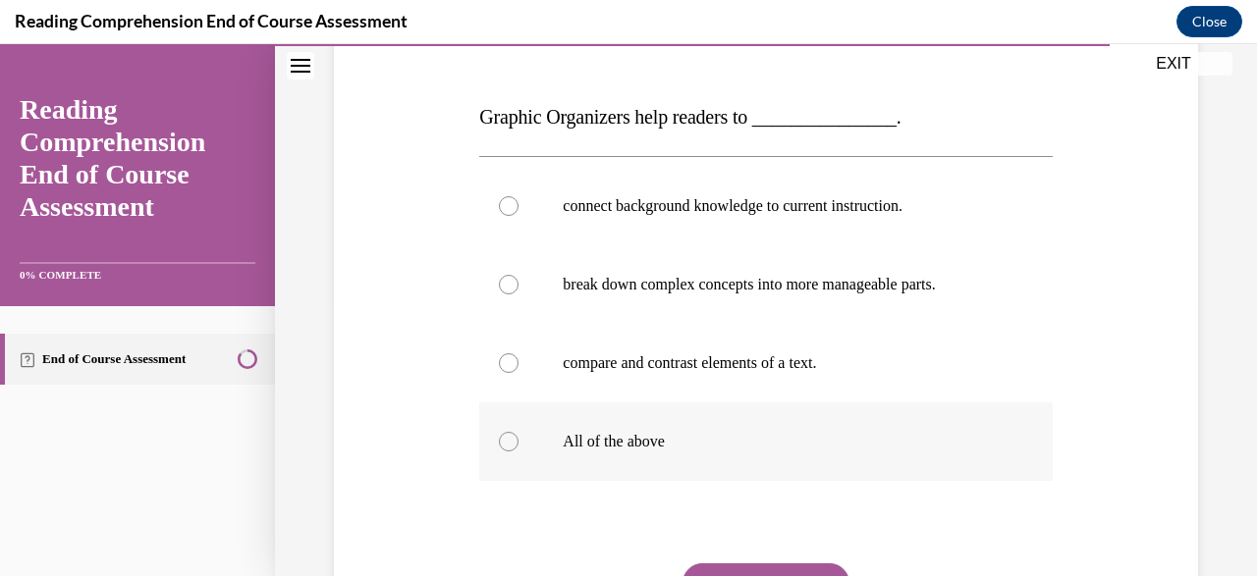
click at [618, 443] on p "All of the above" at bounding box center [783, 442] width 440 height 20
click at [518, 443] on input "All of the above" at bounding box center [509, 442] width 20 height 20
radio input "true"
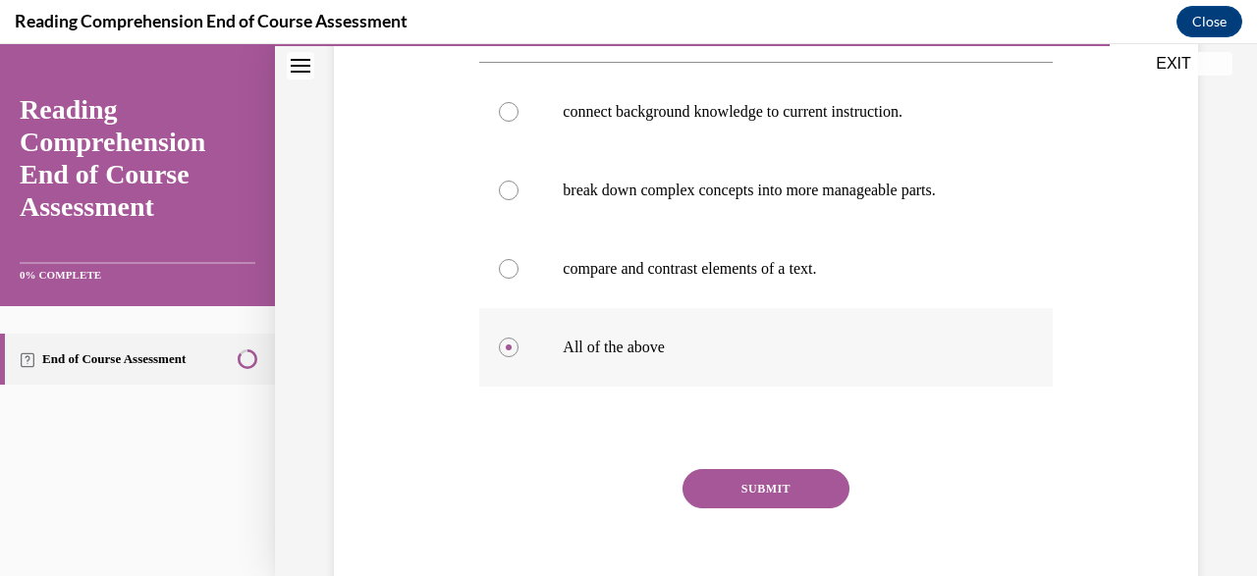
scroll to position [381, 0]
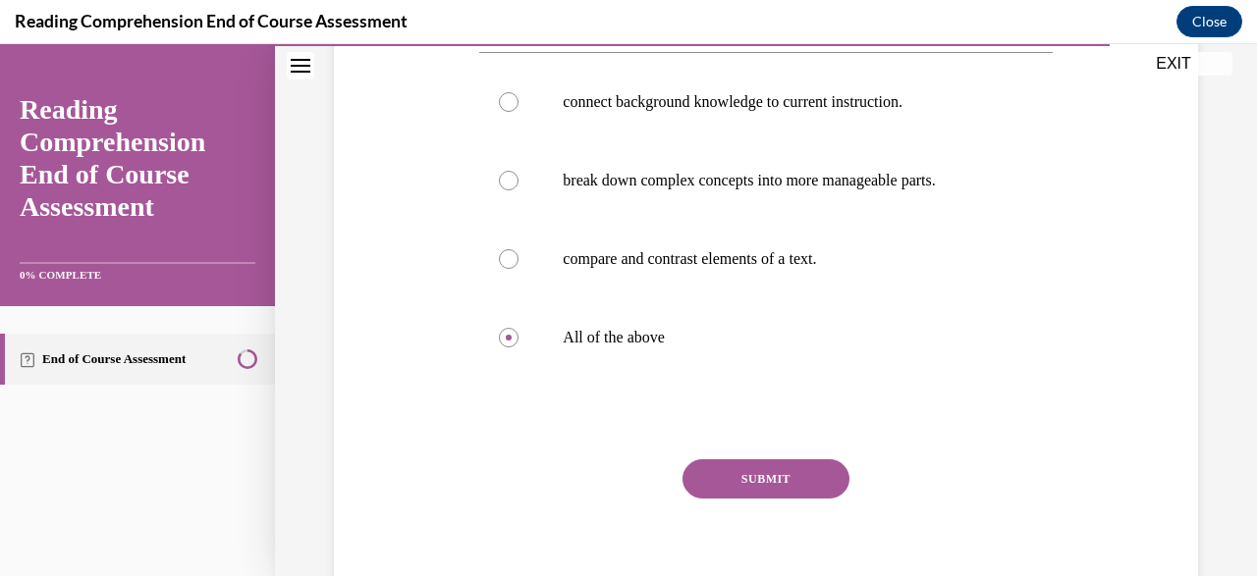
click at [798, 446] on div "Question 18/20 Graphic Organizers help readers to _______________. connect back…" at bounding box center [765, 256] width 572 height 728
click at [783, 470] on button "SUBMIT" at bounding box center [765, 478] width 167 height 39
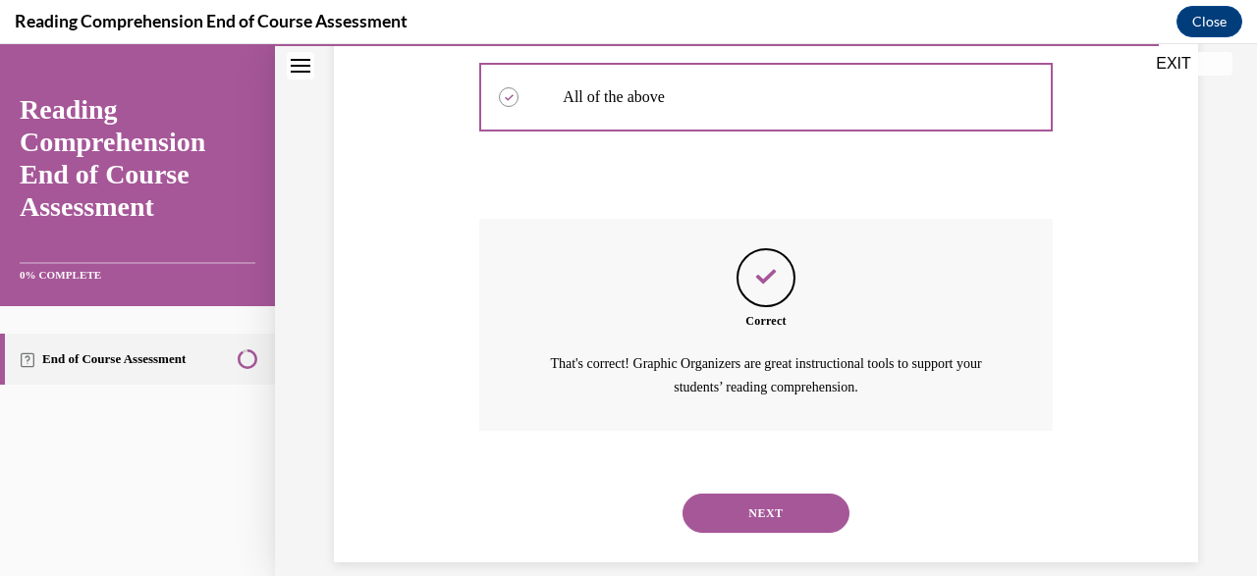
click at [818, 494] on button "NEXT" at bounding box center [765, 513] width 167 height 39
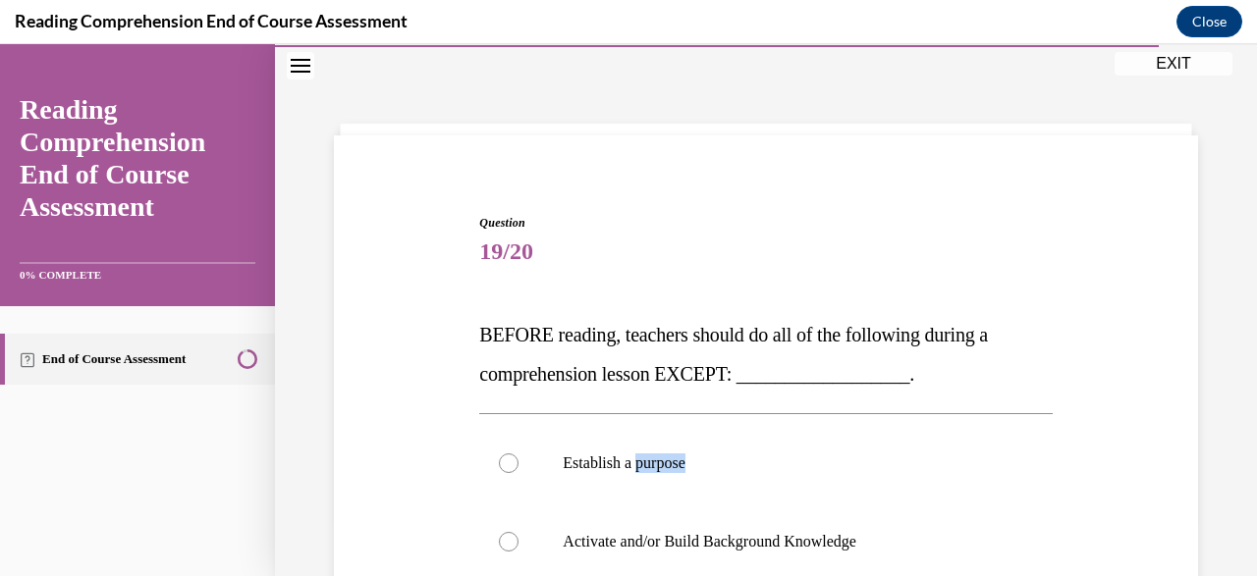
click at [818, 479] on label "Establish a purpose" at bounding box center [765, 463] width 572 height 79
click at [518, 473] on input "Establish a purpose" at bounding box center [509, 464] width 20 height 20
radio input "true"
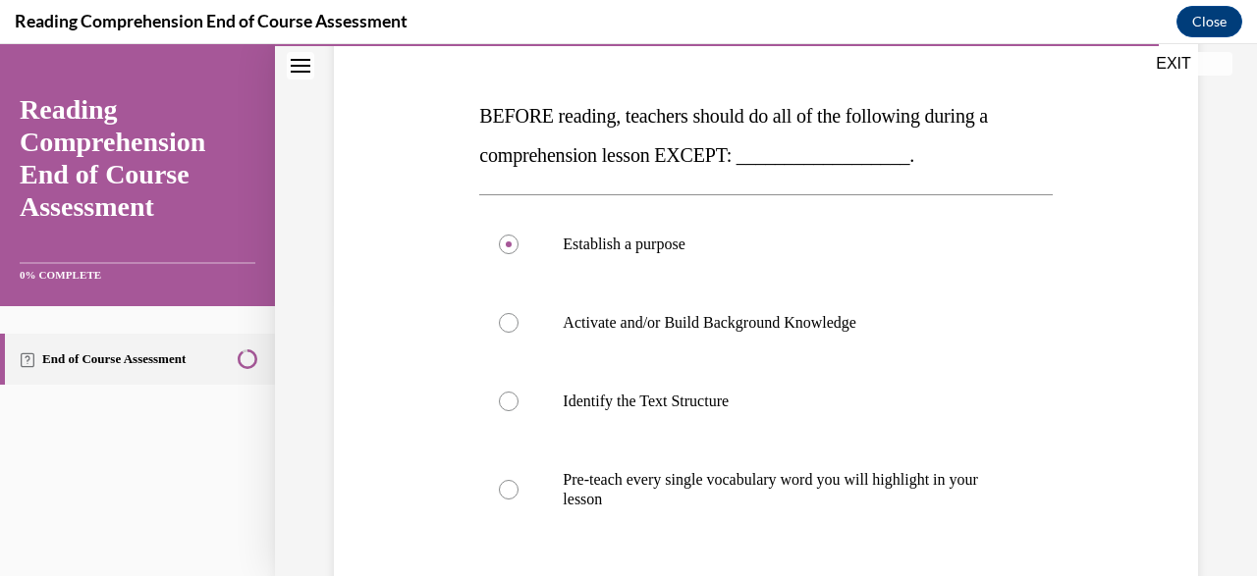
scroll to position [284, 0]
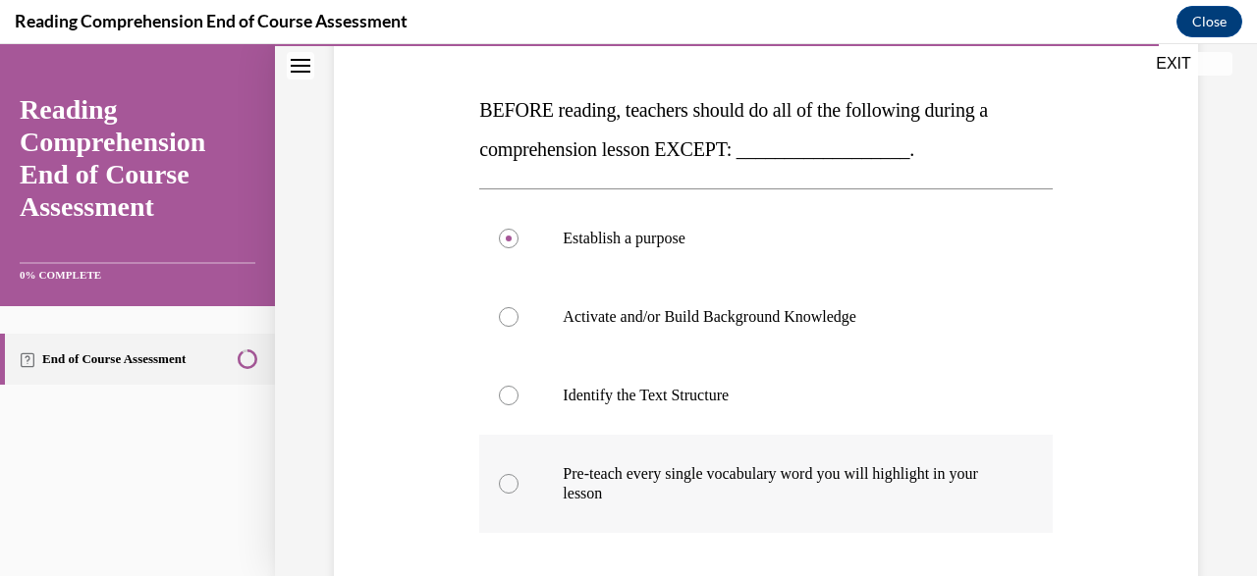
click at [822, 472] on p "Pre-teach every single vocabulary word you will highlight in your lesson" at bounding box center [783, 483] width 440 height 39
click at [518, 474] on input "Pre-teach every single vocabulary word you will highlight in your lesson" at bounding box center [509, 484] width 20 height 20
radio input "true"
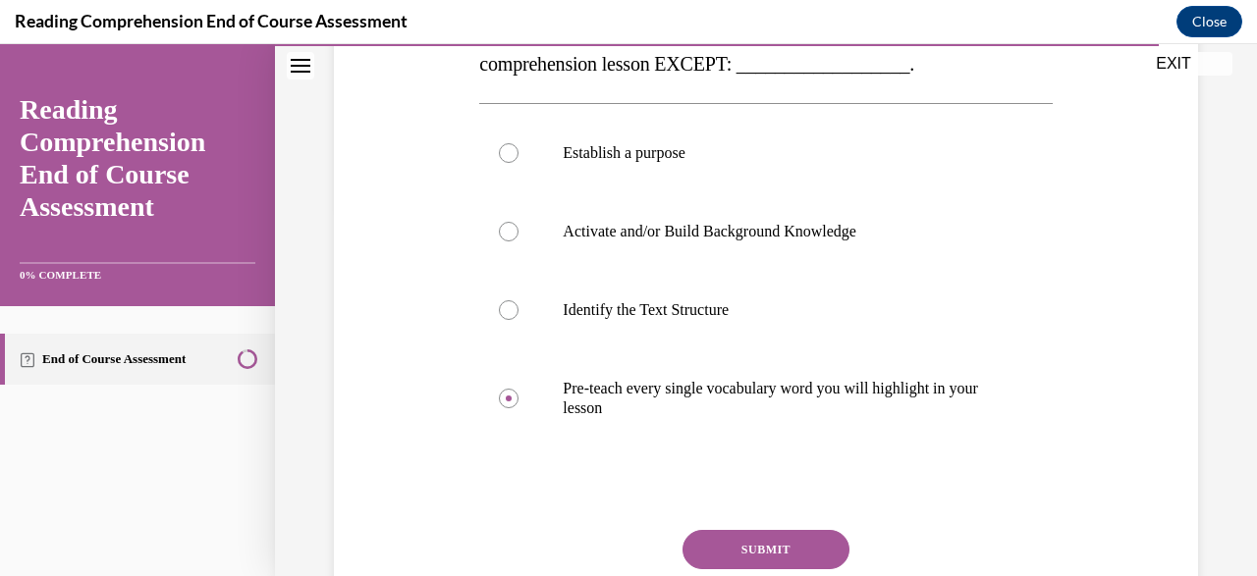
click at [749, 547] on button "SUBMIT" at bounding box center [765, 549] width 167 height 39
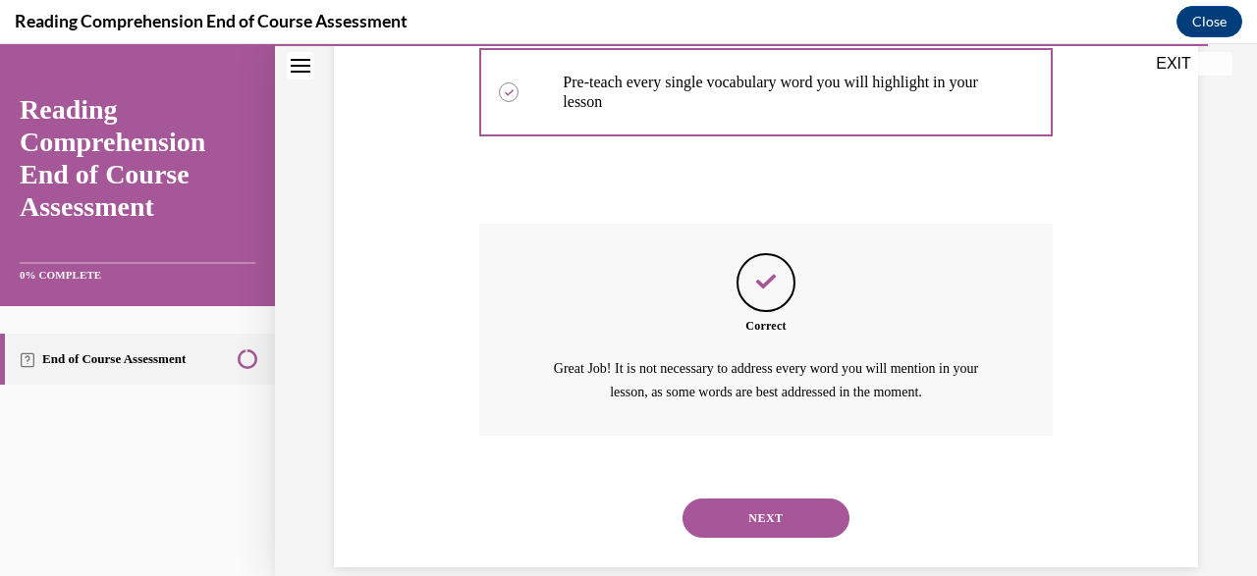
click at [754, 499] on button "NEXT" at bounding box center [765, 518] width 167 height 39
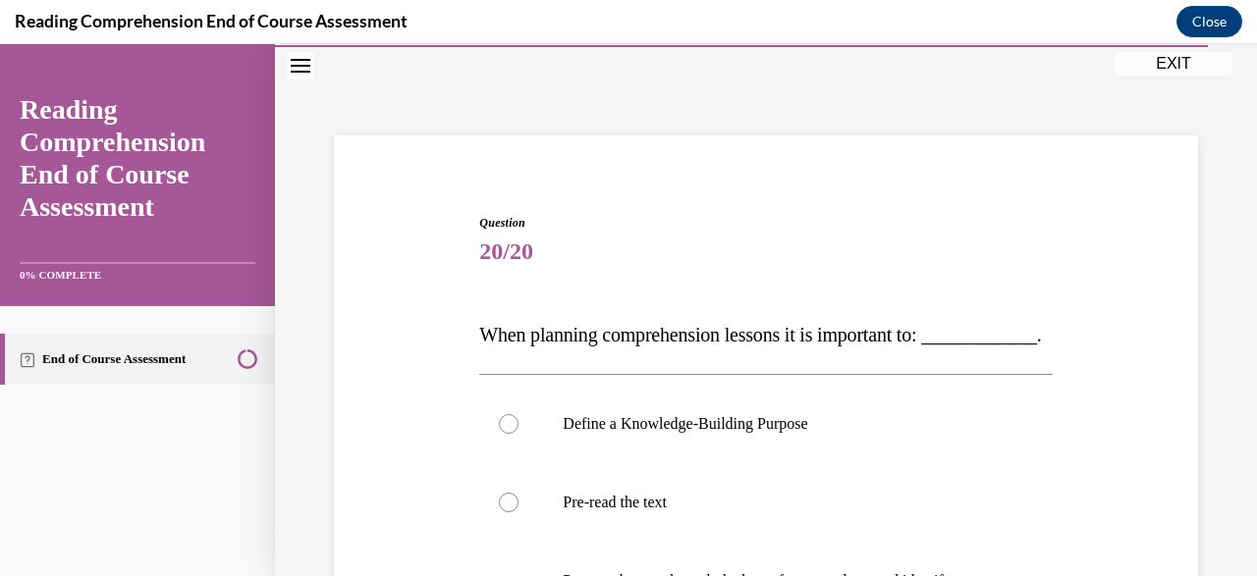
scroll to position [219, 0]
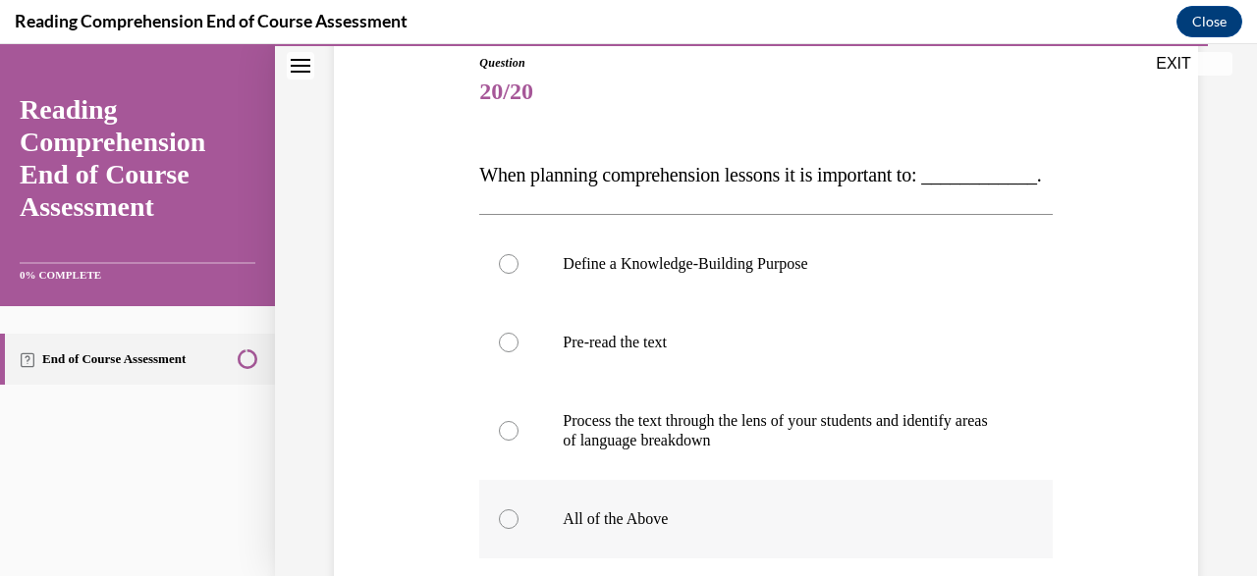
click at [642, 542] on label "All of the Above" at bounding box center [765, 519] width 572 height 79
click at [518, 529] on input "All of the Above" at bounding box center [509, 520] width 20 height 20
radio input "true"
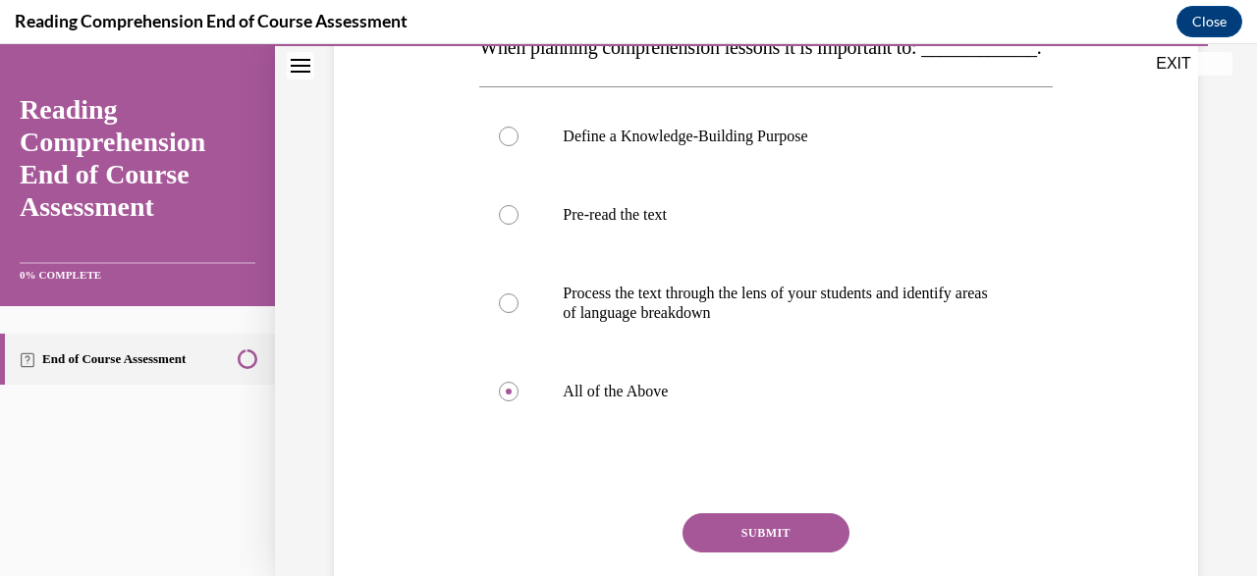
scroll to position [350, 0]
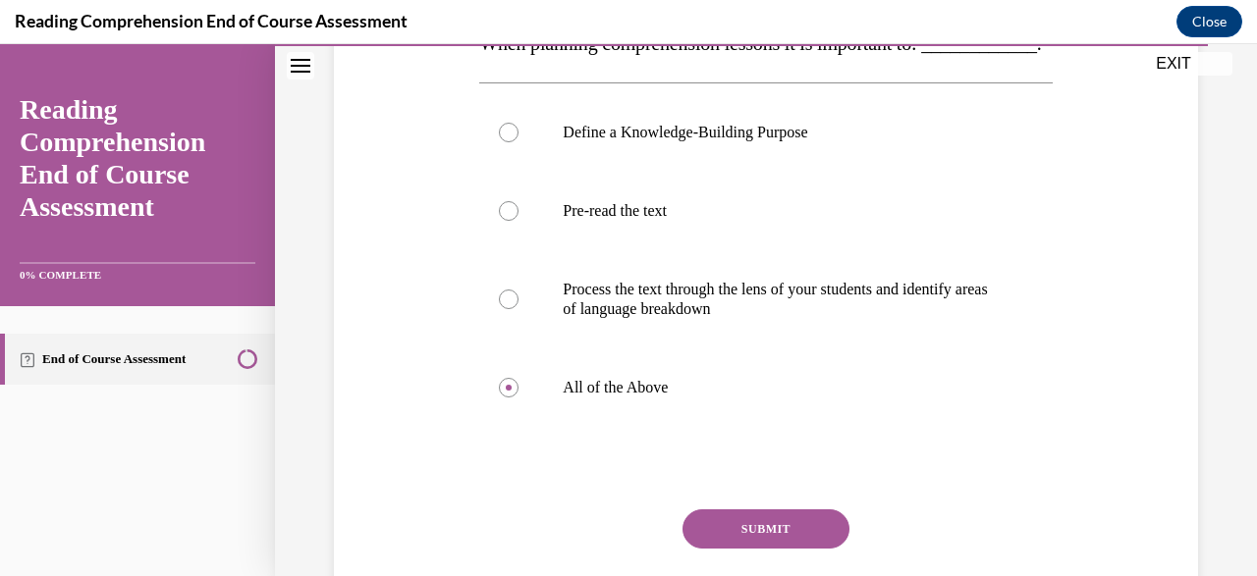
click at [781, 548] on div "Question 20/20 When planning comprehension lessons it is important to: ________…" at bounding box center [765, 296] width 572 height 748
click at [781, 549] on button "SUBMIT" at bounding box center [765, 529] width 167 height 39
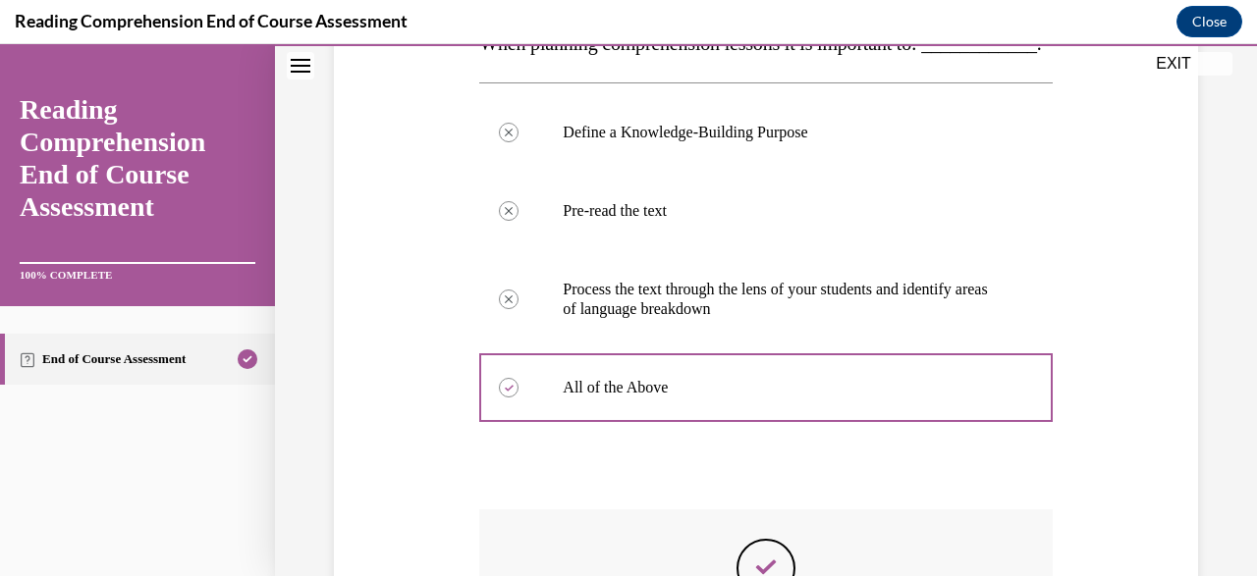
scroll to position [680, 0]
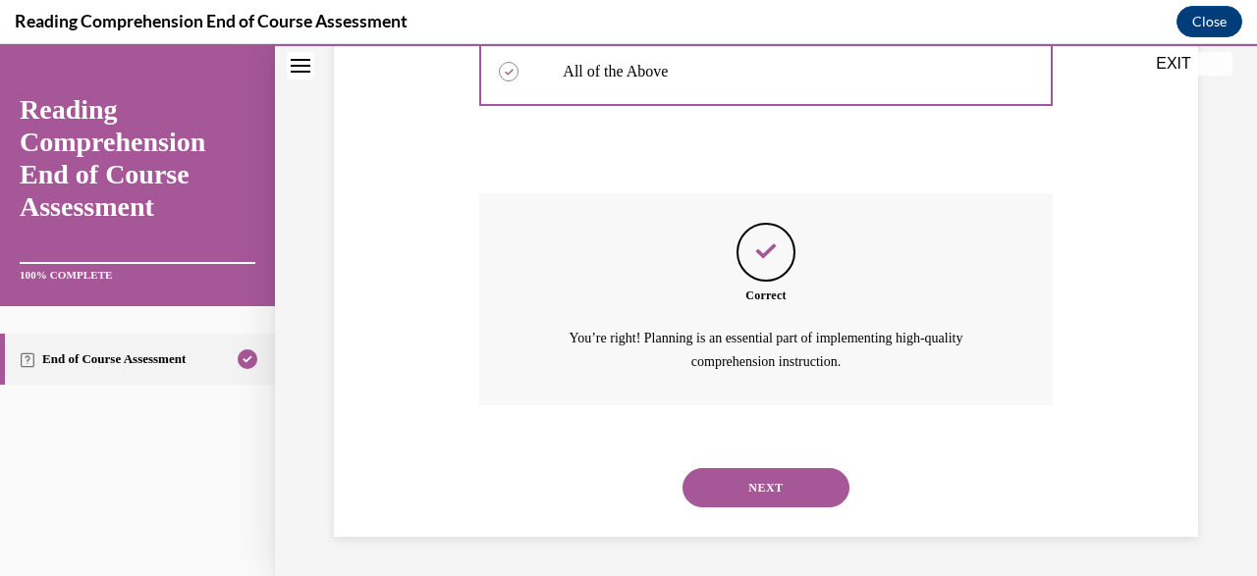
click at [805, 492] on button "NEXT" at bounding box center [765, 487] width 167 height 39
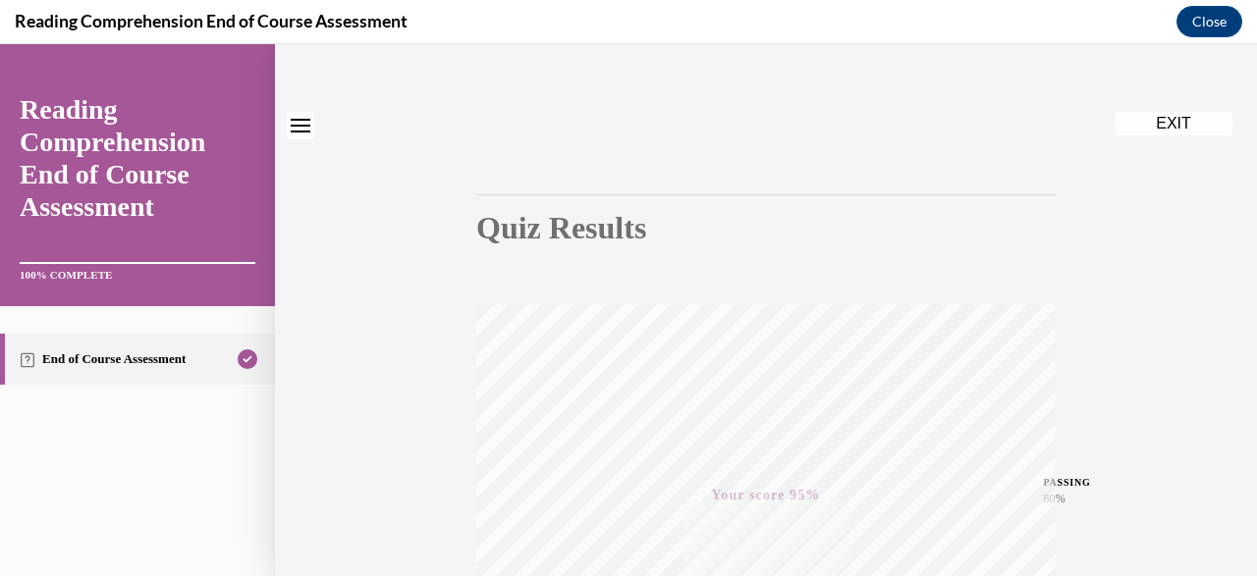
scroll to position [0, 0]
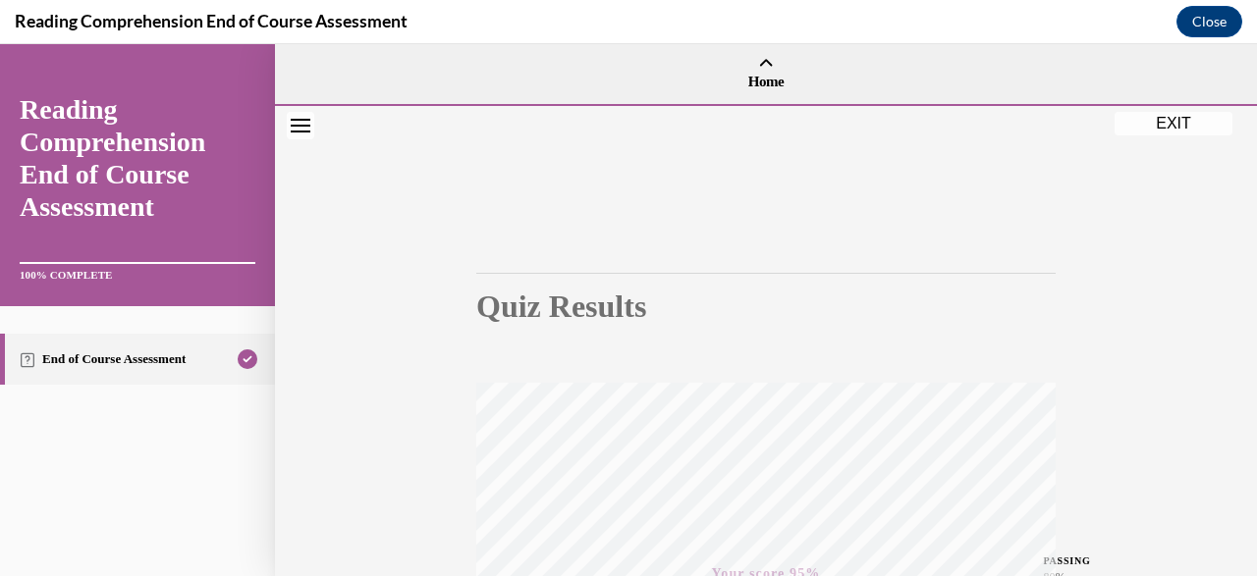
click at [1156, 117] on button "EXIT" at bounding box center [1173, 124] width 118 height 24
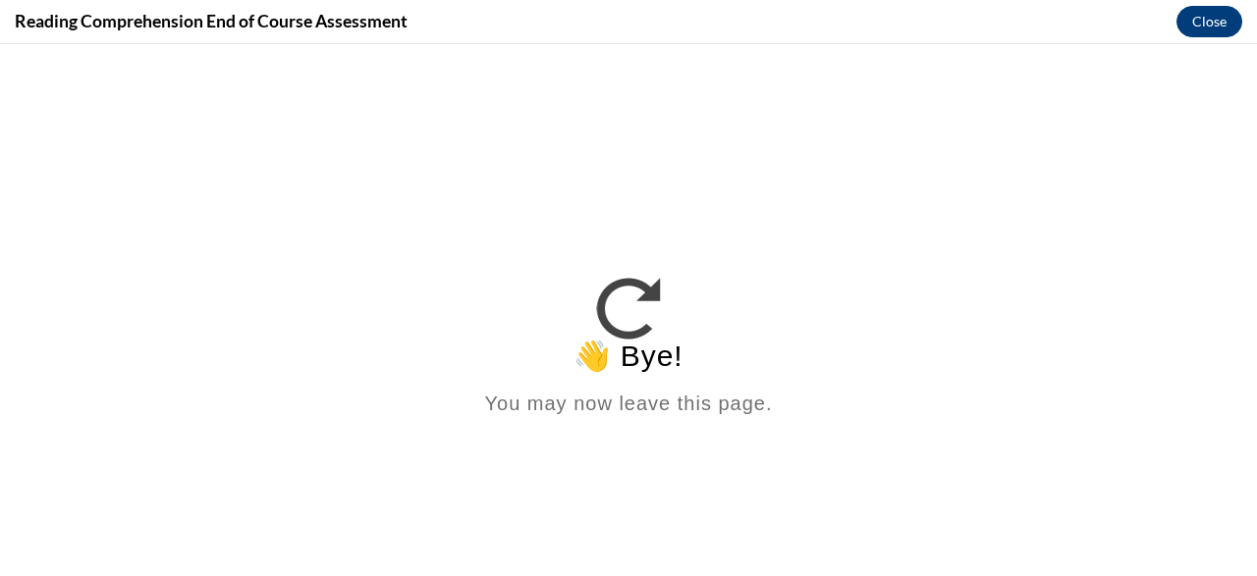
click at [1225, 20] on button "Close" at bounding box center [1209, 21] width 66 height 31
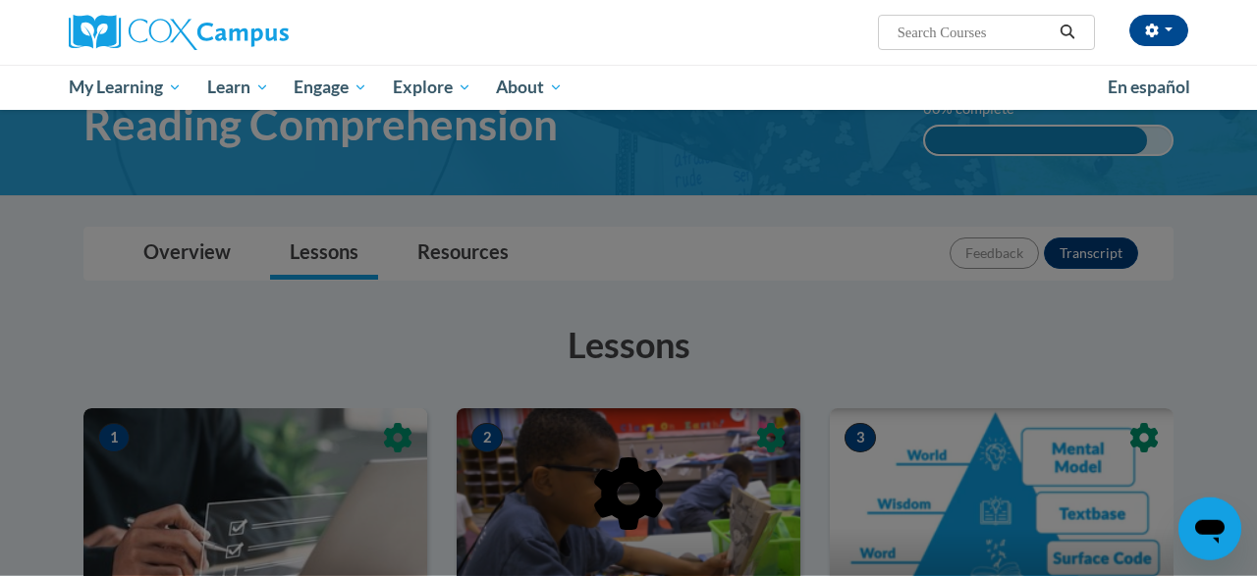
scroll to position [125, 0]
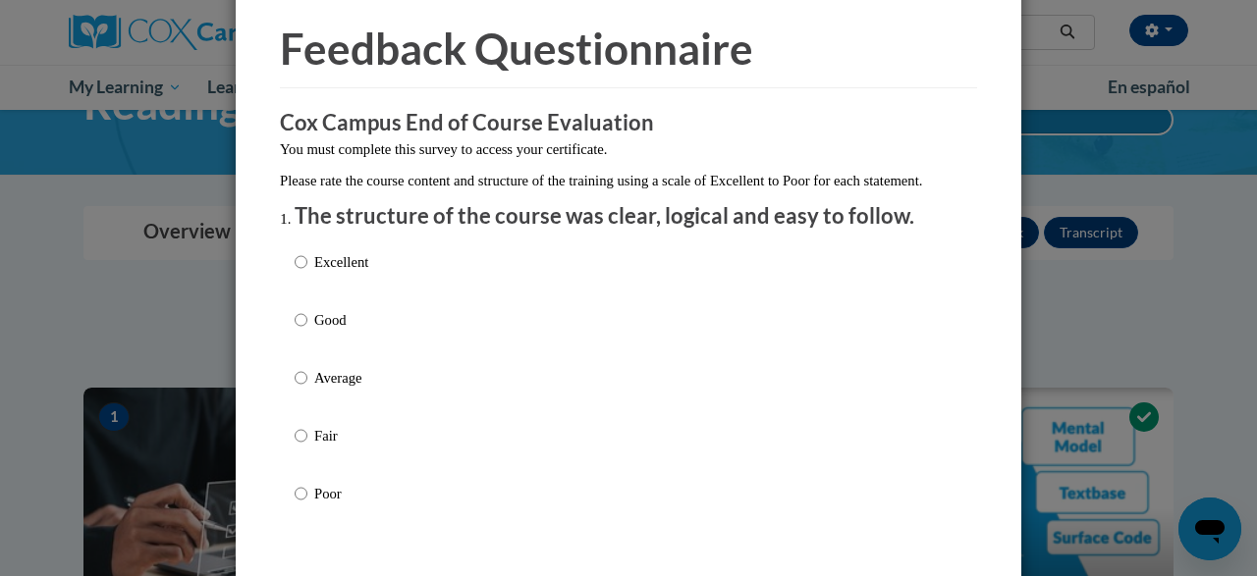
click at [324, 328] on div "Excellent Good Average Fair Poor" at bounding box center [332, 394] width 74 height 304
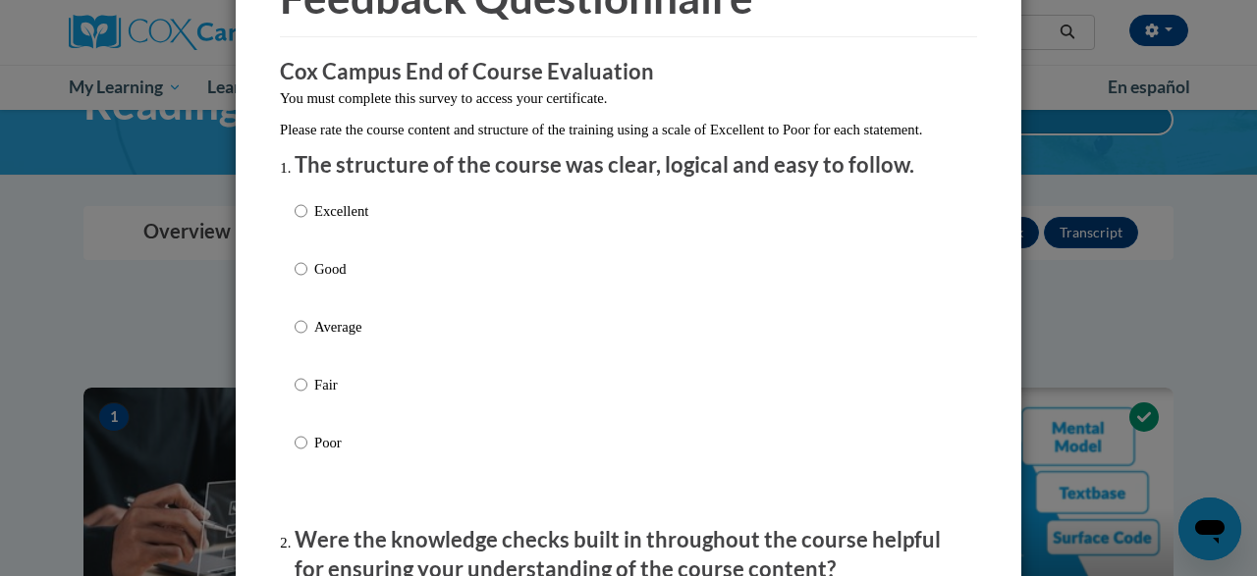
click at [319, 311] on label "Good" at bounding box center [332, 284] width 74 height 53
click at [307, 280] on input "Good" at bounding box center [301, 269] width 13 height 22
radio input "true"
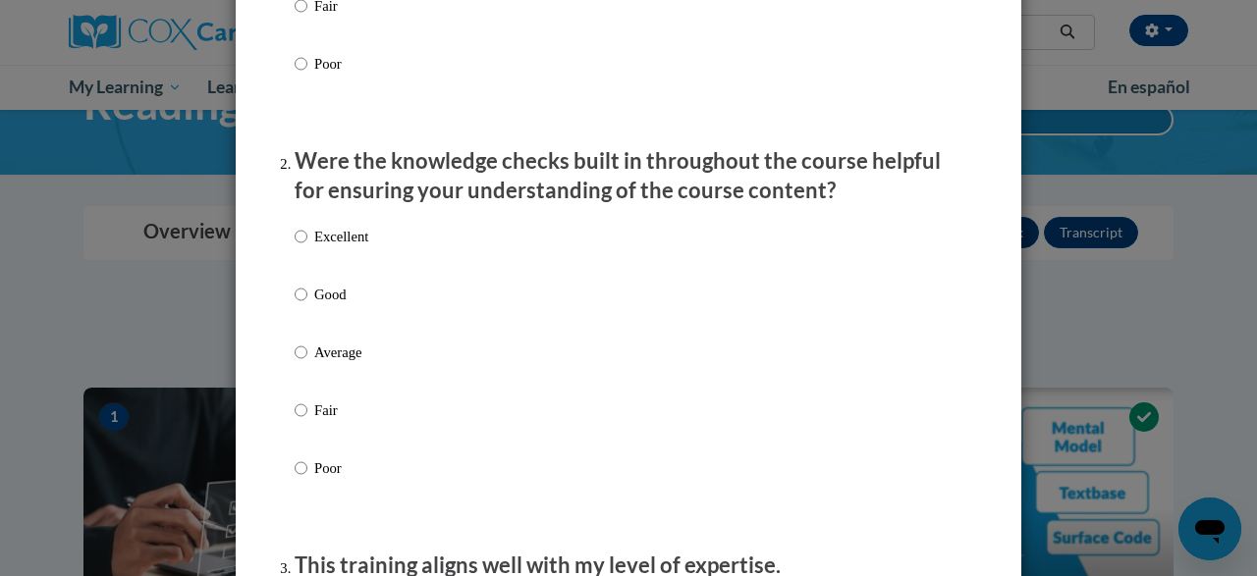
click at [317, 305] on p "Good" at bounding box center [341, 295] width 54 height 22
click at [307, 305] on input "Good" at bounding box center [301, 295] width 13 height 22
radio input "true"
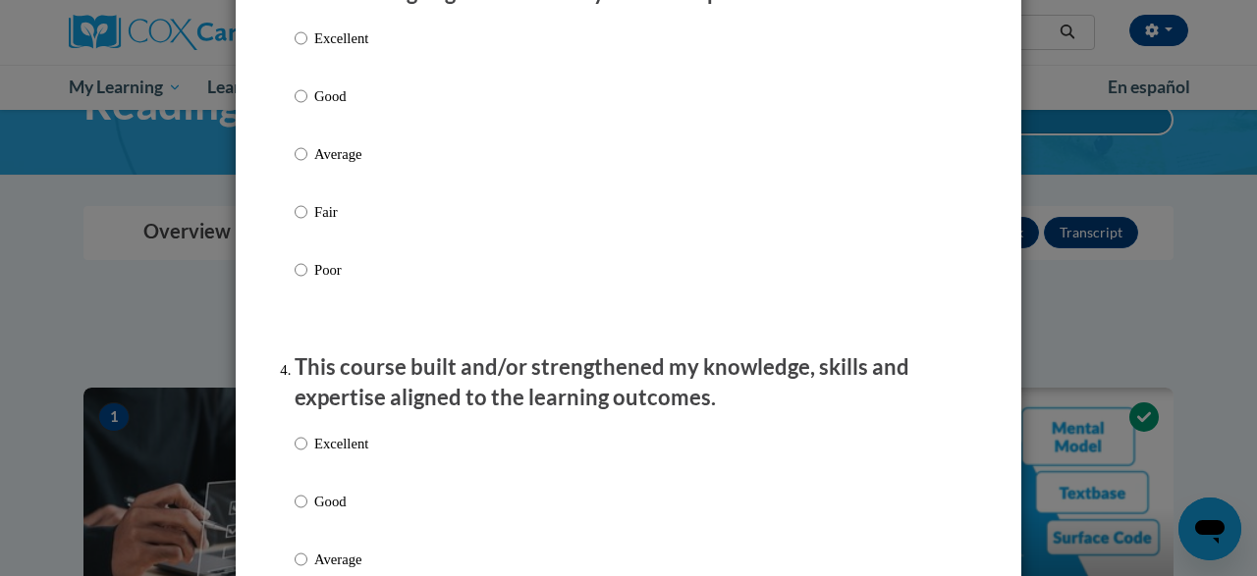
click at [345, 165] on p "Average" at bounding box center [341, 154] width 54 height 22
click at [307, 165] on input "Average" at bounding box center [301, 154] width 13 height 22
radio input "true"
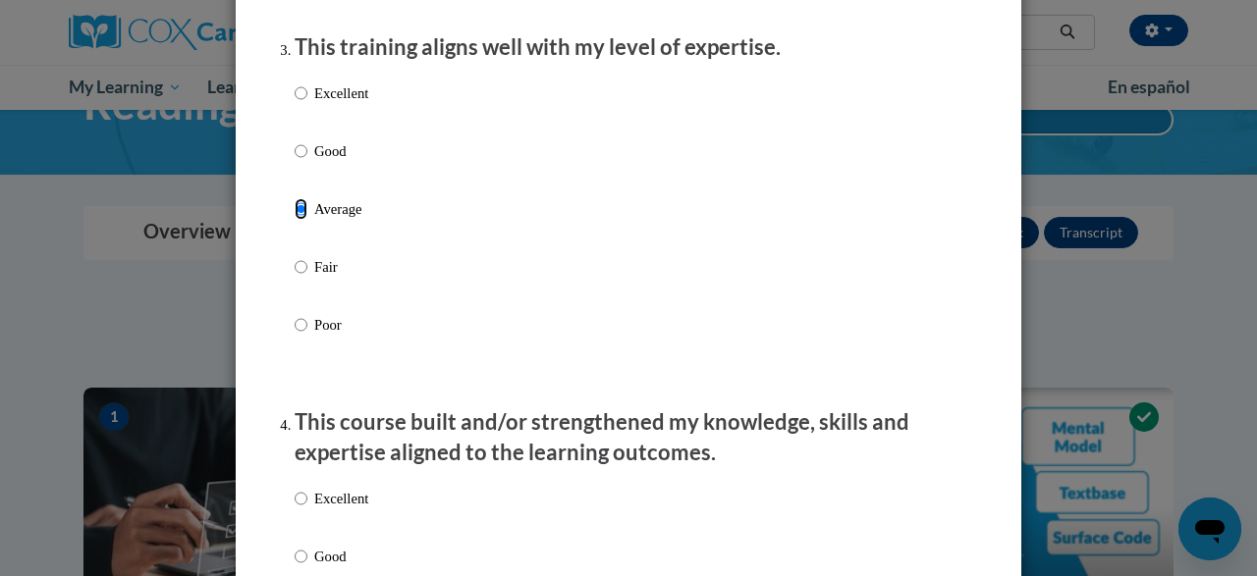
scroll to position [1019, 0]
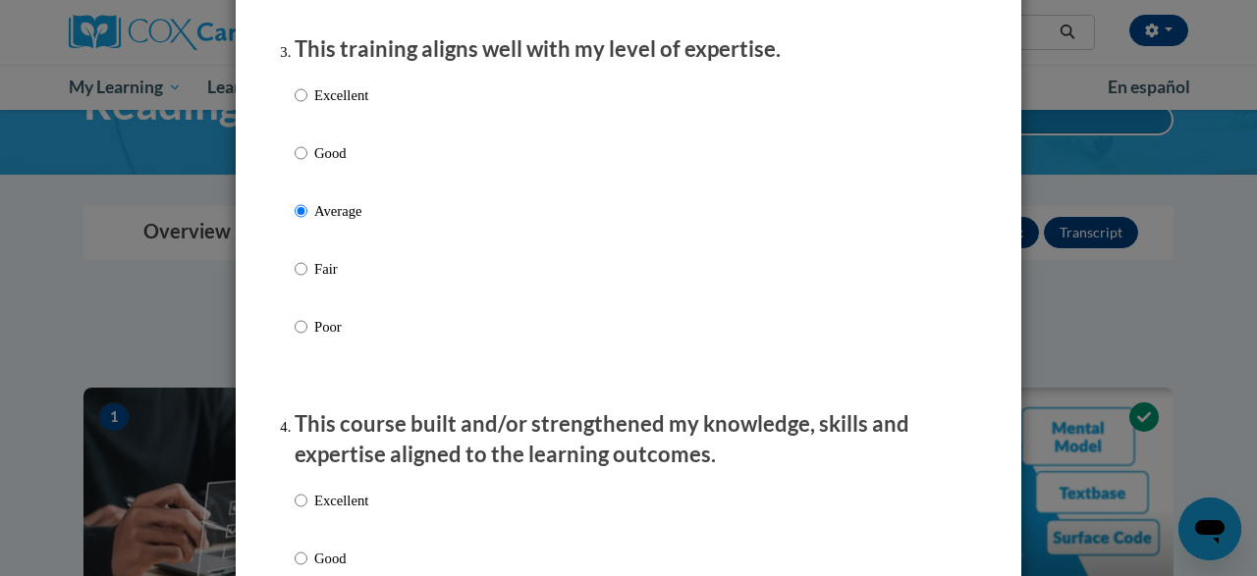
click at [345, 164] on p "Good" at bounding box center [341, 153] width 54 height 22
click at [307, 164] on input "Good" at bounding box center [301, 153] width 13 height 22
radio input "true"
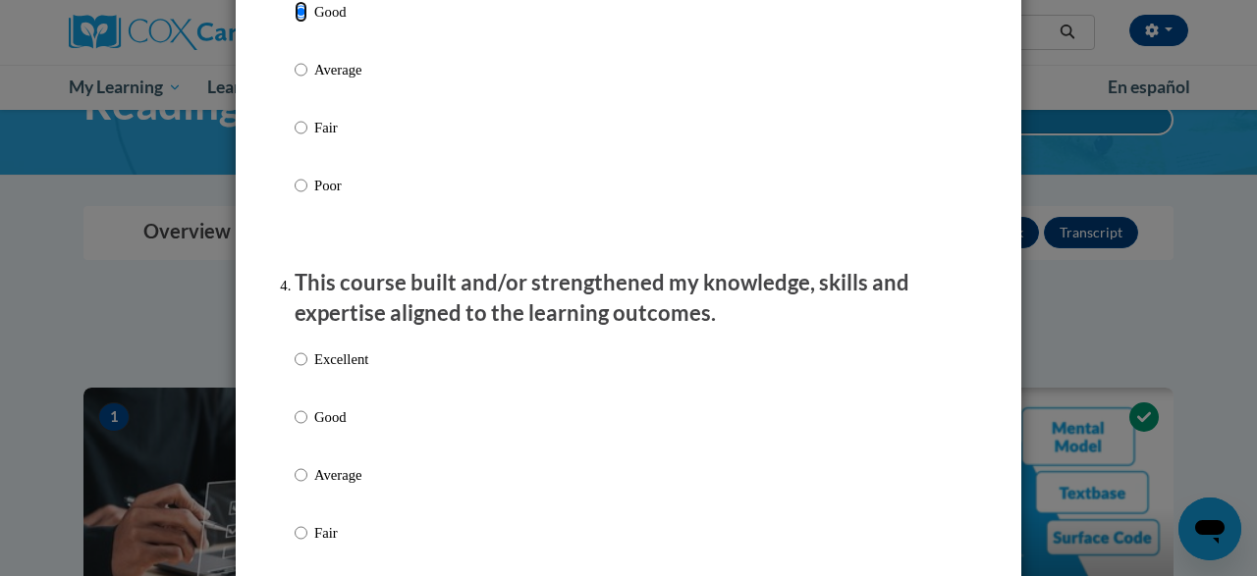
scroll to position [1175, 0]
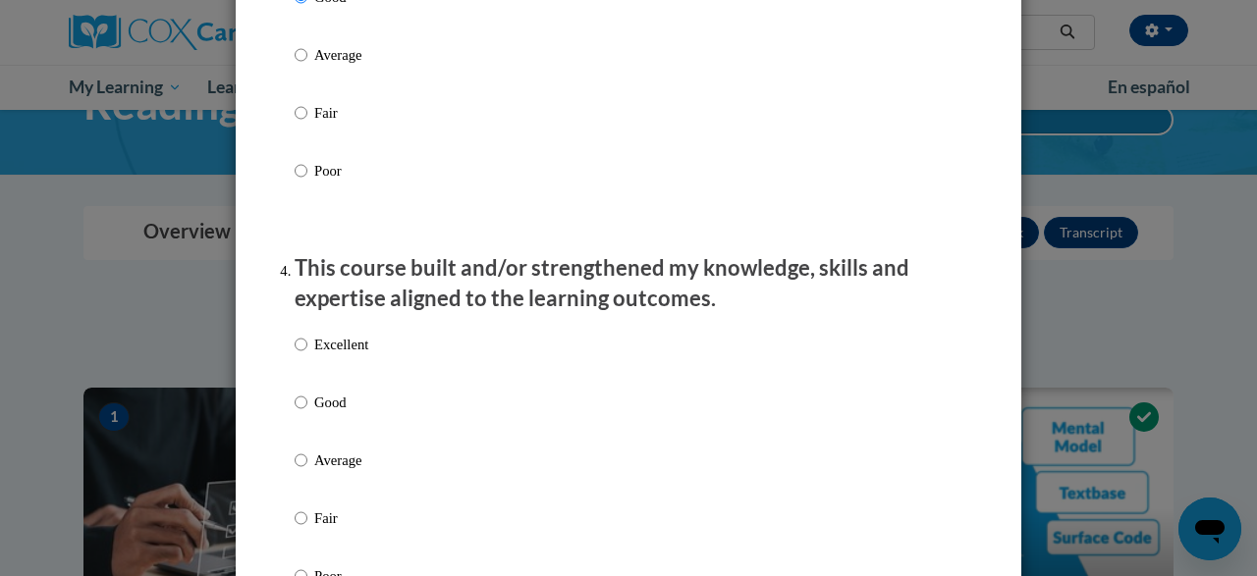
click at [327, 434] on label "Good" at bounding box center [332, 418] width 74 height 53
click at [307, 413] on input "Good" at bounding box center [301, 403] width 13 height 22
radio input "true"
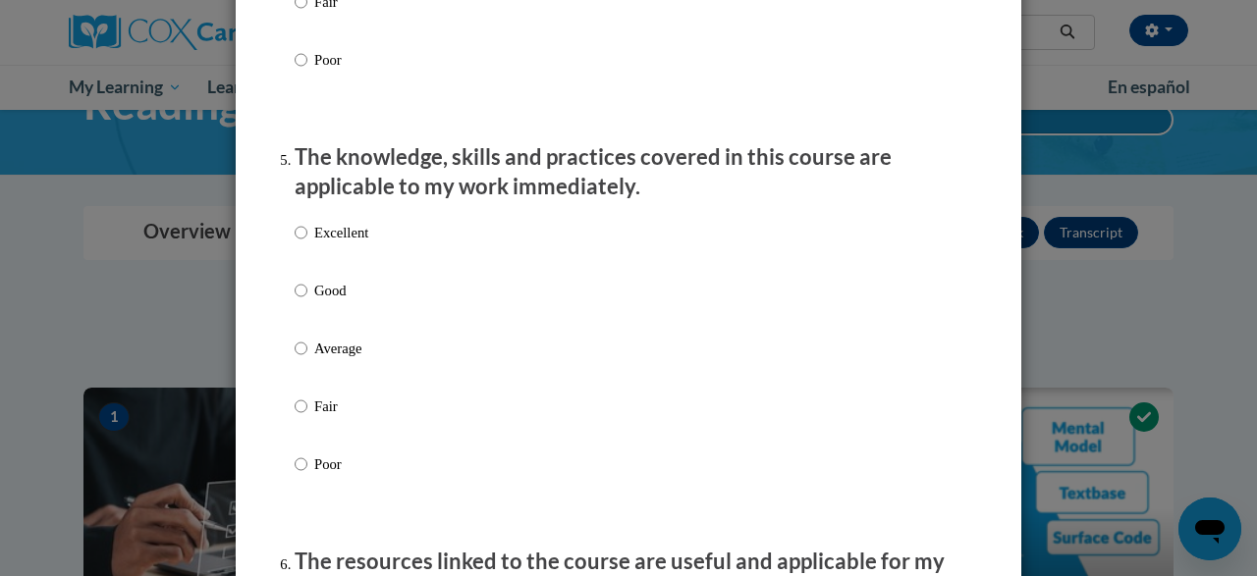
scroll to position [1693, 0]
click at [333, 438] on label "Fair" at bounding box center [332, 421] width 74 height 53
click at [307, 416] on input "Fair" at bounding box center [301, 406] width 13 height 22
radio input "true"
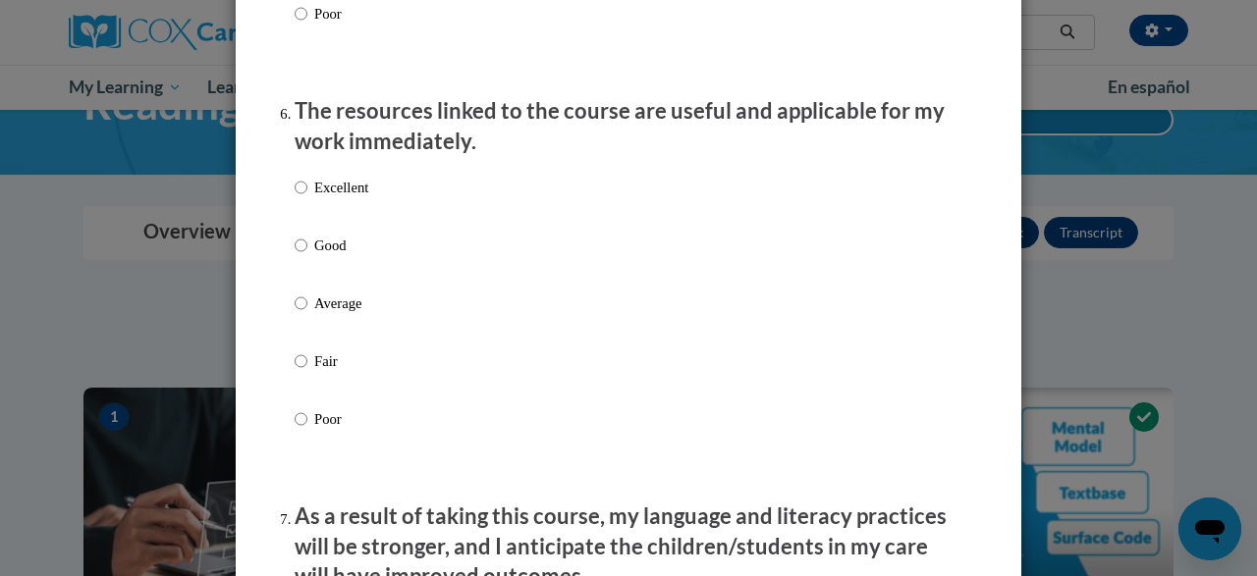
scroll to position [2142, 0]
click at [323, 425] on div "Excellent Good Average Fair Poor" at bounding box center [332, 319] width 74 height 304
click at [320, 428] on p "Poor" at bounding box center [341, 419] width 54 height 22
click at [307, 428] on input "Poor" at bounding box center [301, 419] width 13 height 22
radio input "true"
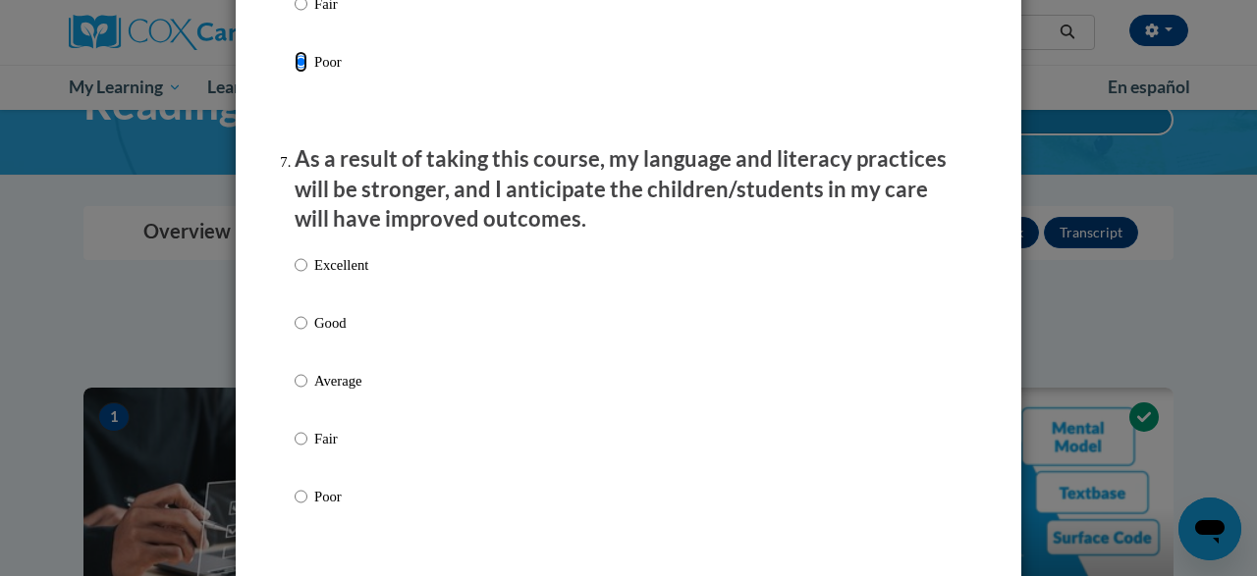
scroll to position [2615, 0]
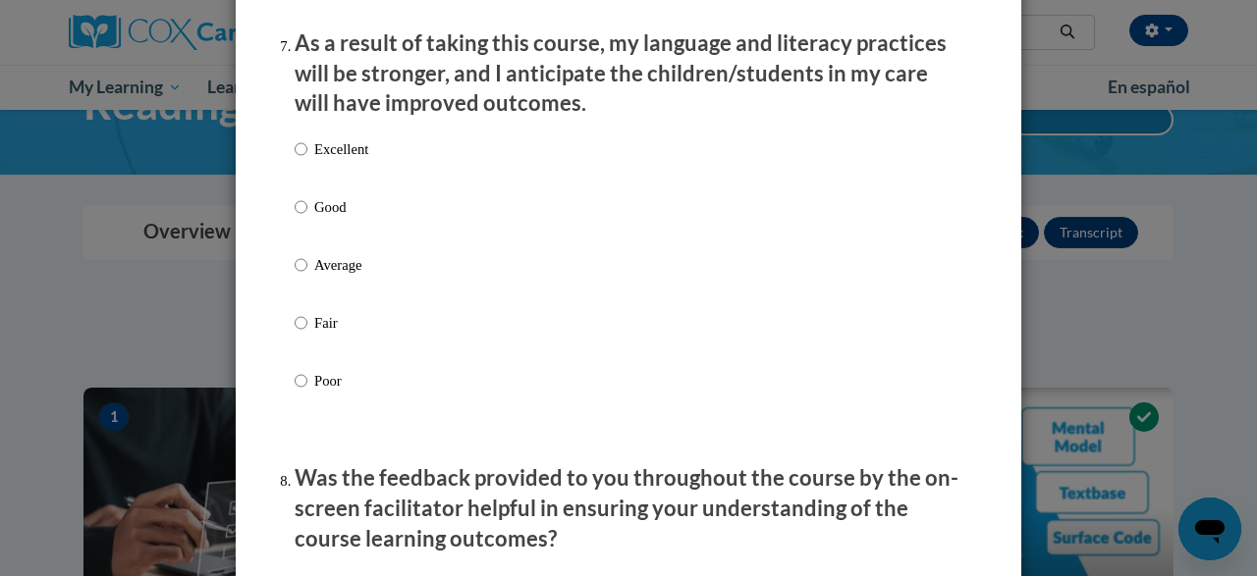
click at [320, 365] on label "Fair" at bounding box center [332, 338] width 74 height 53
click at [307, 334] on input "Fair" at bounding box center [301, 323] width 13 height 22
radio input "true"
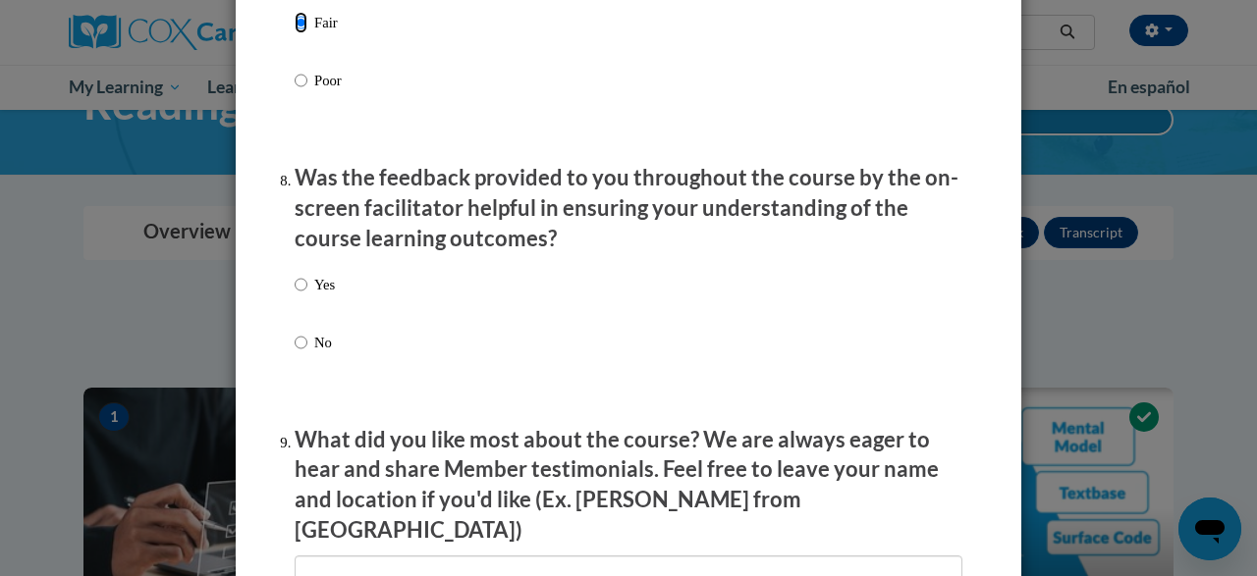
scroll to position [2916, 0]
click at [336, 349] on div "Yes No" at bounding box center [629, 337] width 668 height 146
click at [314, 253] on p "Was the feedback provided to you throughout the course by the on-screen facilit…" at bounding box center [629, 208] width 668 height 90
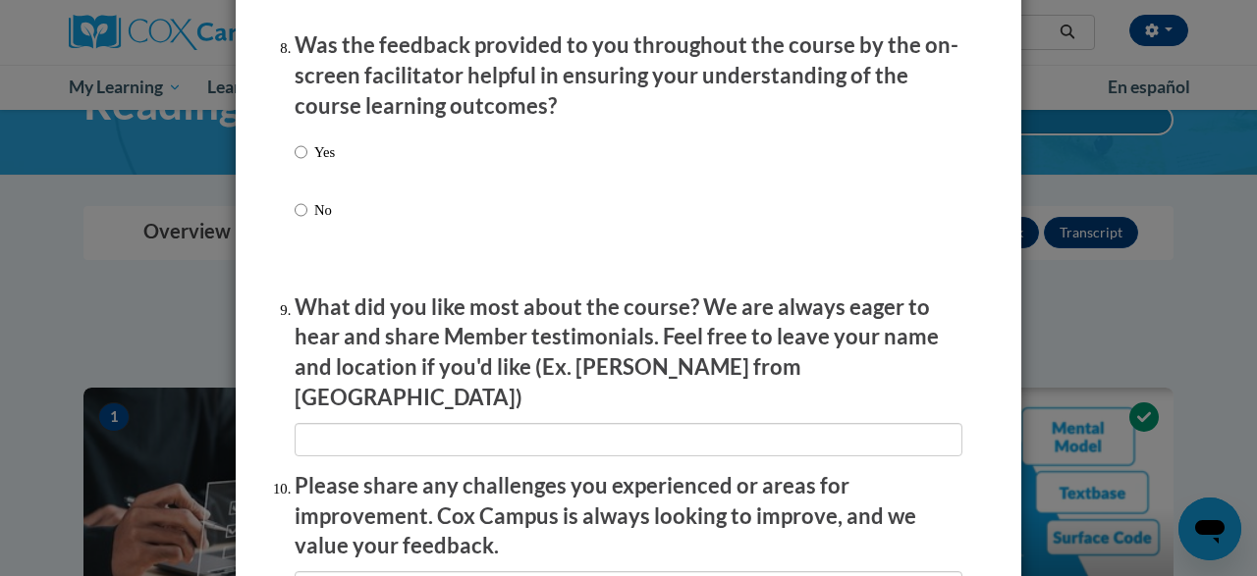
scroll to position [3050, 0]
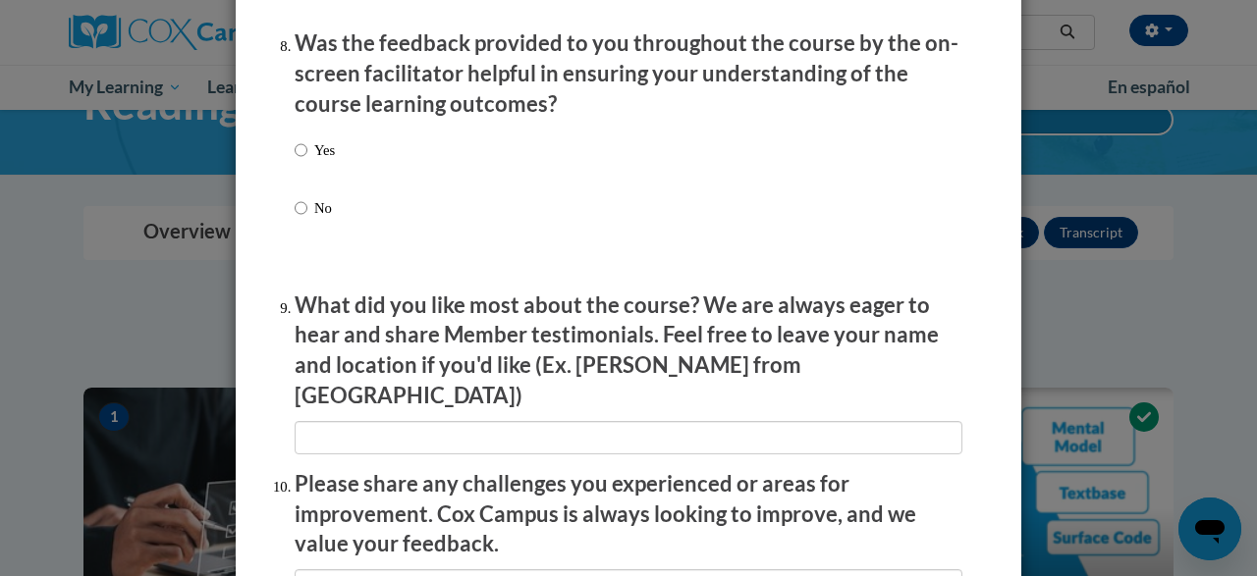
click at [316, 119] on p "Was the feedback provided to you throughout the course by the on-screen facilit…" at bounding box center [629, 73] width 668 height 90
click at [316, 161] on p "Yes" at bounding box center [324, 150] width 21 height 22
click at [307, 161] on input "Yes" at bounding box center [301, 150] width 13 height 22
radio input "true"
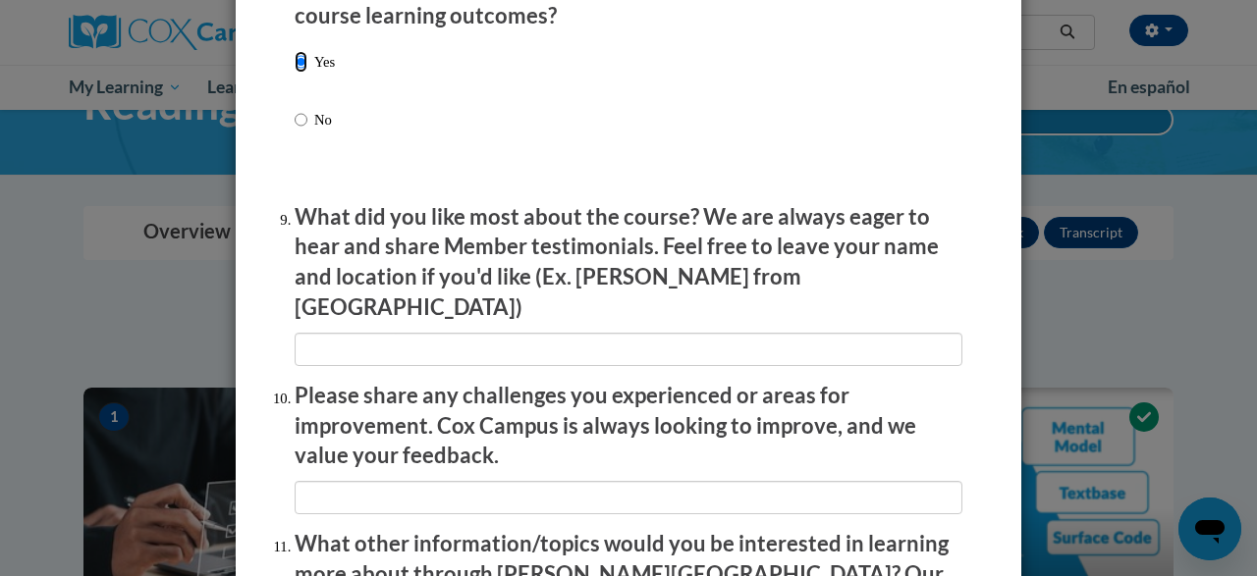
scroll to position [3177, 0]
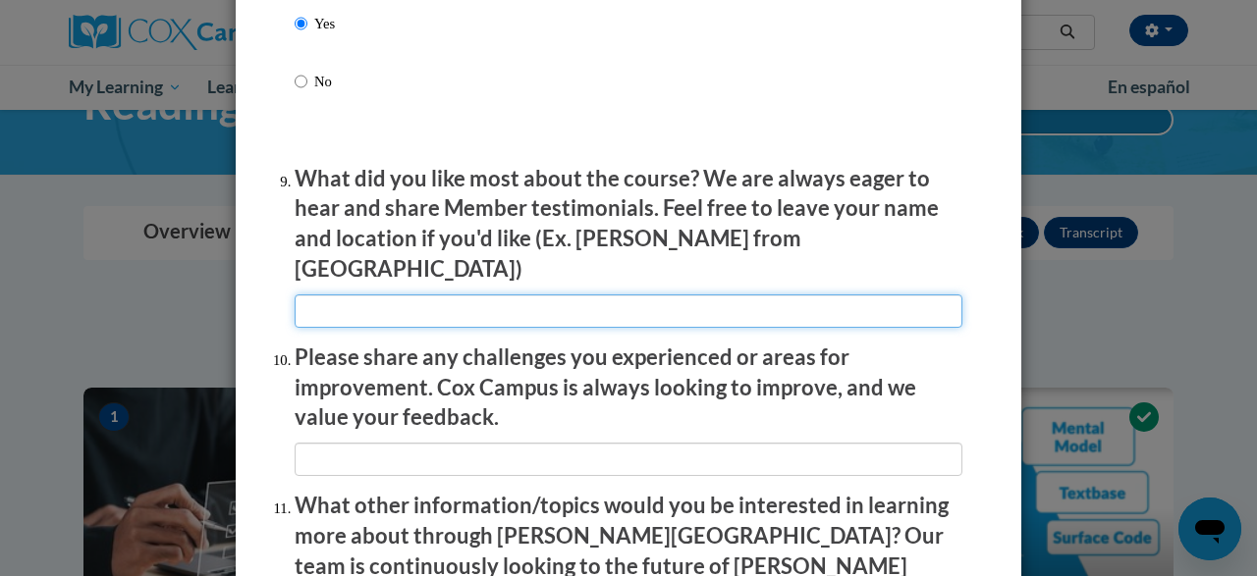
click at [402, 295] on input "textbox" at bounding box center [629, 311] width 668 height 33
type input "n/a"
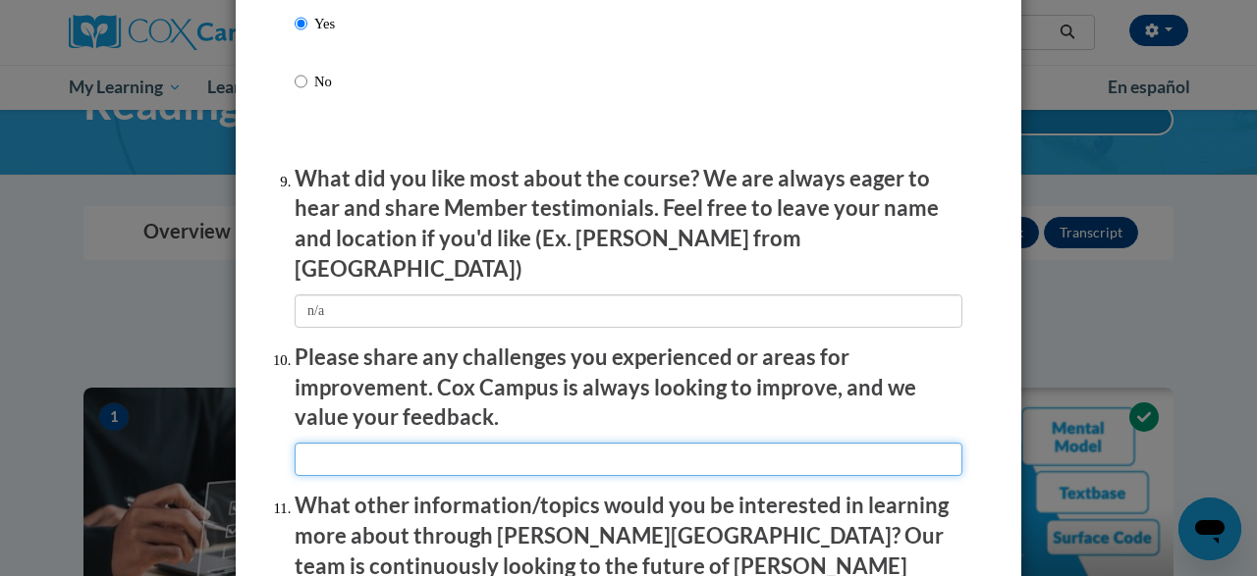
click at [366, 444] on input "textbox" at bounding box center [629, 459] width 668 height 33
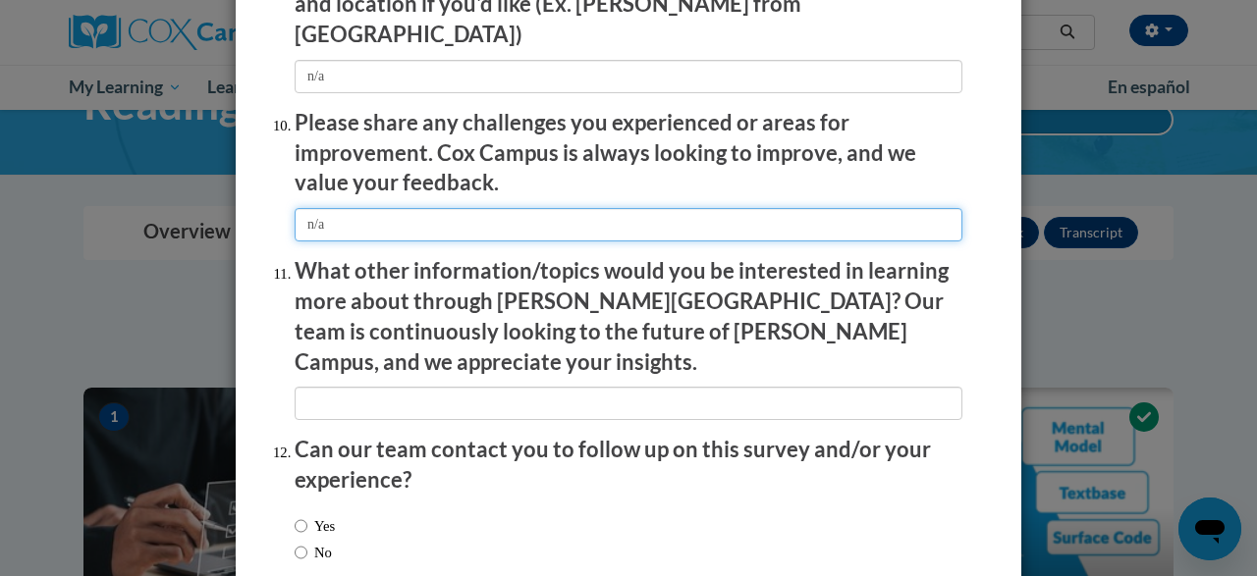
scroll to position [3422, 0]
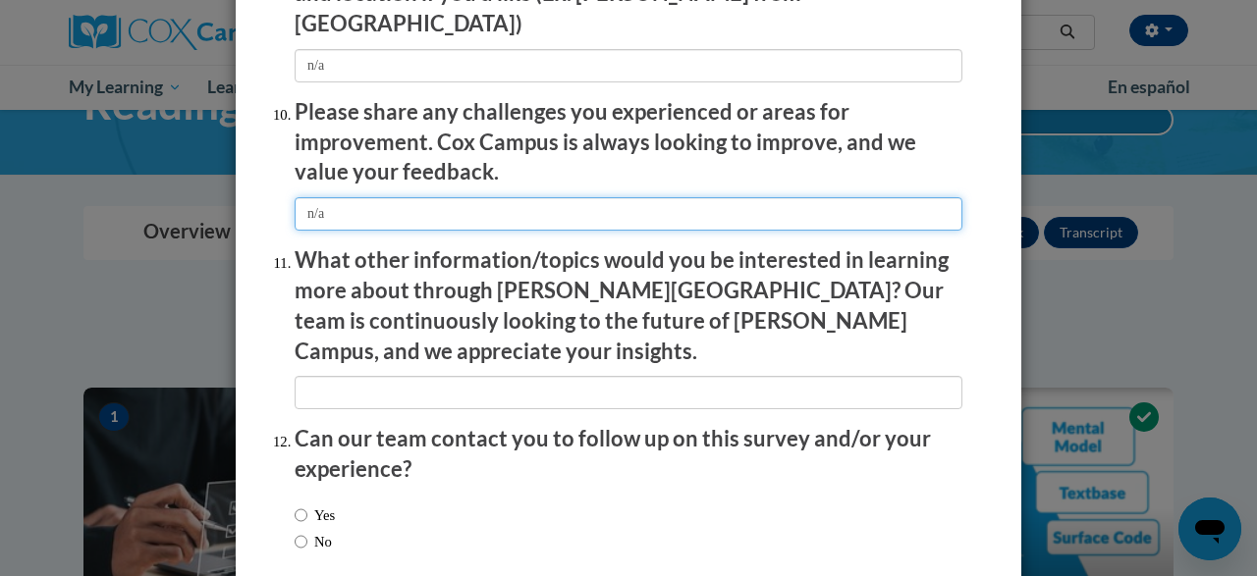
type input "n/a"
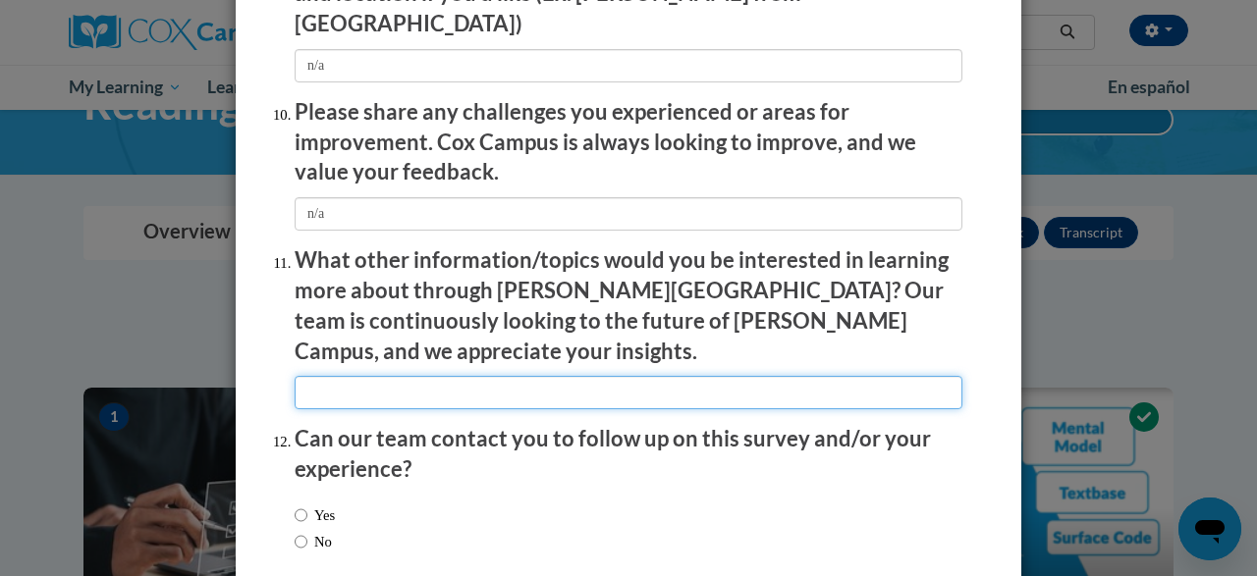
click at [405, 376] on input "textbox" at bounding box center [629, 392] width 668 height 33
type input "n/a"
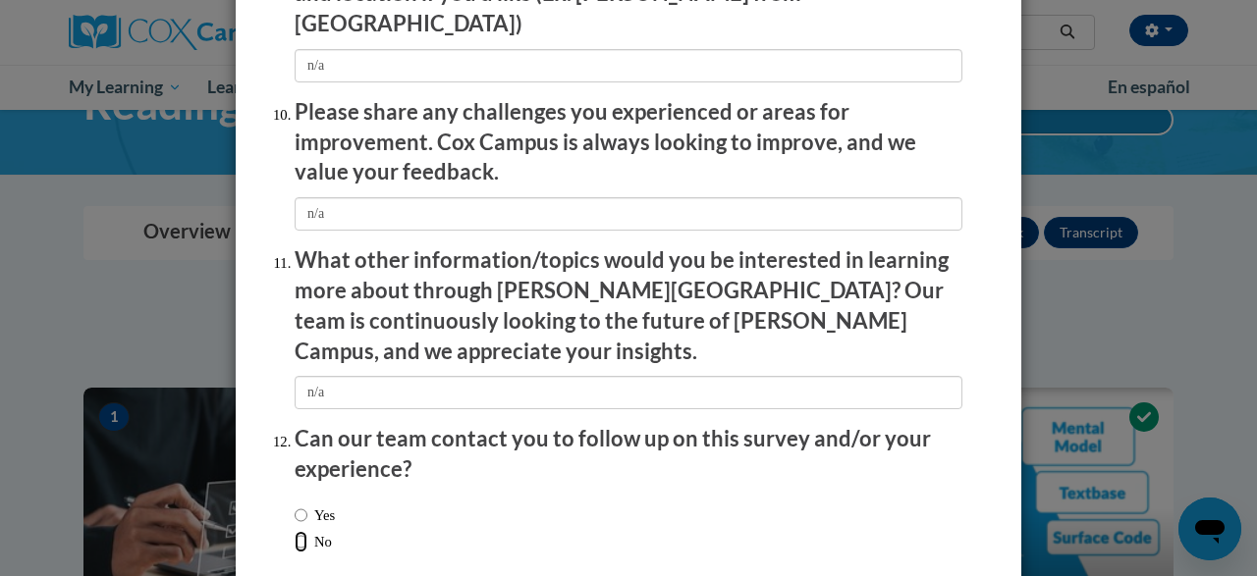
click at [305, 531] on input "No" at bounding box center [301, 542] width 13 height 22
radio input "true"
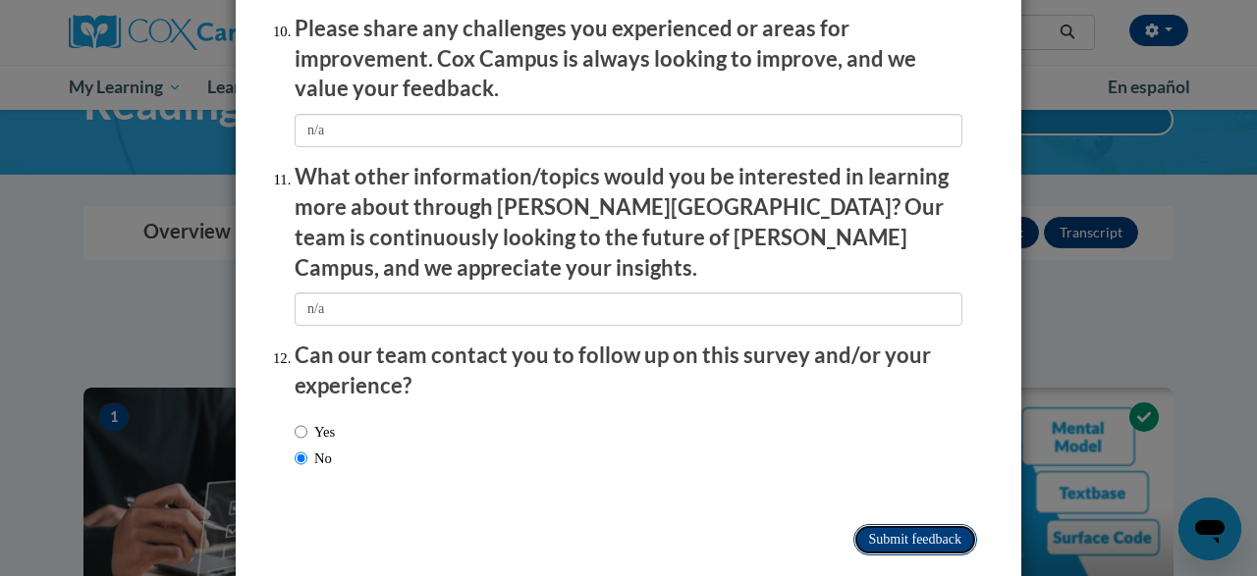
click at [910, 524] on input "Submit feedback" at bounding box center [915, 539] width 124 height 31
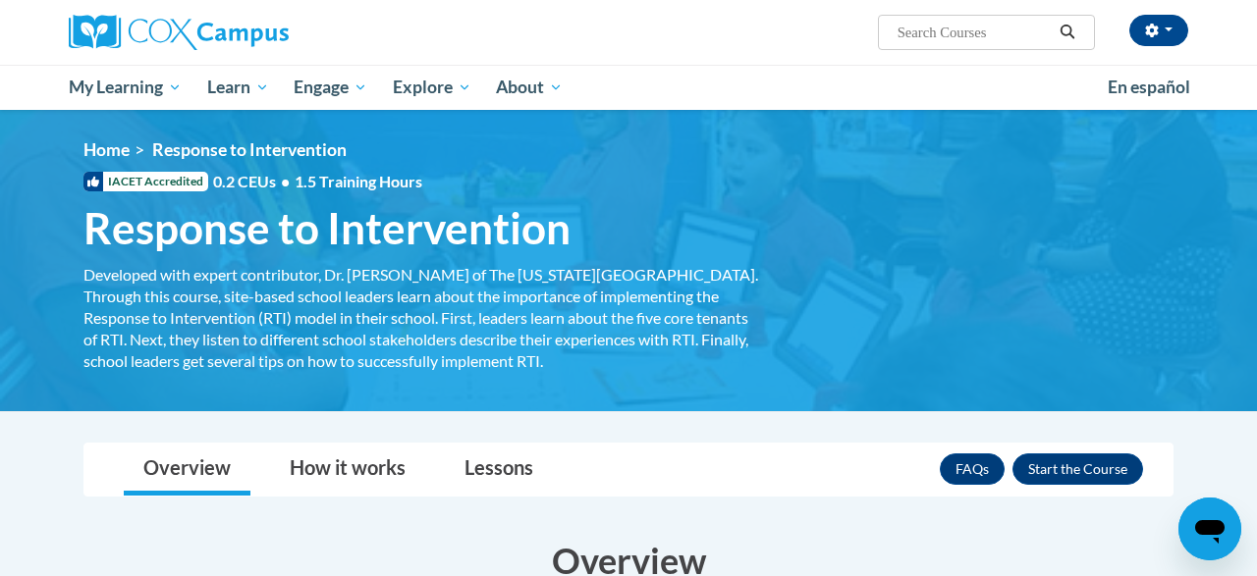
scroll to position [130, 0]
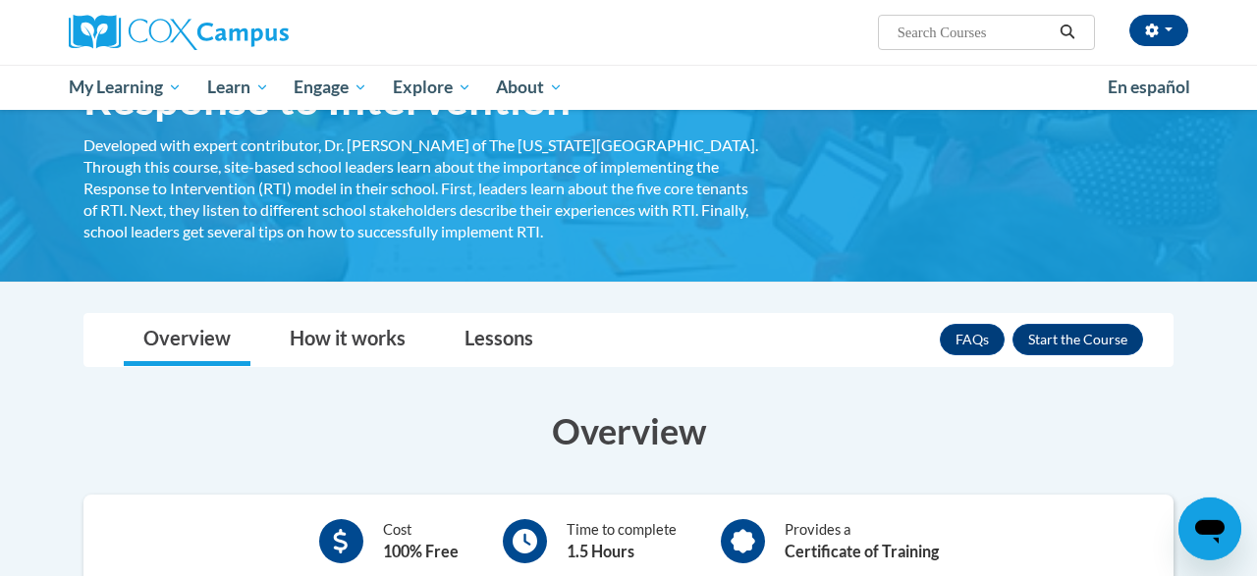
click at [1072, 338] on button "Enroll" at bounding box center [1077, 339] width 131 height 31
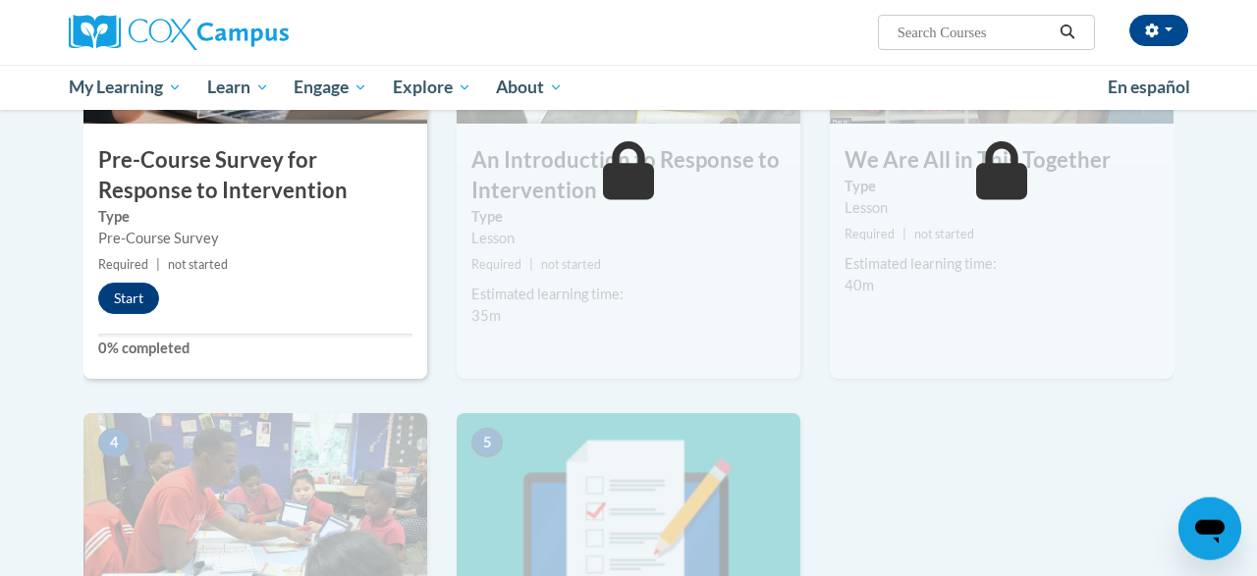
scroll to position [585, 0]
click at [139, 313] on button "Start" at bounding box center [128, 298] width 61 height 31
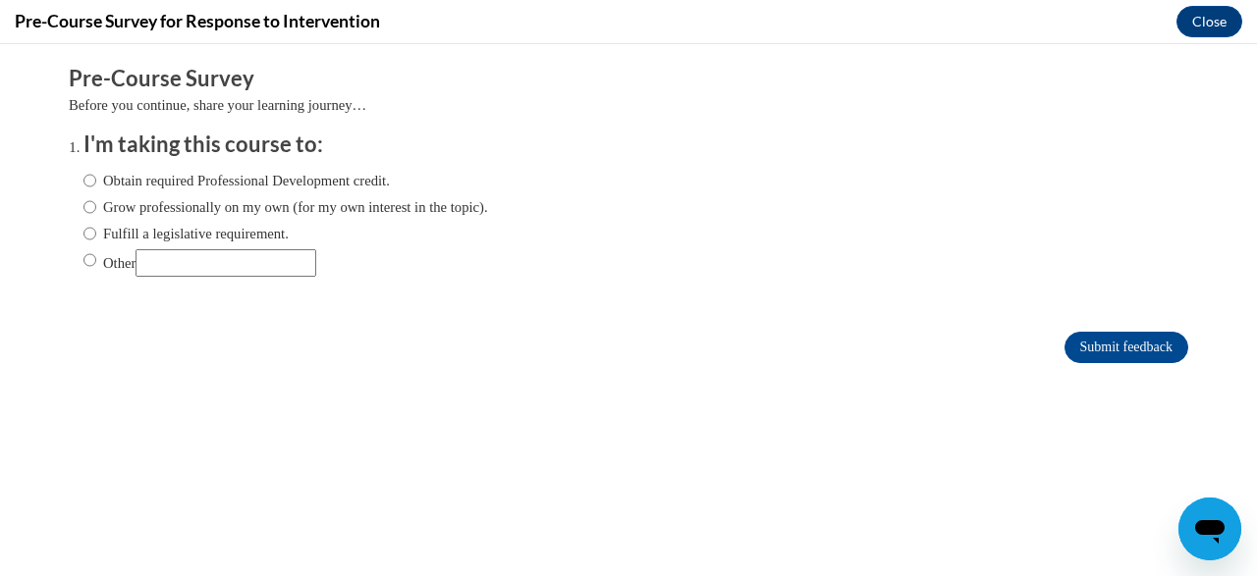
scroll to position [0, 0]
click at [262, 246] on div "Obtain required Professional Development credit. Grow professionally on my own …" at bounding box center [285, 223] width 404 height 127
click at [93, 262] on input "Other" at bounding box center [89, 260] width 13 height 22
radio input "true"
click at [170, 260] on input "Other" at bounding box center [225, 262] width 181 height 27
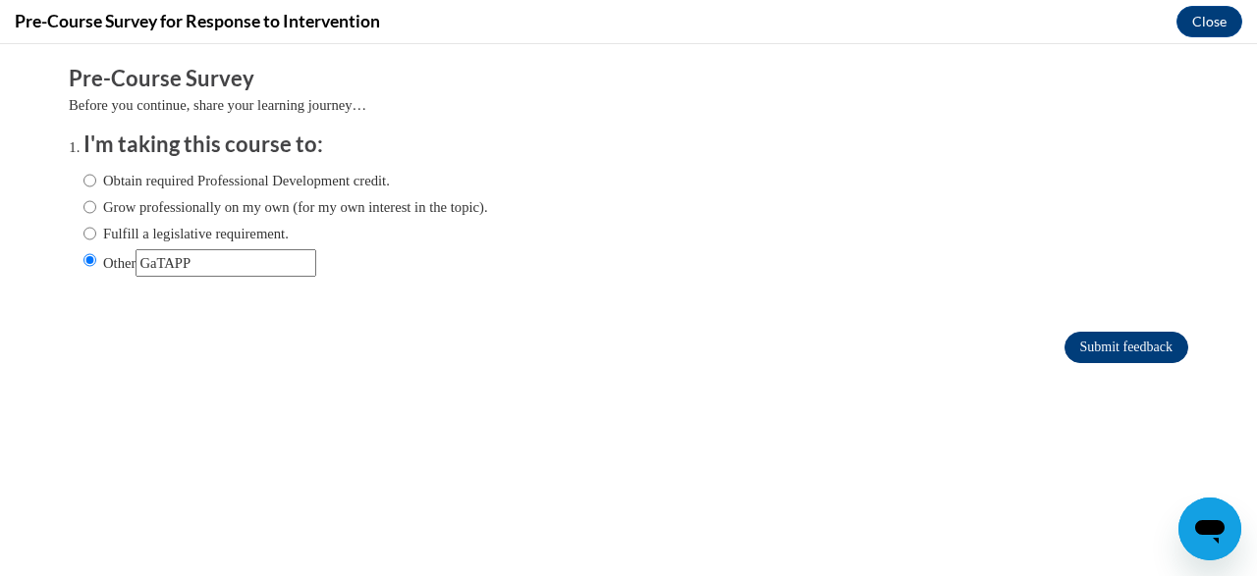
type input "GaTAPP"
click at [1084, 343] on input "Submit feedback" at bounding box center [1126, 347] width 124 height 31
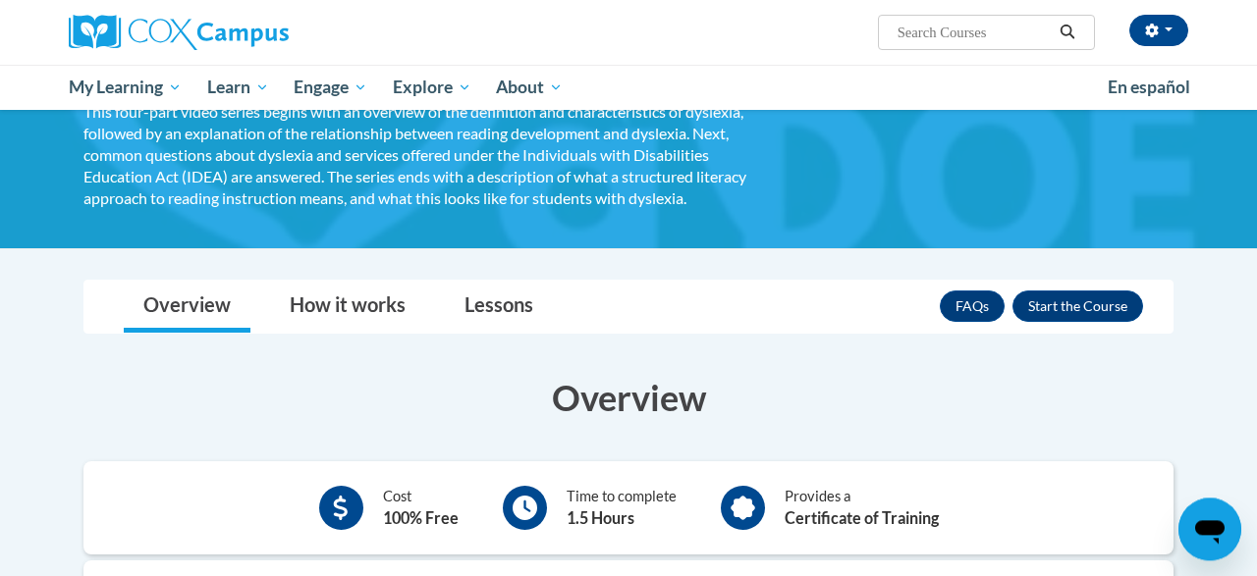
scroll to position [140, 0]
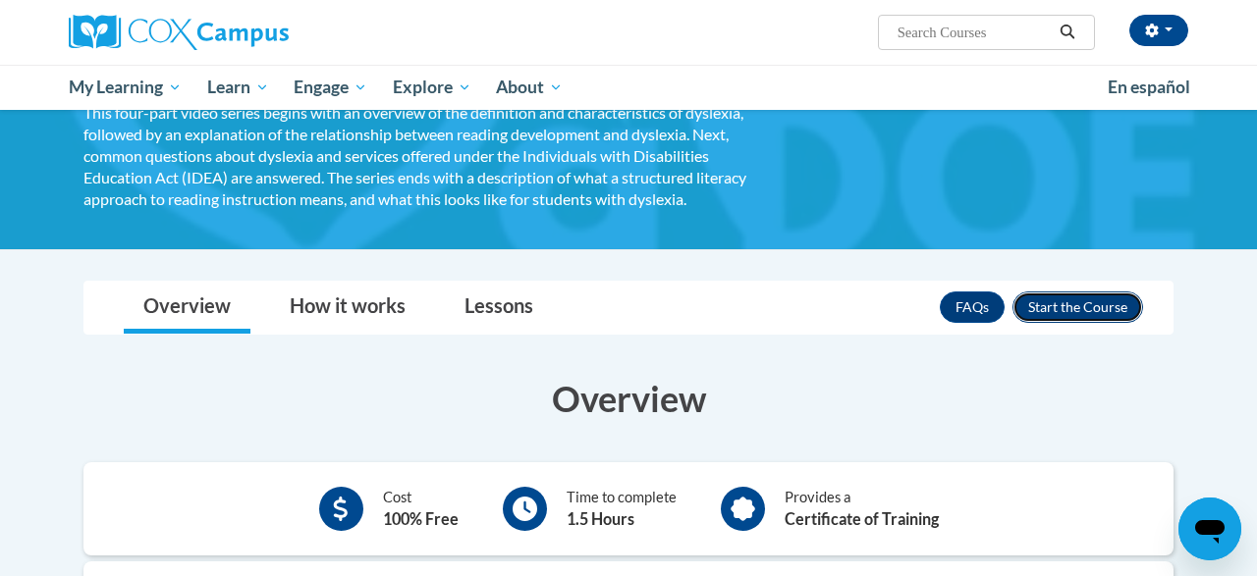
click at [1091, 301] on button "Enroll" at bounding box center [1077, 307] width 131 height 31
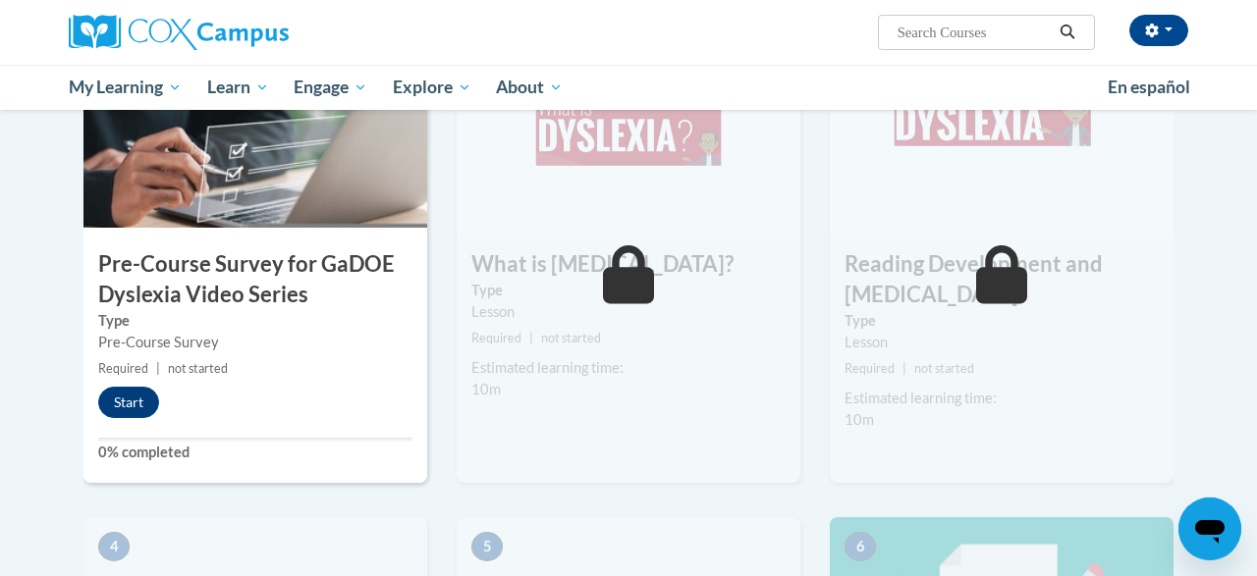
scroll to position [511, 0]
click at [139, 398] on button "Start" at bounding box center [128, 403] width 61 height 31
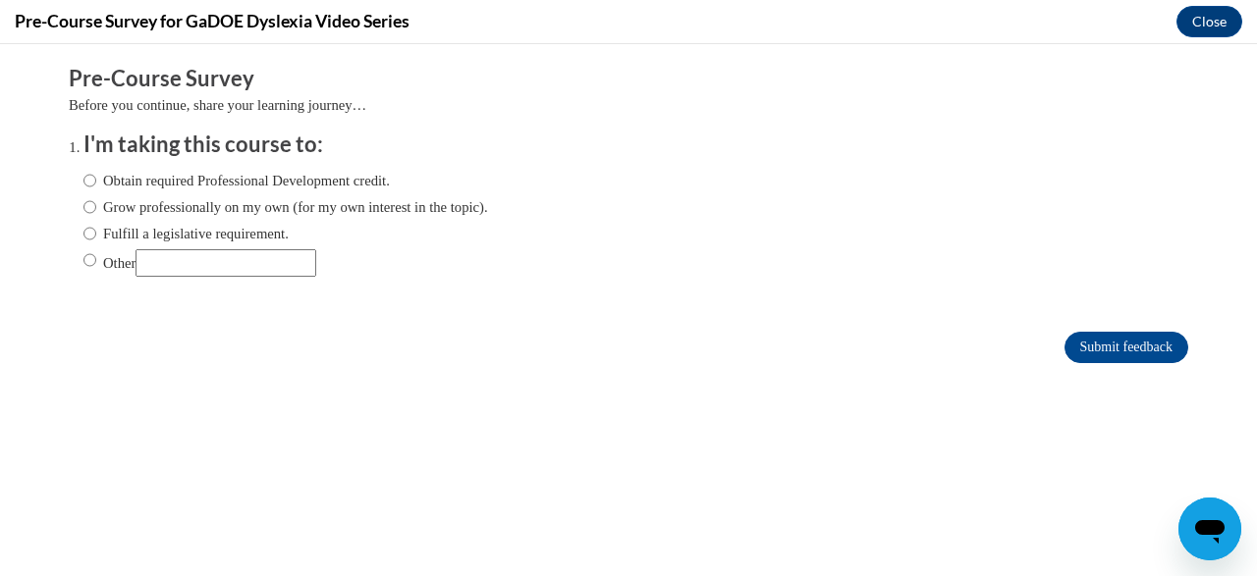
scroll to position [0, 0]
click at [77, 282] on ol "I'm taking this course to: Obtain required Professional Development credit. Gro…" at bounding box center [643, 219] width 1149 height 178
click at [83, 272] on label "Other" at bounding box center [199, 262] width 233 height 27
click at [83, 271] on input "Other" at bounding box center [89, 260] width 13 height 22
radio input "true"
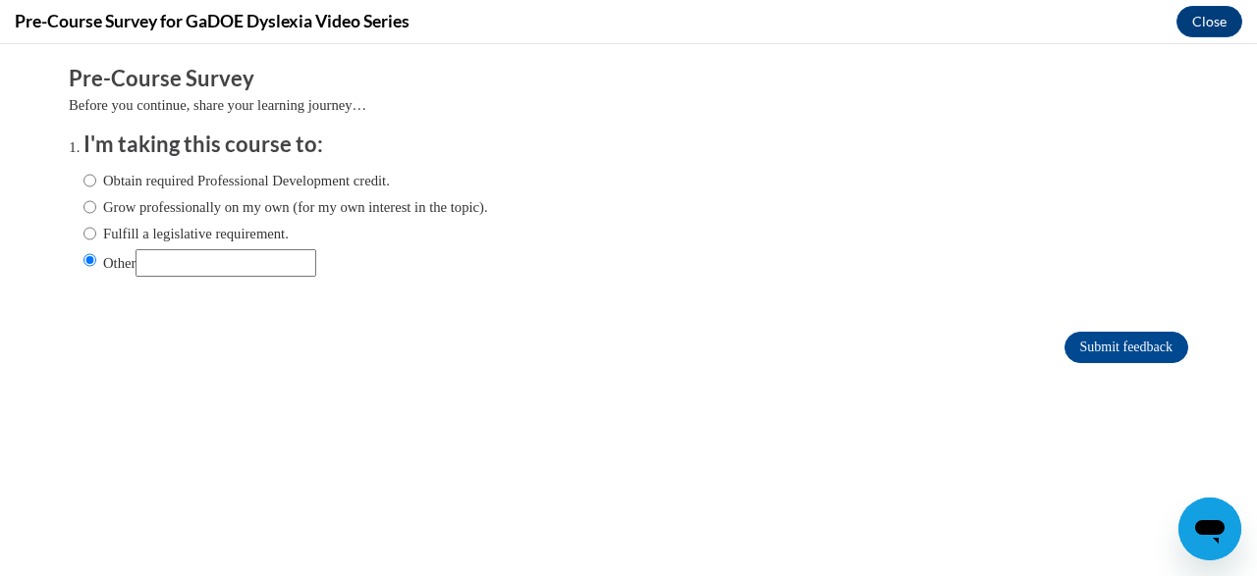
click at [207, 255] on input "Other" at bounding box center [225, 262] width 181 height 27
type input "GaTAPP"
click at [1116, 341] on input "Submit feedback" at bounding box center [1126, 347] width 124 height 31
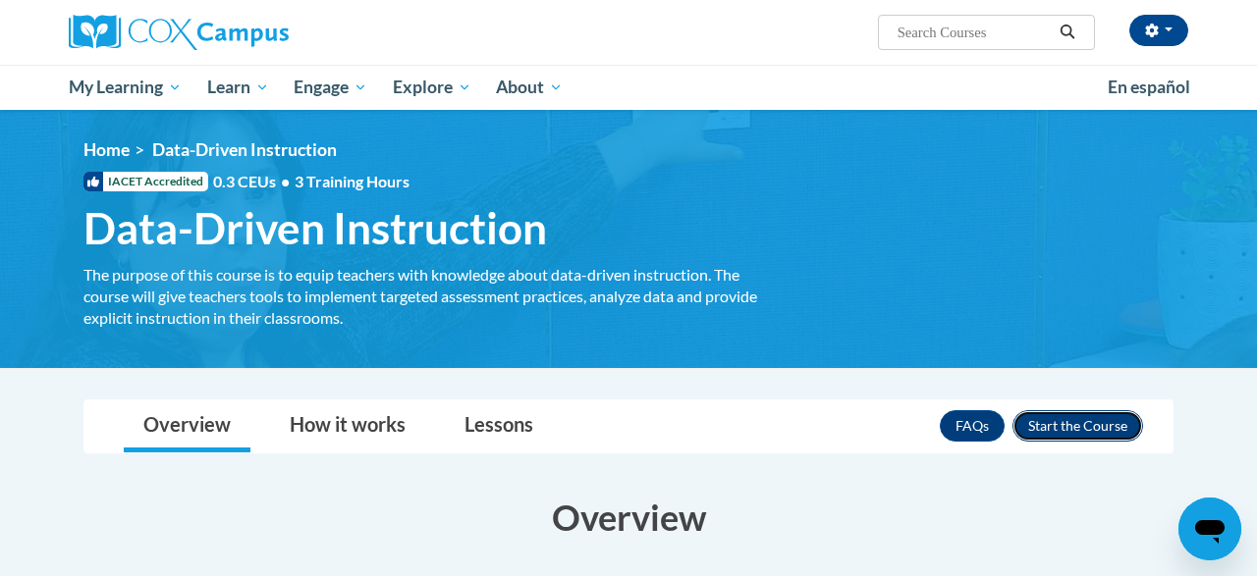
click at [1094, 417] on button "Enroll" at bounding box center [1077, 425] width 131 height 31
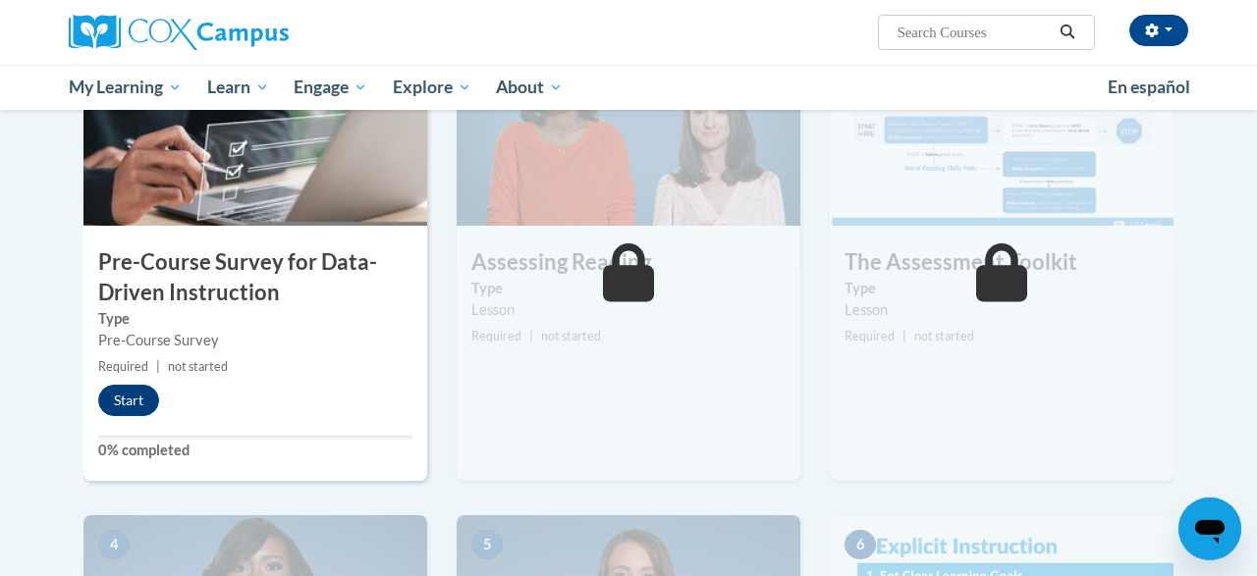
scroll to position [483, 0]
click at [149, 392] on button "Start" at bounding box center [128, 400] width 61 height 31
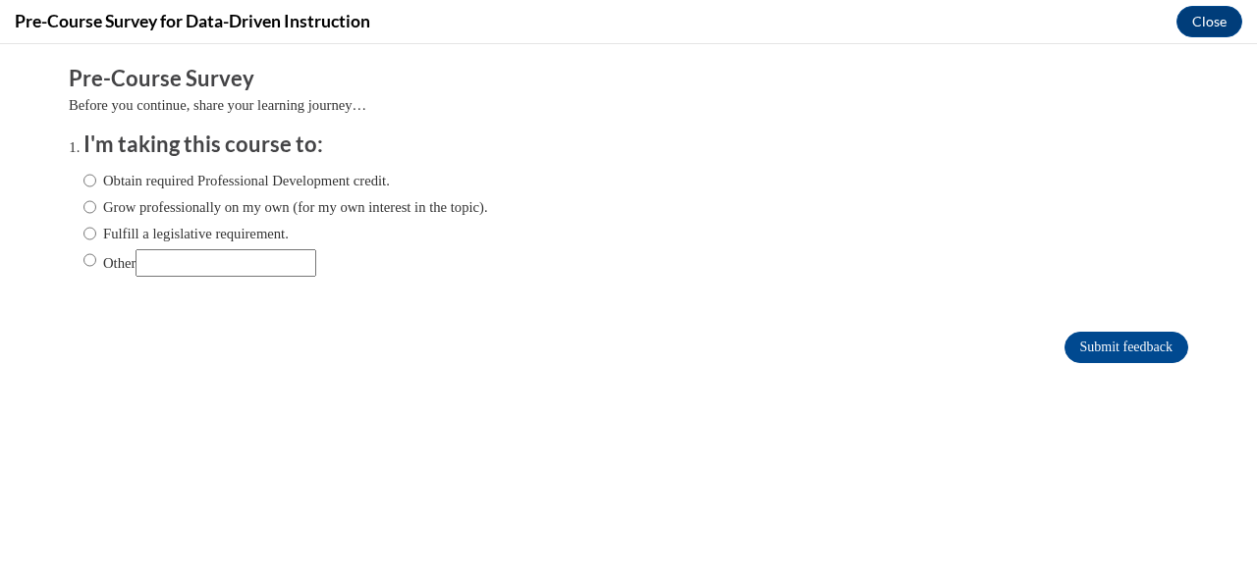
scroll to position [0, 0]
click at [165, 248] on div "Obtain required Professional Development credit. Grow professionally on my own …" at bounding box center [285, 223] width 404 height 127
click at [83, 260] on input "Other" at bounding box center [89, 260] width 13 height 22
radio input "true"
click at [188, 258] on input "Other" at bounding box center [225, 262] width 181 height 27
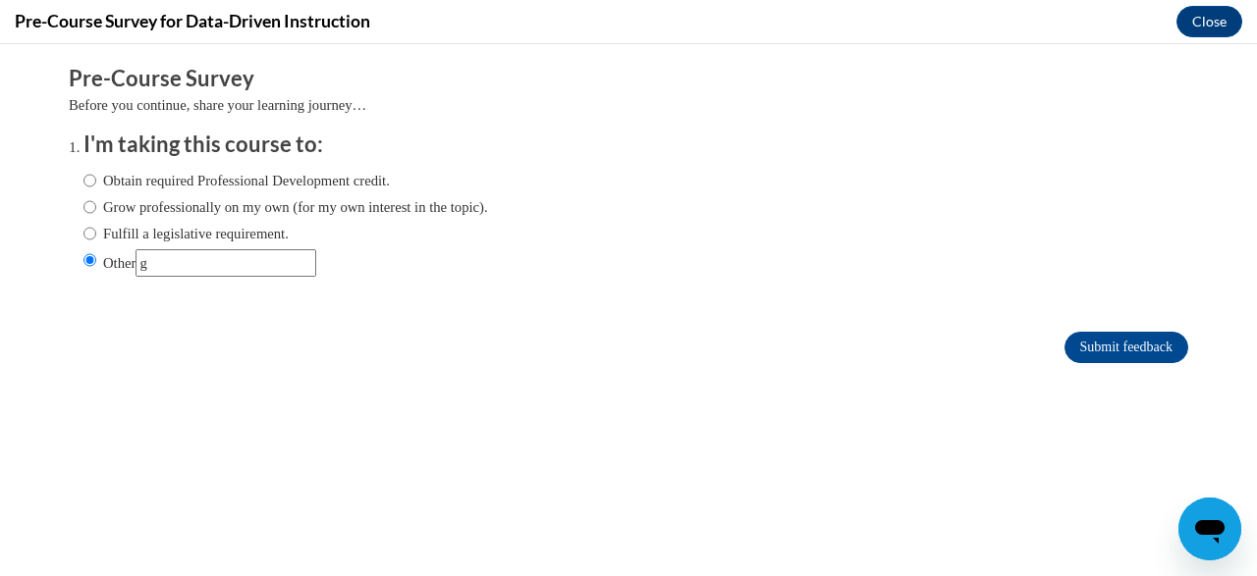
click at [197, 303] on ol "I'm taking this course to: Obtain required Professional Development credit. Gro…" at bounding box center [643, 219] width 1149 height 178
click at [164, 270] on input "Other" at bounding box center [225, 262] width 181 height 27
type input "GaTAPP"
click at [1104, 351] on input "Submit feedback" at bounding box center [1126, 347] width 124 height 31
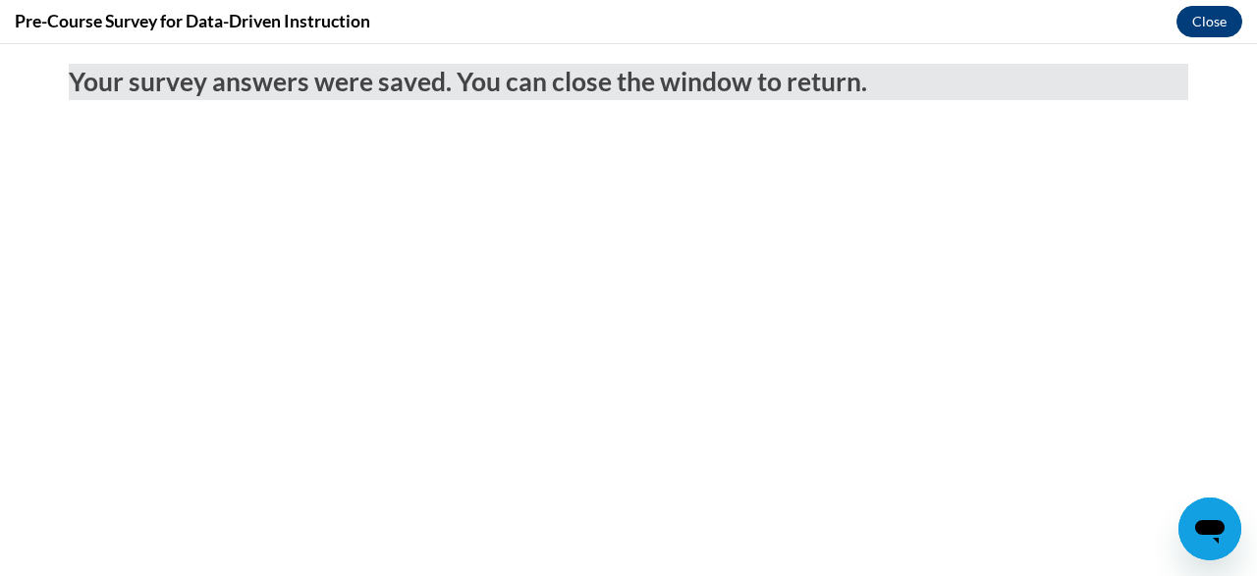
click at [1197, 16] on button "Close" at bounding box center [1209, 21] width 66 height 31
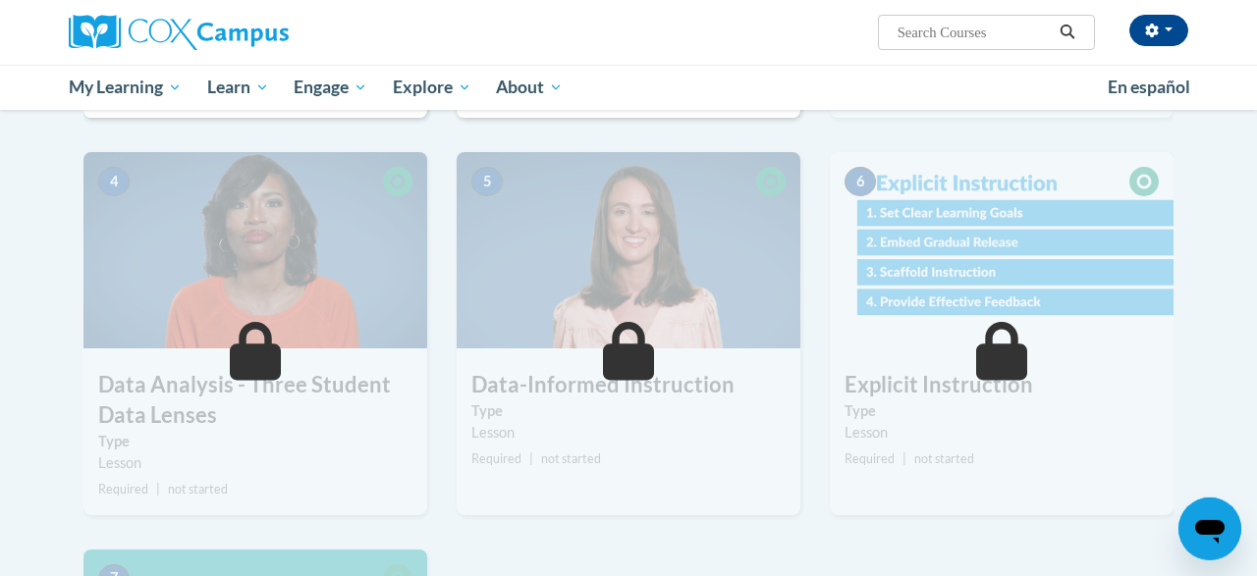
scroll to position [942, 0]
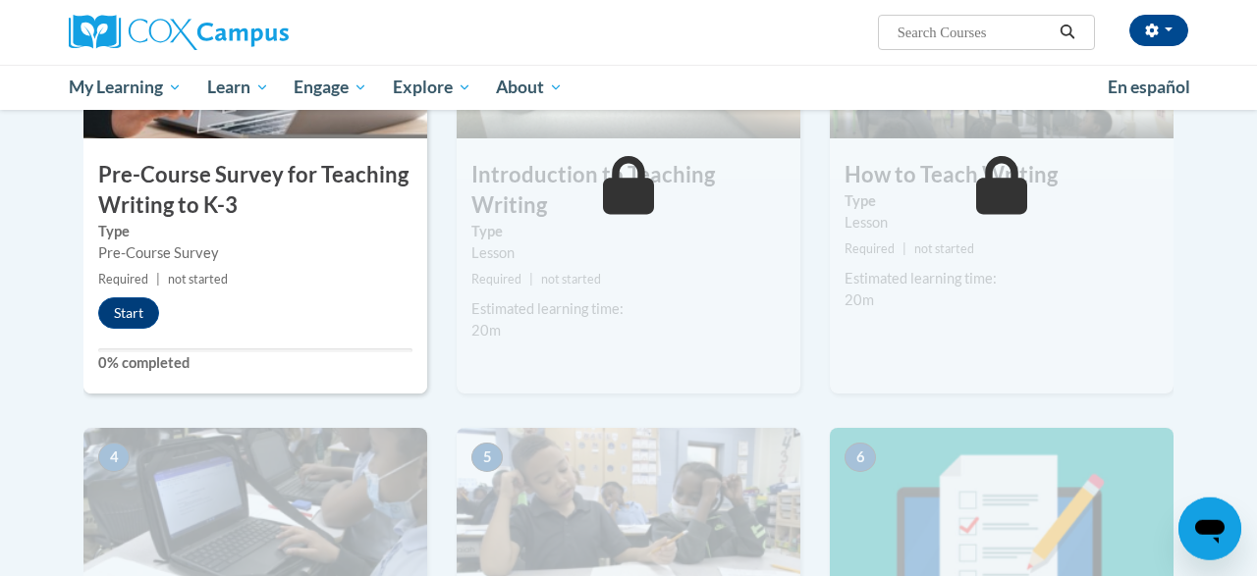
scroll to position [567, 0]
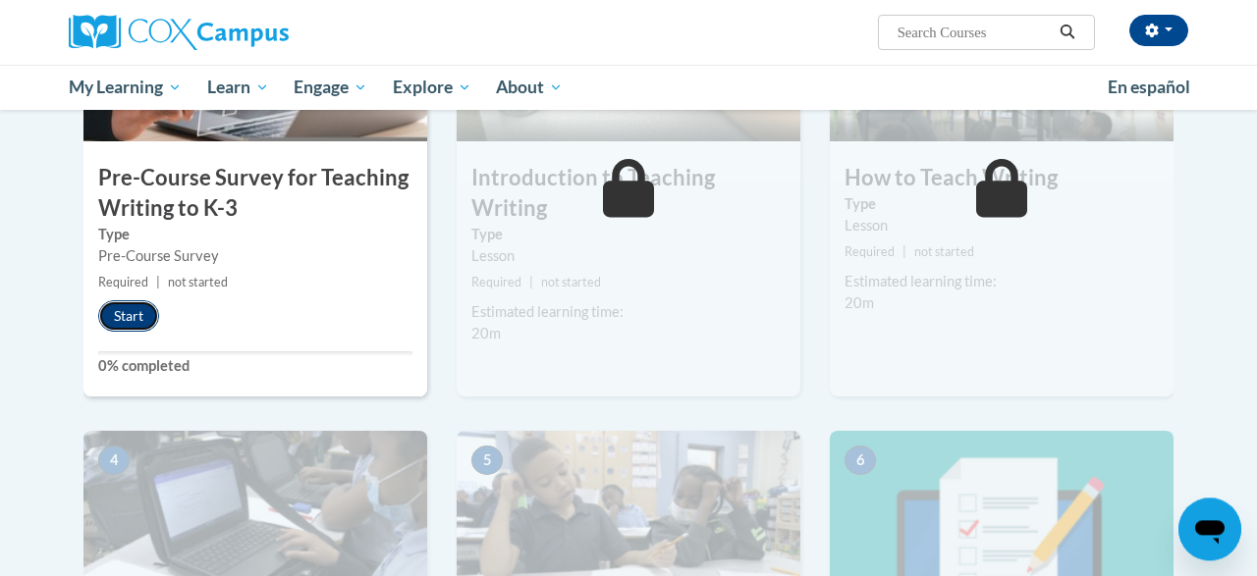
click at [105, 318] on button "Start" at bounding box center [128, 315] width 61 height 31
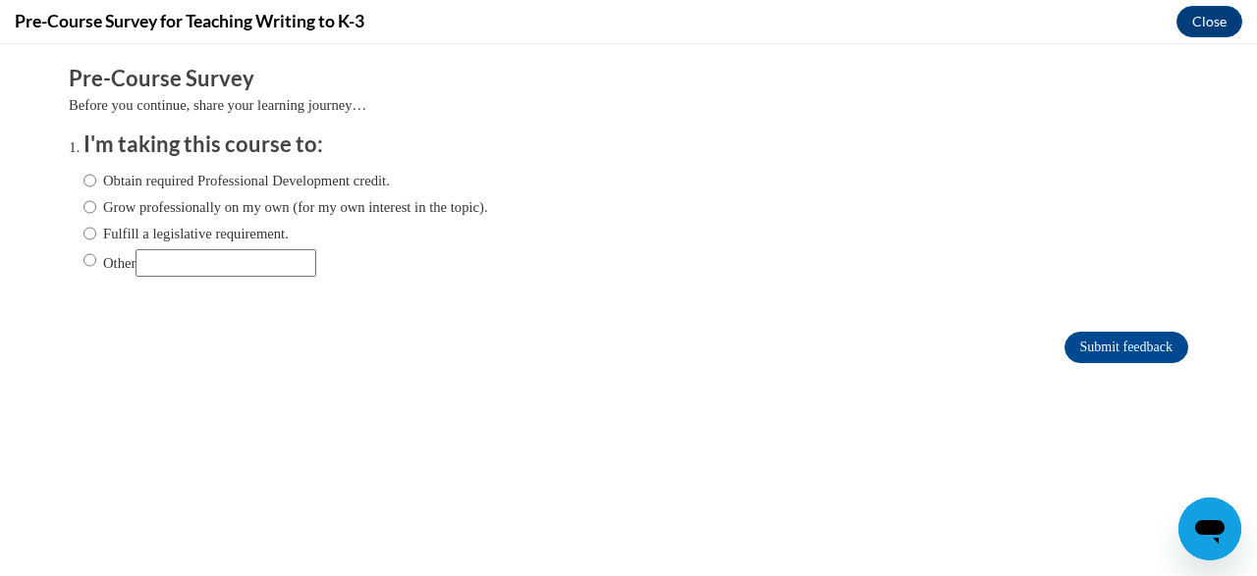
scroll to position [0, 0]
click at [66, 264] on div "Comments Pre-Course Survey Before you continue, share your learning journey… I'…" at bounding box center [628, 273] width 1149 height 458
click at [105, 266] on label "Other" at bounding box center [199, 262] width 233 height 27
click at [96, 266] on input "Other" at bounding box center [89, 260] width 13 height 22
radio input "true"
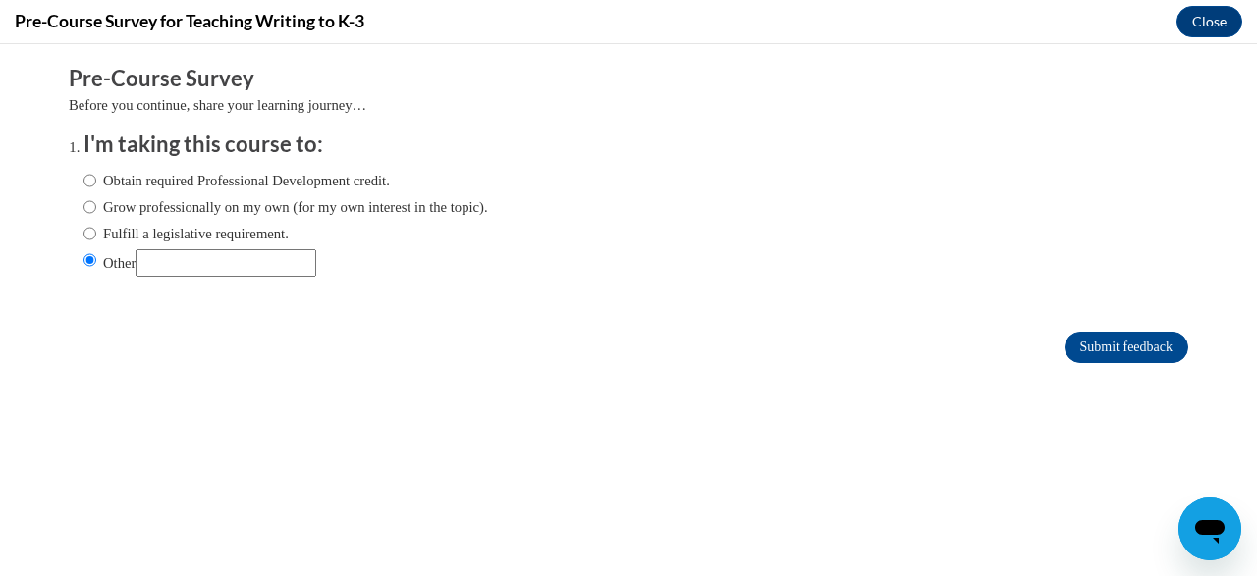
click at [190, 263] on input "Other" at bounding box center [225, 262] width 181 height 27
type input "GaTAPP"
click at [1104, 349] on input "Submit feedback" at bounding box center [1126, 347] width 124 height 31
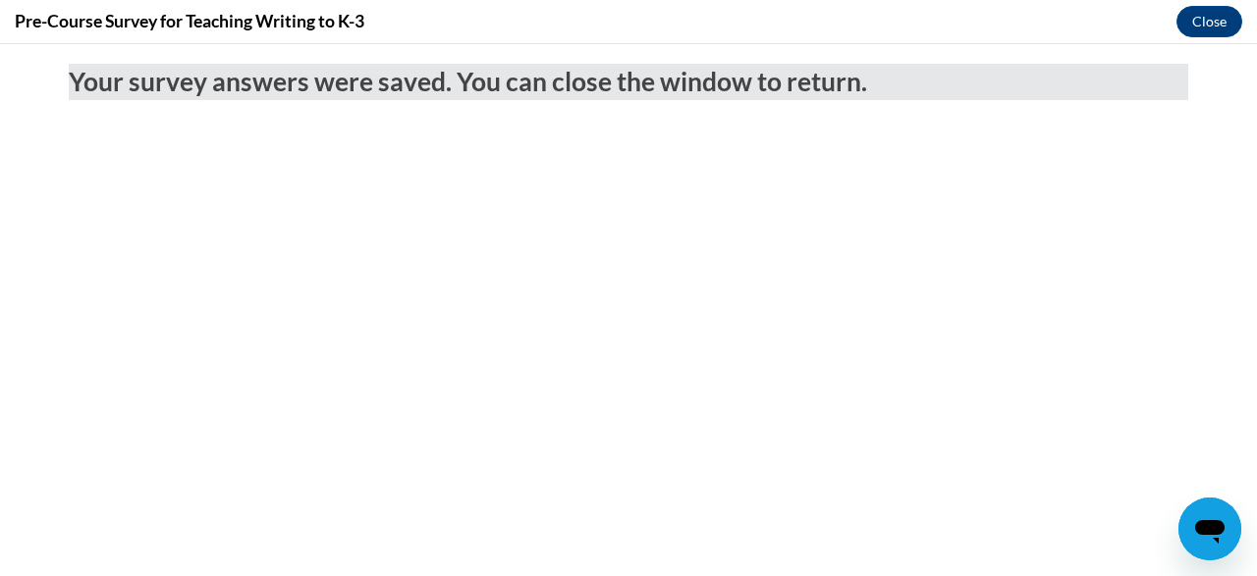
click at [1199, 48] on div "Your survey answers were saved. You can close the window to return." at bounding box center [628, 77] width 1149 height 66
click at [1193, 23] on button "Close" at bounding box center [1209, 21] width 66 height 31
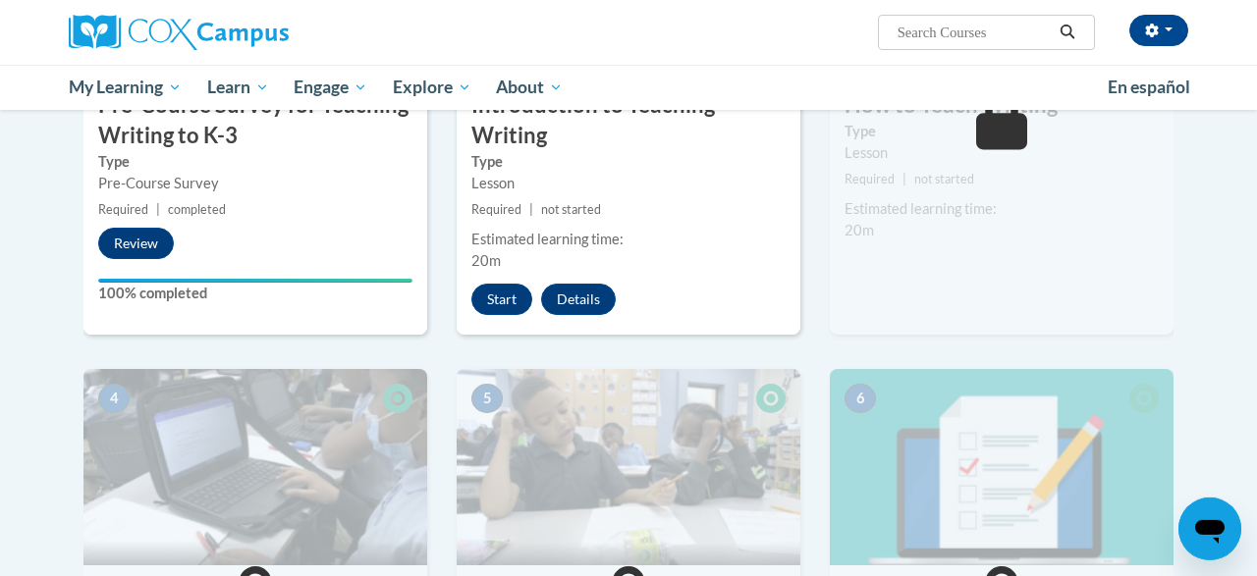
scroll to position [546, 0]
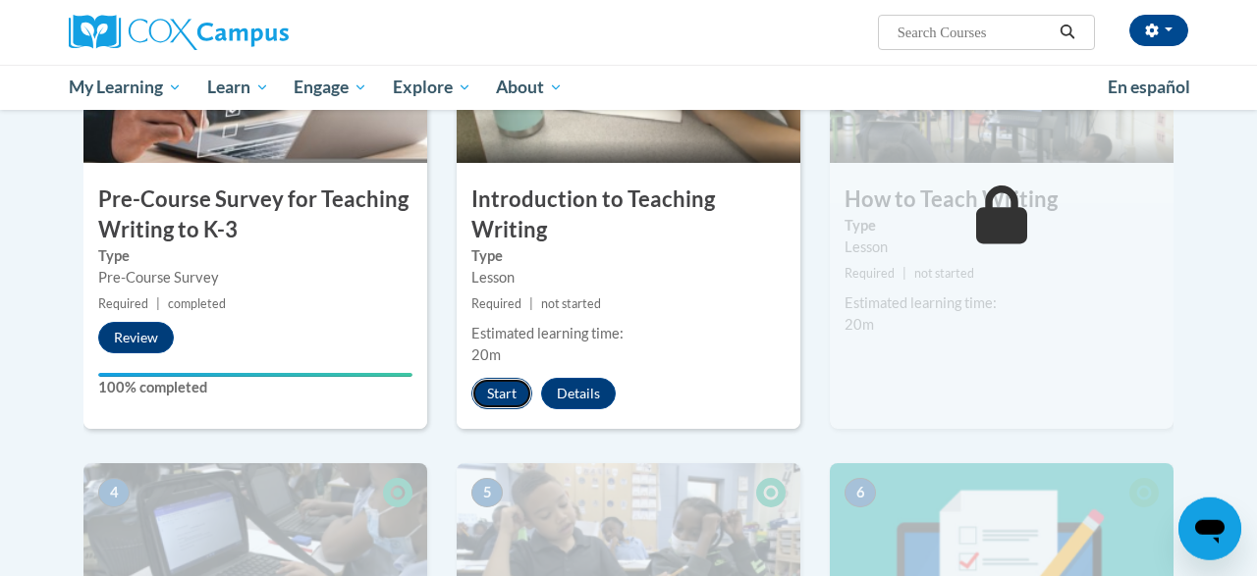
click at [509, 389] on button "Start" at bounding box center [501, 393] width 61 height 31
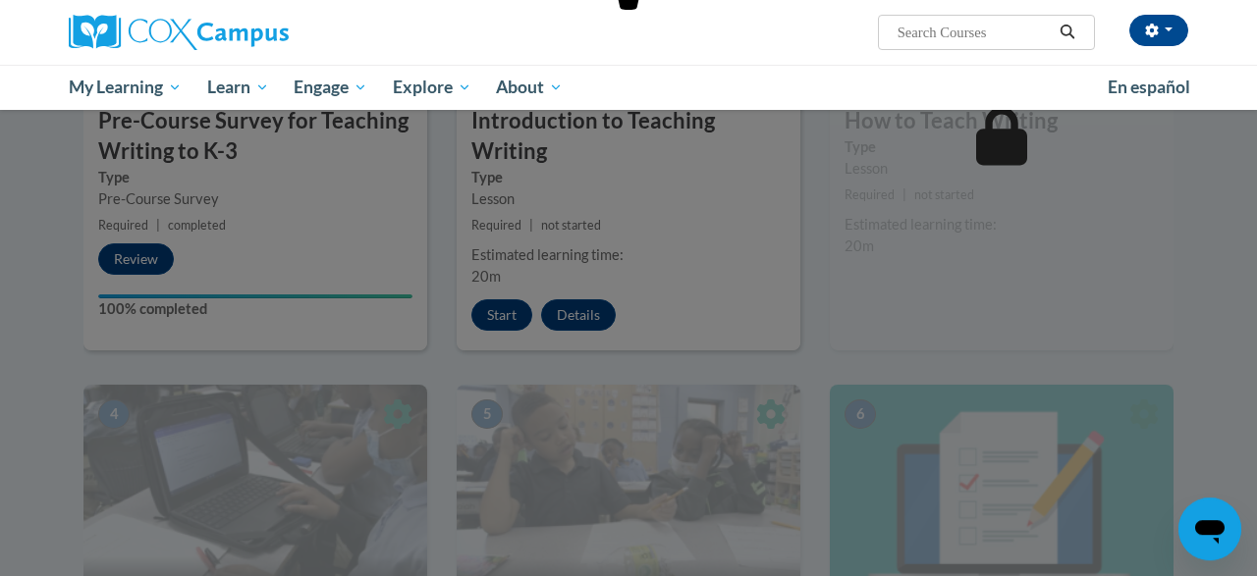
scroll to position [625, 0]
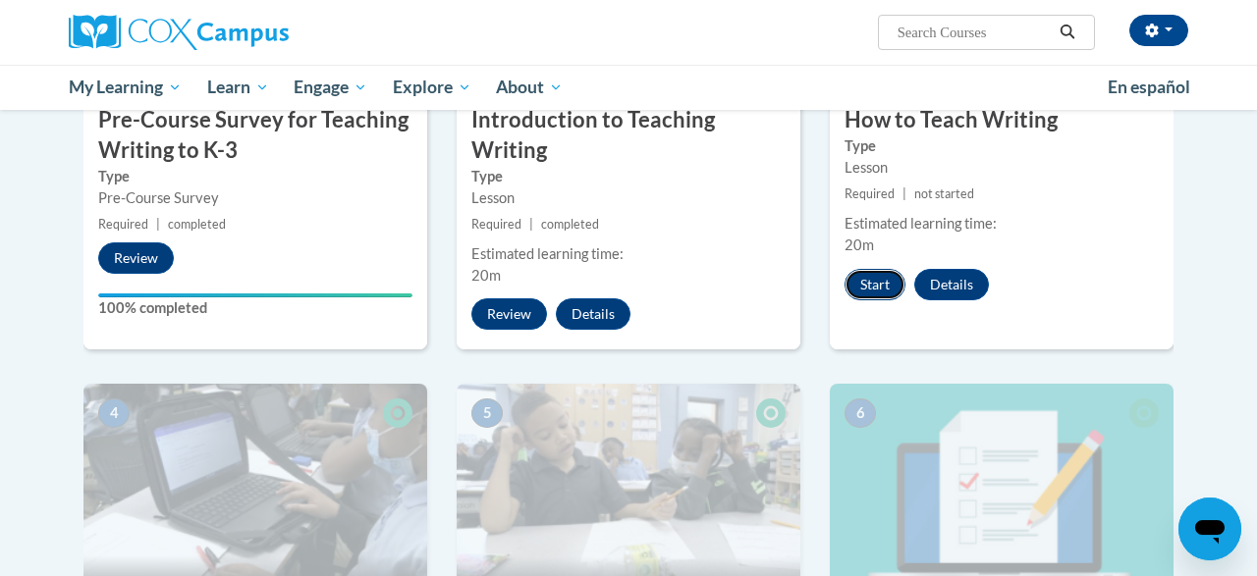
click at [874, 288] on button "Start" at bounding box center [874, 284] width 61 height 31
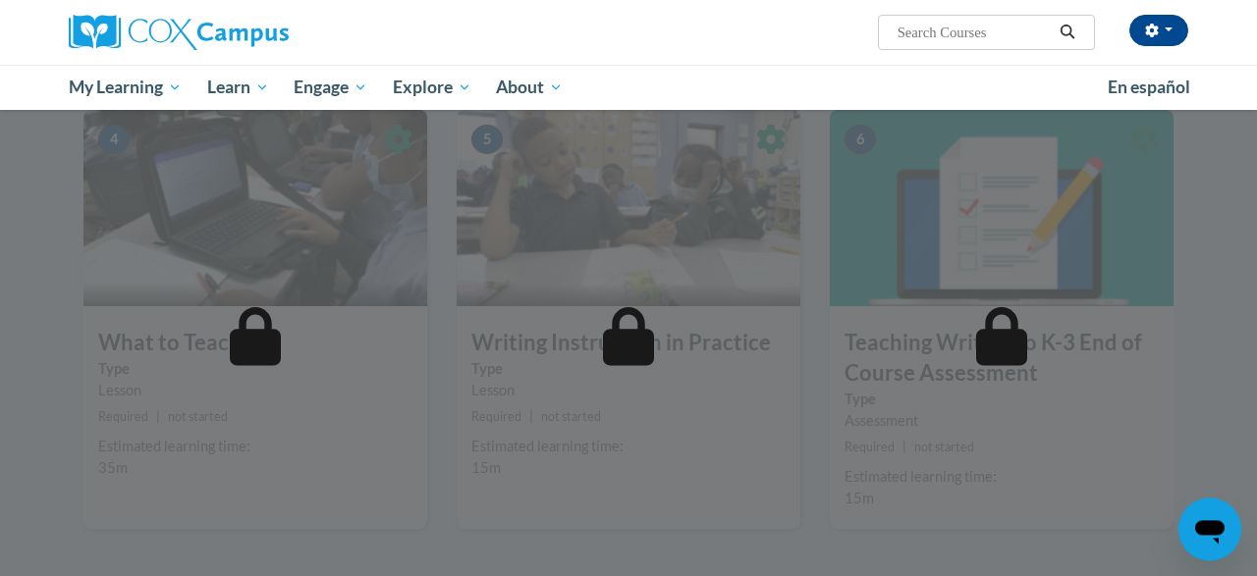
scroll to position [964, 0]
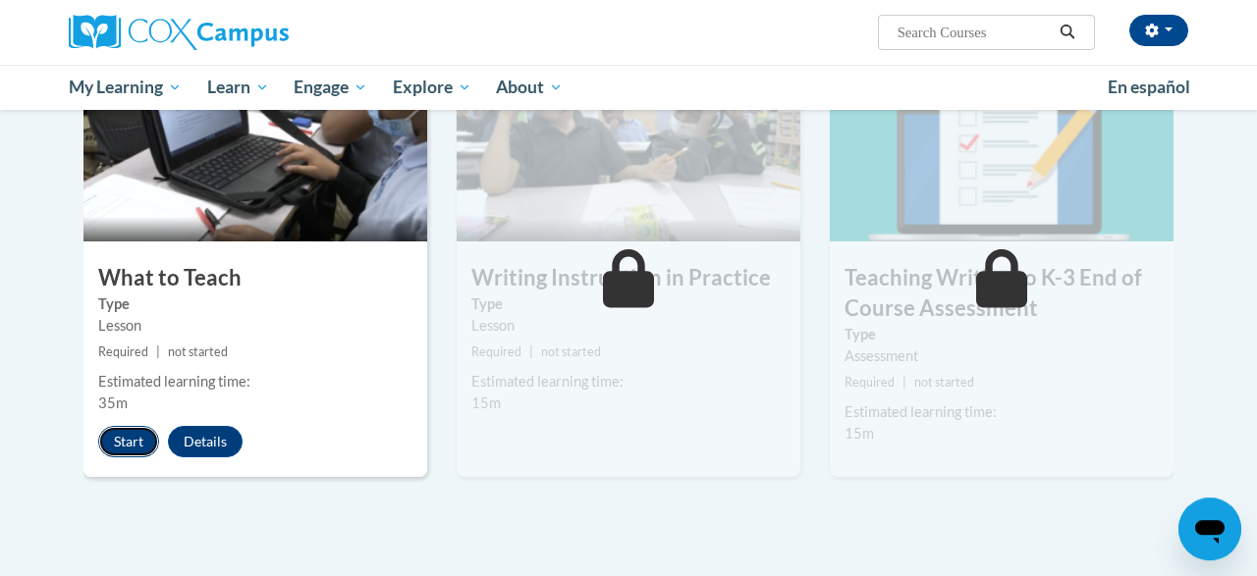
click at [111, 444] on button "Start" at bounding box center [128, 441] width 61 height 31
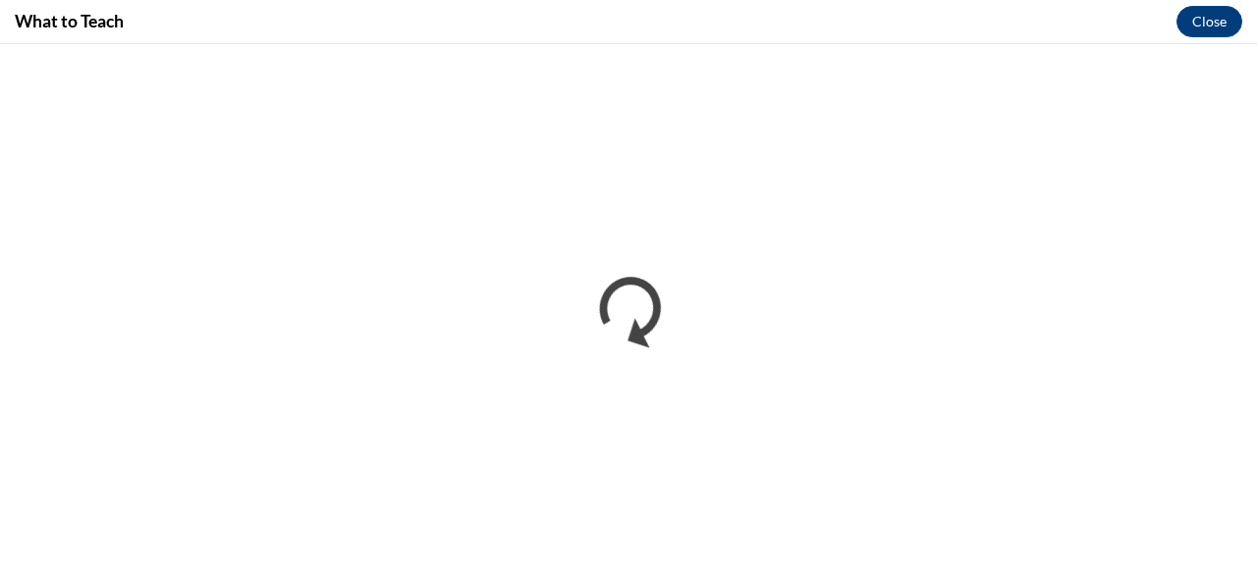
scroll to position [0, 0]
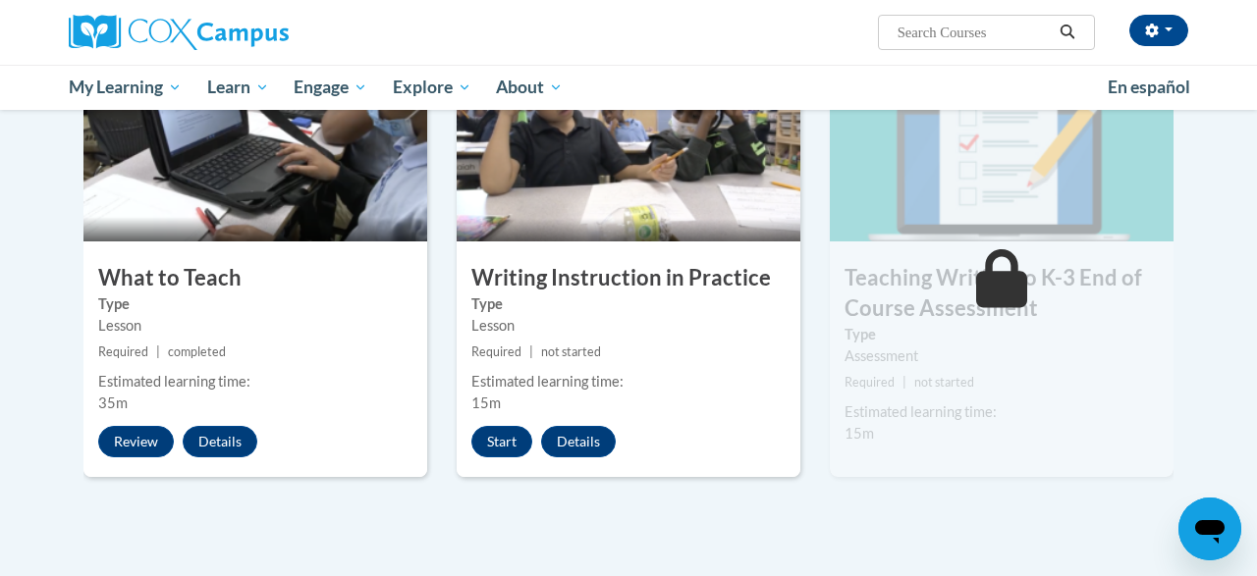
click at [537, 435] on div "Start Details Feedback" at bounding box center [549, 441] width 184 height 31
click at [515, 436] on button "Start" at bounding box center [501, 441] width 61 height 31
